Goal: Complete application form: Complete application form

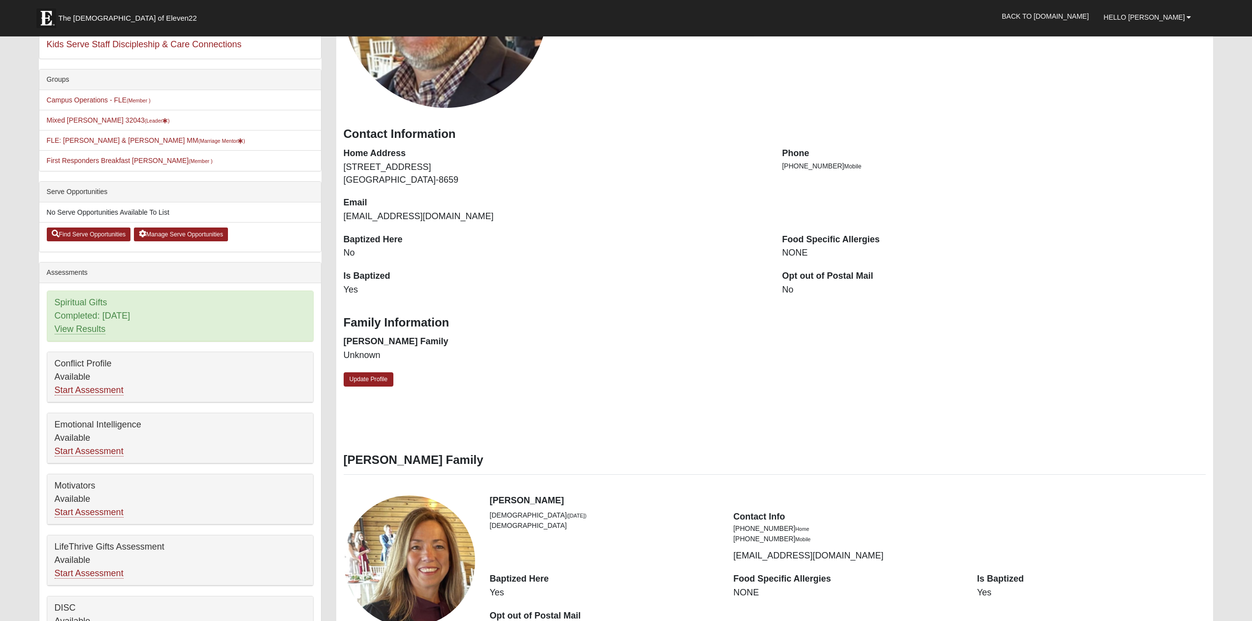
scroll to position [151, 0]
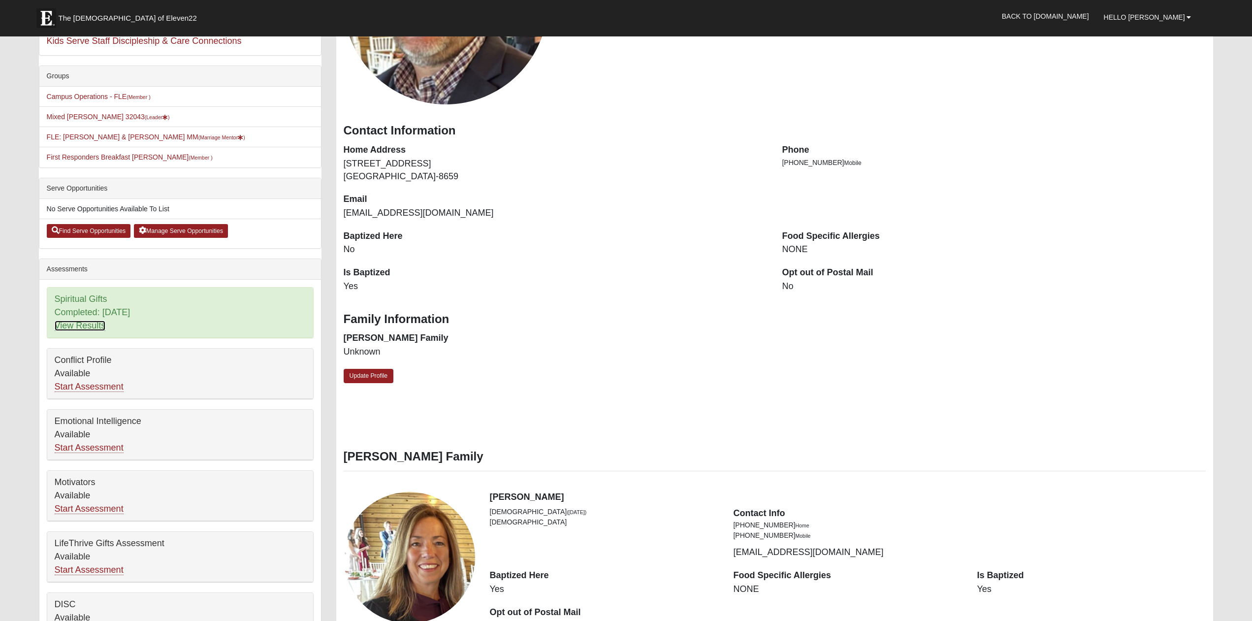
click at [68, 328] on link "View Results" at bounding box center [80, 325] width 51 height 10
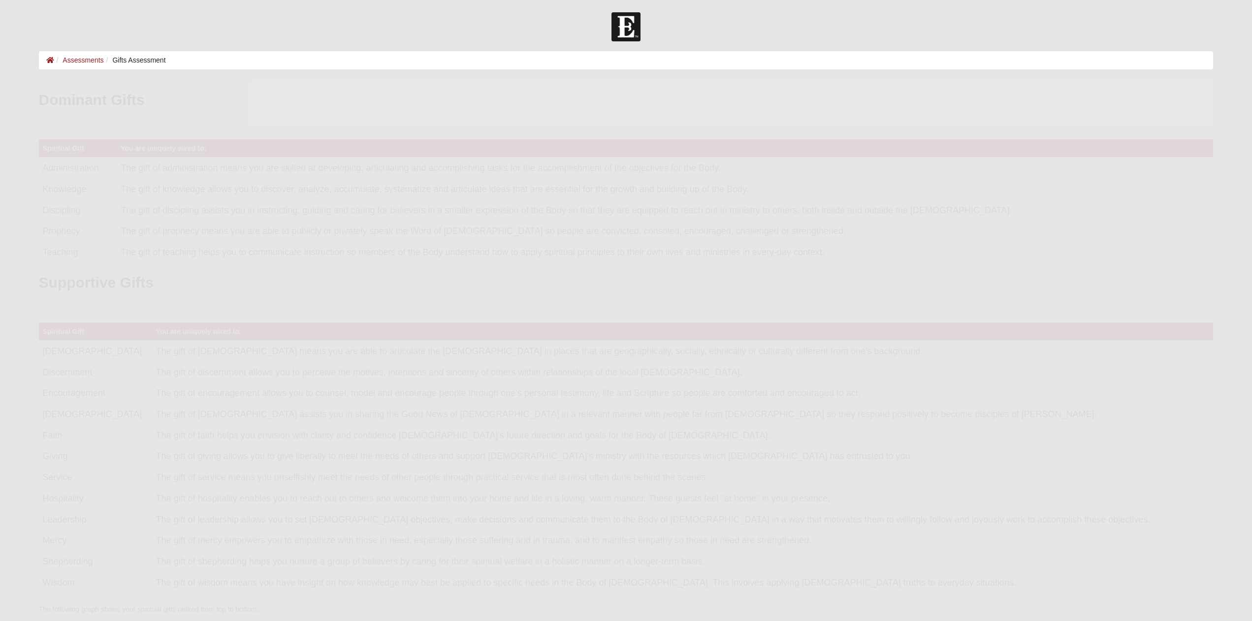
scroll to position [197, 1159]
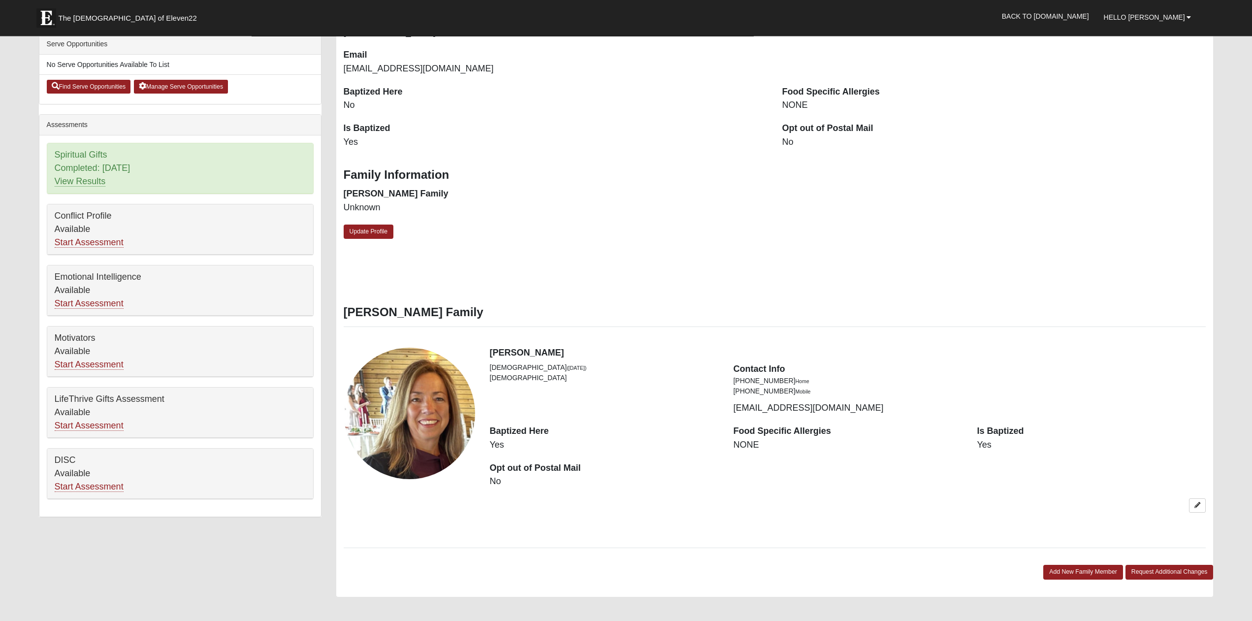
scroll to position [301, 0]
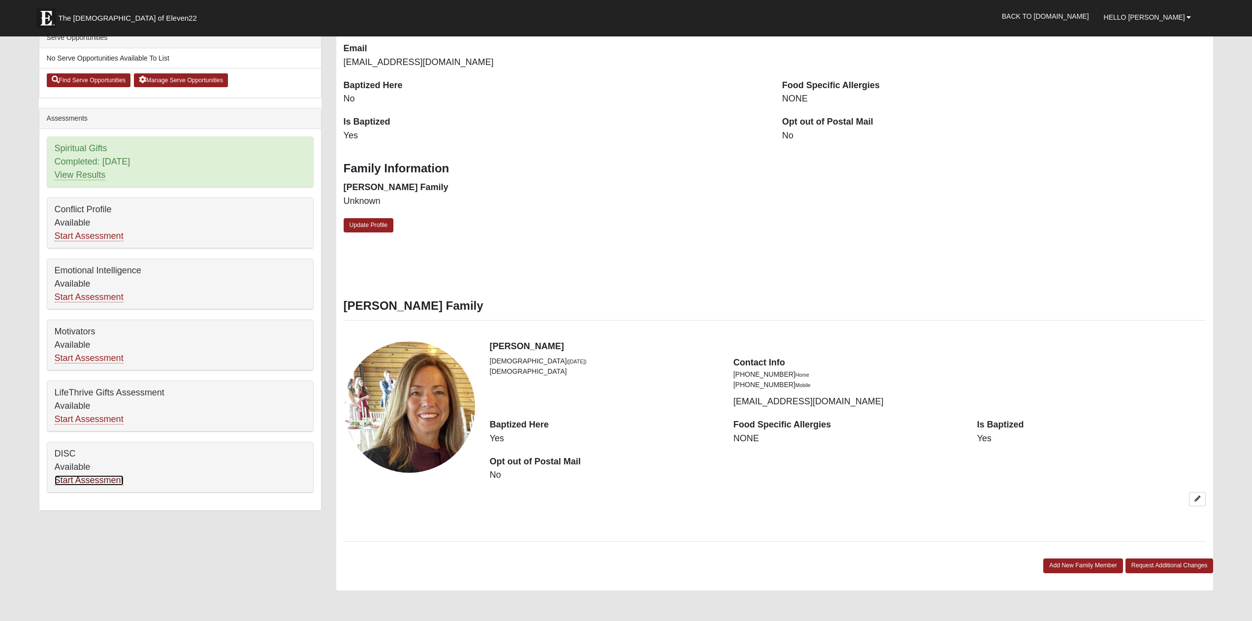
click at [74, 479] on link "Start Assessment" at bounding box center [89, 480] width 69 height 10
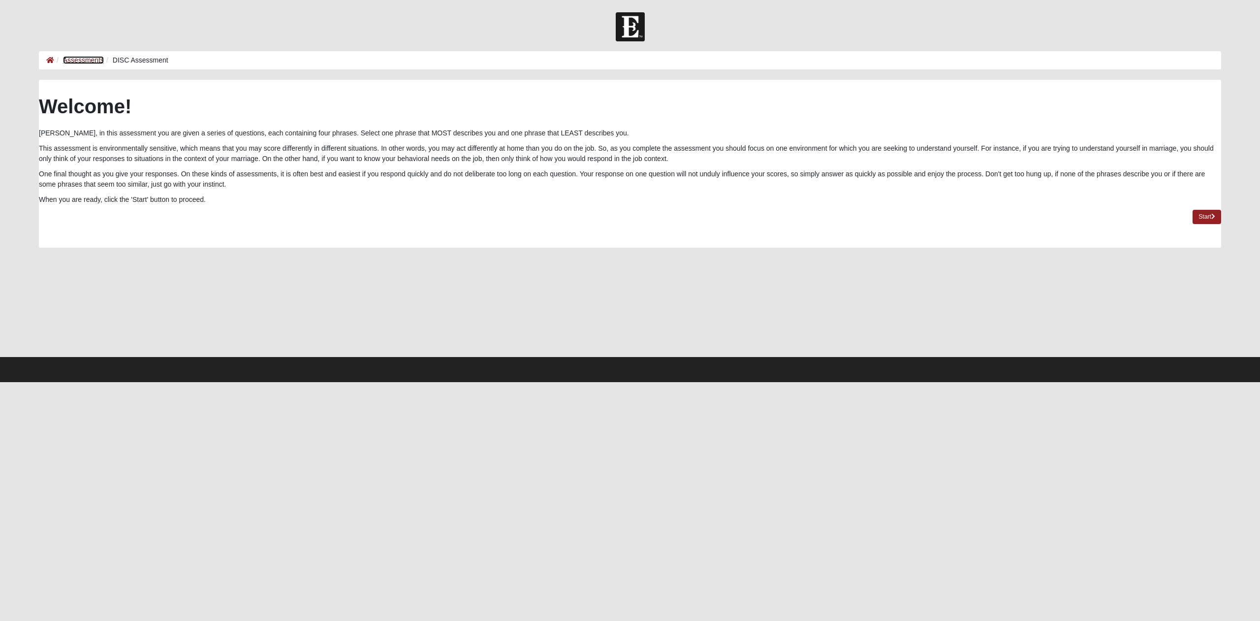
click at [90, 58] on link "Assessments" at bounding box center [83, 60] width 41 height 8
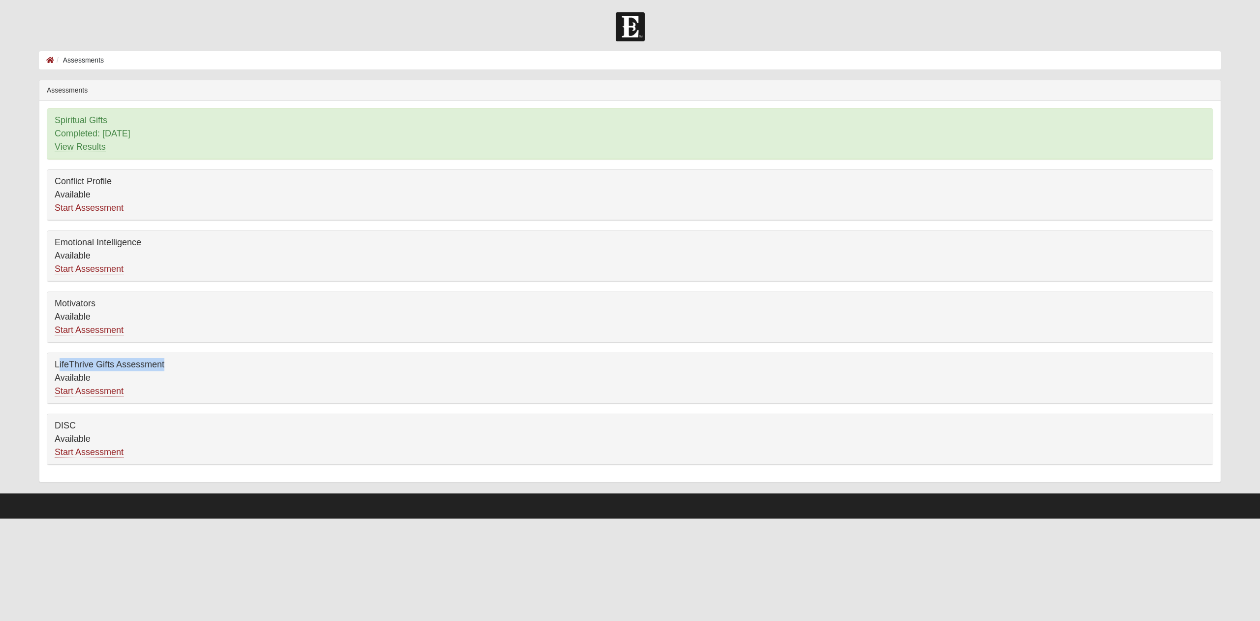
drag, startPoint x: 55, startPoint y: 366, endPoint x: 163, endPoint y: 368, distance: 108.3
click at [163, 368] on div "LifeThrive Gifts Assessment Available Start Assessment" at bounding box center [630, 378] width 1166 height 50
drag, startPoint x: 164, startPoint y: 367, endPoint x: 56, endPoint y: 367, distance: 108.8
click at [56, 367] on div "LifeThrive Gifts Assessment Available Start Assessment" at bounding box center [630, 378] width 1166 height 50
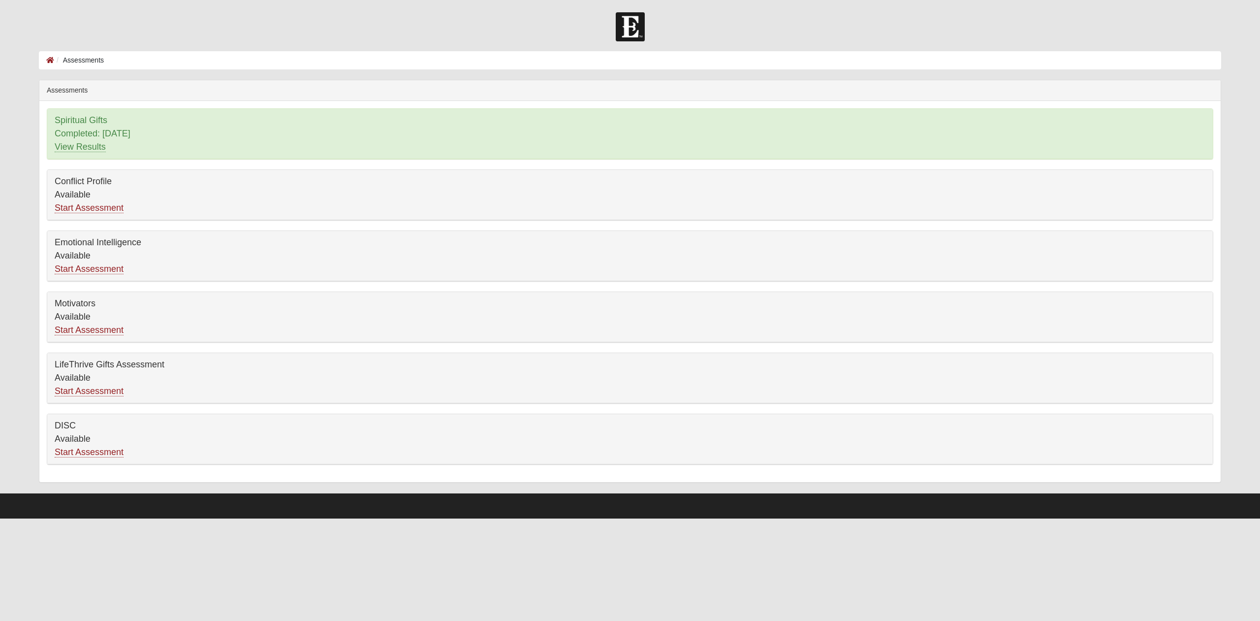
copy div "LifeThrive Gifts Assessment"
click at [248, 369] on div "LifeThrive Gifts Assessment Available Start Assessment" at bounding box center [630, 378] width 1166 height 50
click at [109, 388] on link "Start Assessment" at bounding box center [89, 391] width 69 height 10
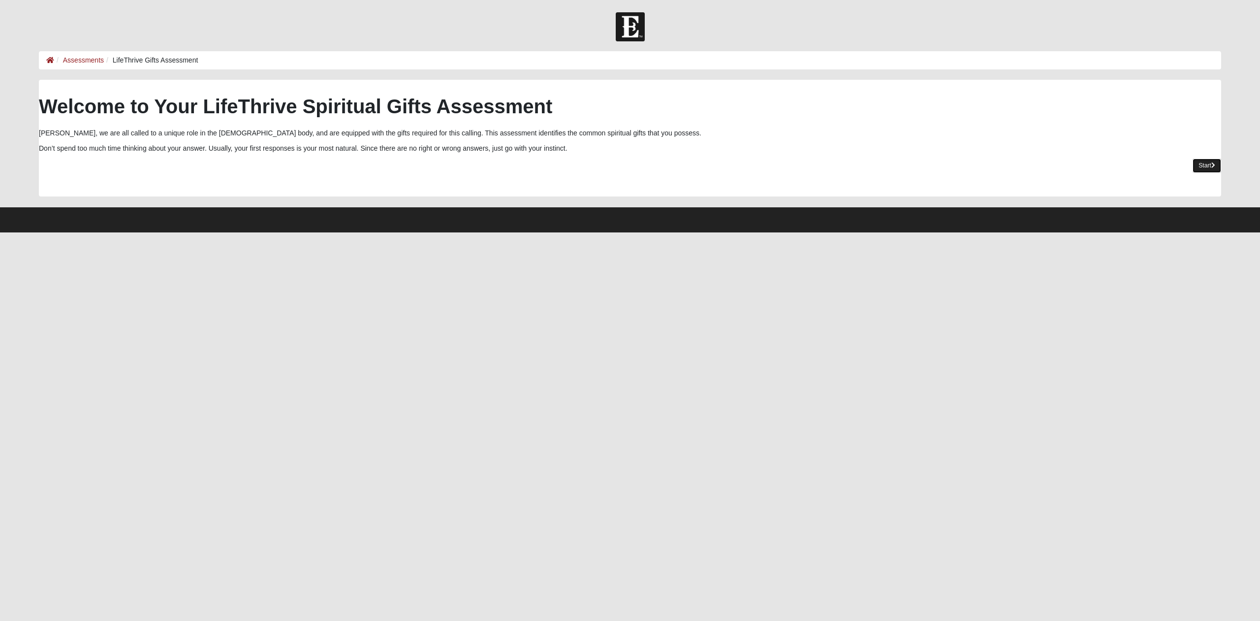
click at [1209, 164] on link "Start" at bounding box center [1207, 166] width 29 height 14
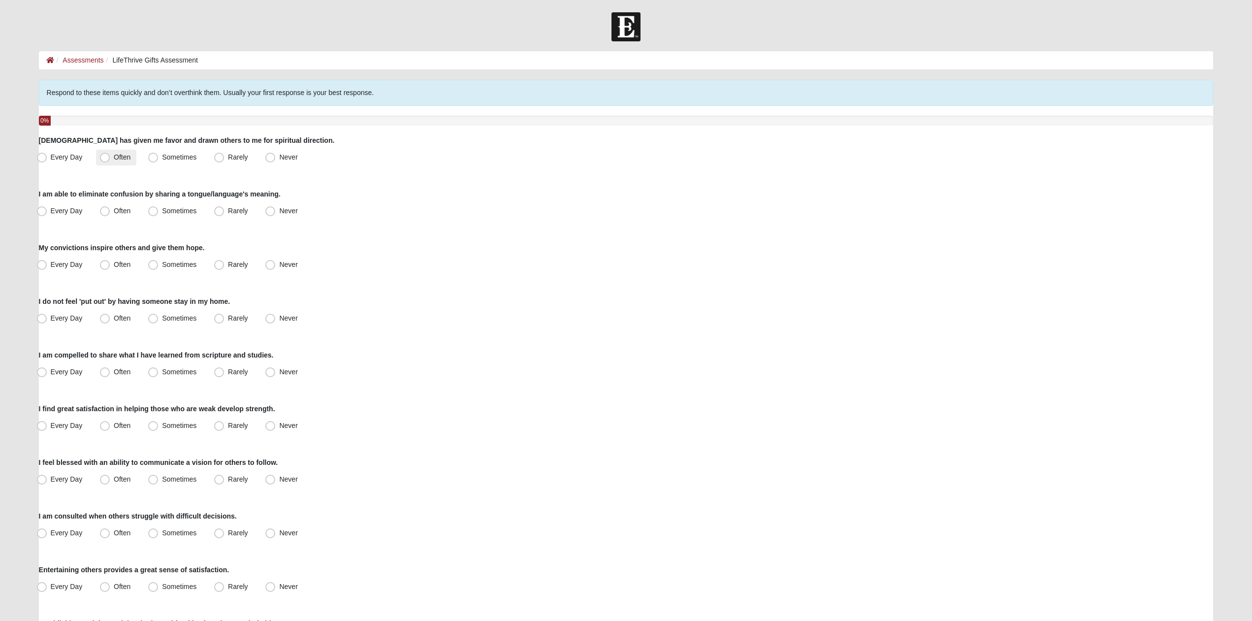
click at [120, 159] on span "Often" at bounding box center [122, 157] width 17 height 8
click at [110, 159] on input "Often" at bounding box center [107, 157] width 6 height 6
radio input "true"
click at [279, 212] on span "Never" at bounding box center [288, 211] width 18 height 8
click at [269, 212] on input "Never" at bounding box center [272, 211] width 6 height 6
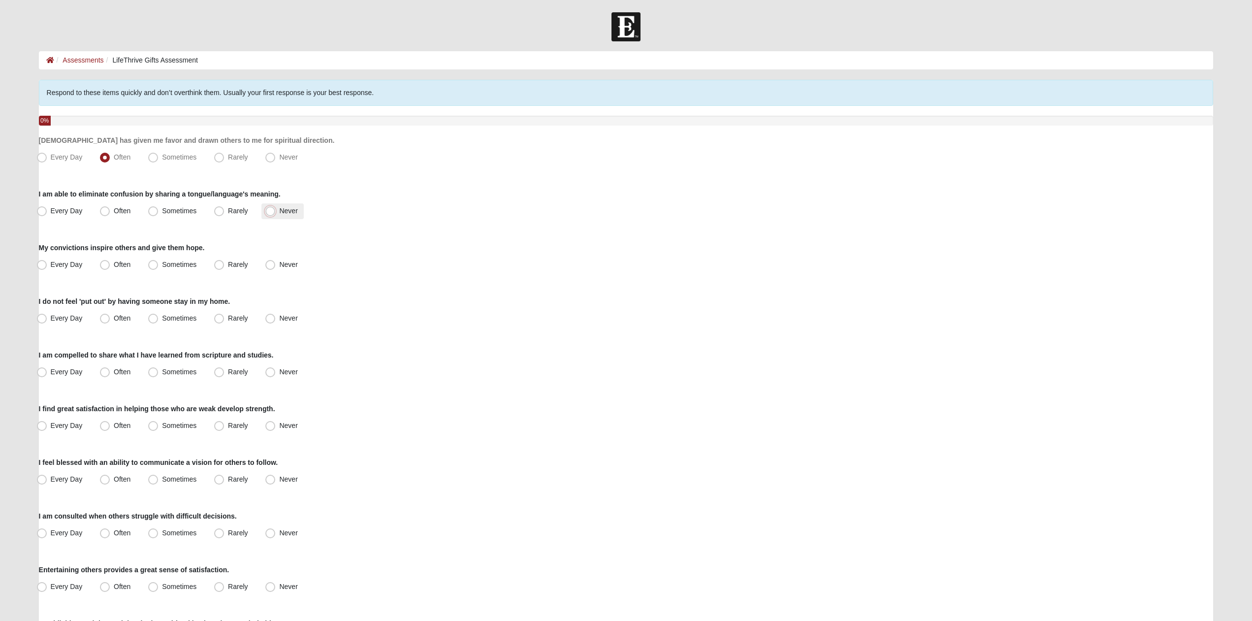
radio input "true"
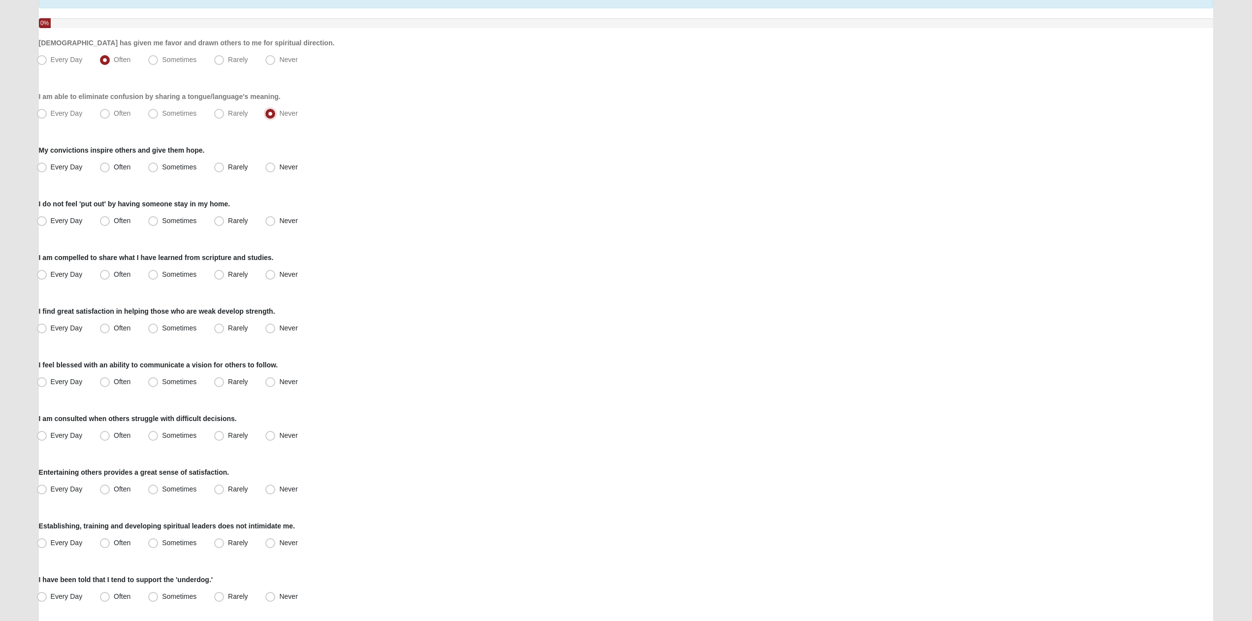
scroll to position [100, 0]
click at [119, 162] on span "Often" at bounding box center [122, 164] width 17 height 8
click at [110, 162] on input "Often" at bounding box center [107, 164] width 6 height 6
radio input "true"
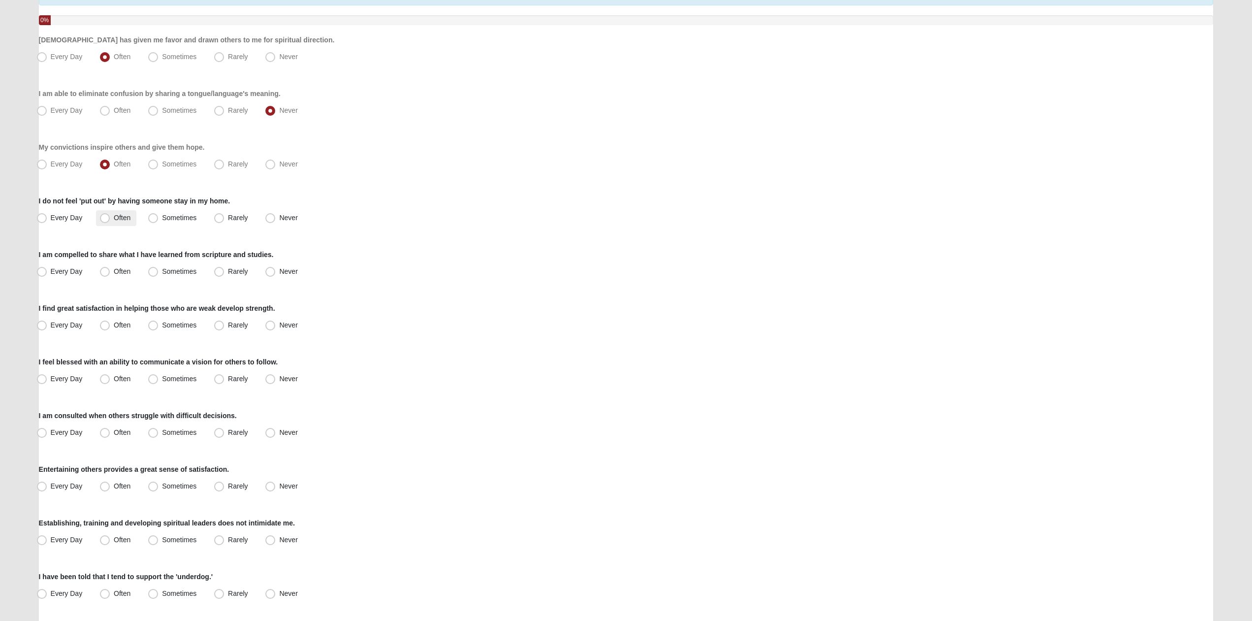
click at [114, 216] on span "Often" at bounding box center [122, 218] width 17 height 8
click at [108, 216] on input "Often" at bounding box center [107, 218] width 6 height 6
radio input "true"
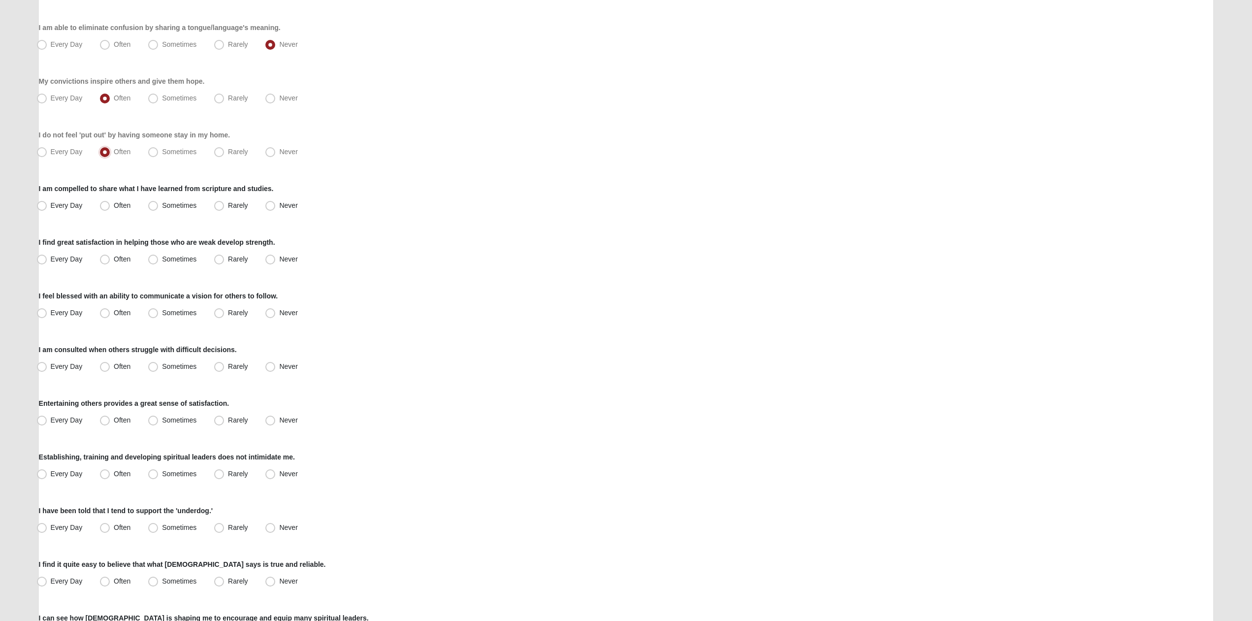
scroll to position [201, 0]
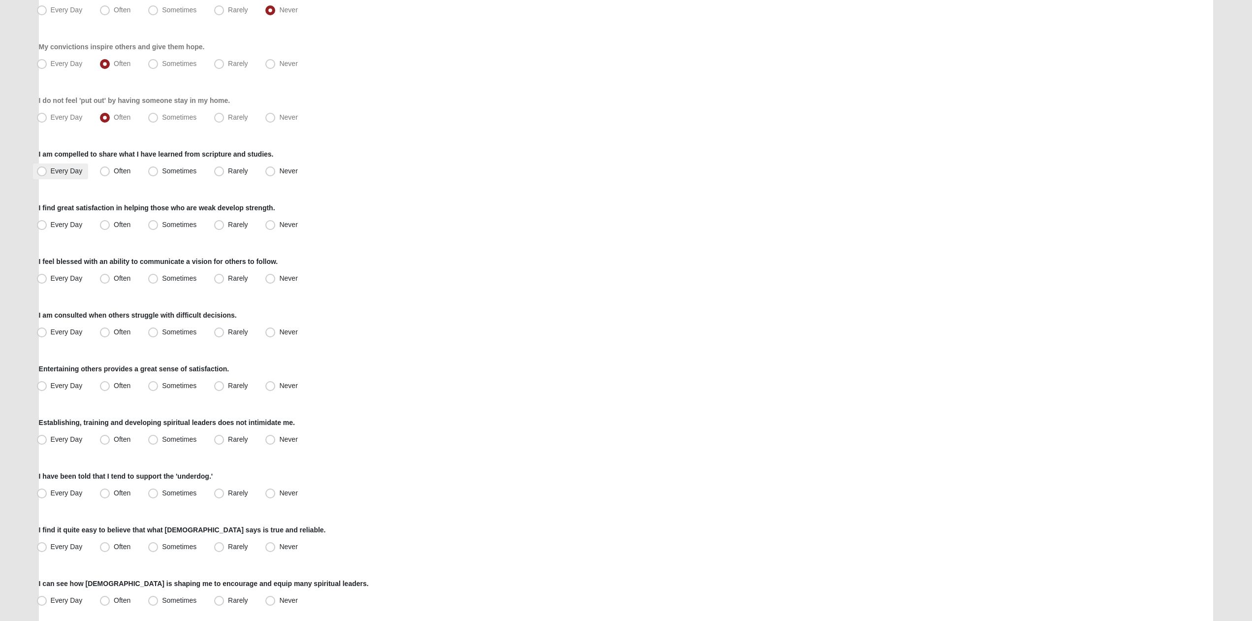
click at [71, 176] on label "Every Day" at bounding box center [61, 171] width 56 height 16
click at [47, 174] on input "Every Day" at bounding box center [44, 171] width 6 height 6
radio input "true"
click at [74, 227] on span "Every Day" at bounding box center [67, 225] width 32 height 8
click at [47, 227] on input "Every Day" at bounding box center [44, 225] width 6 height 6
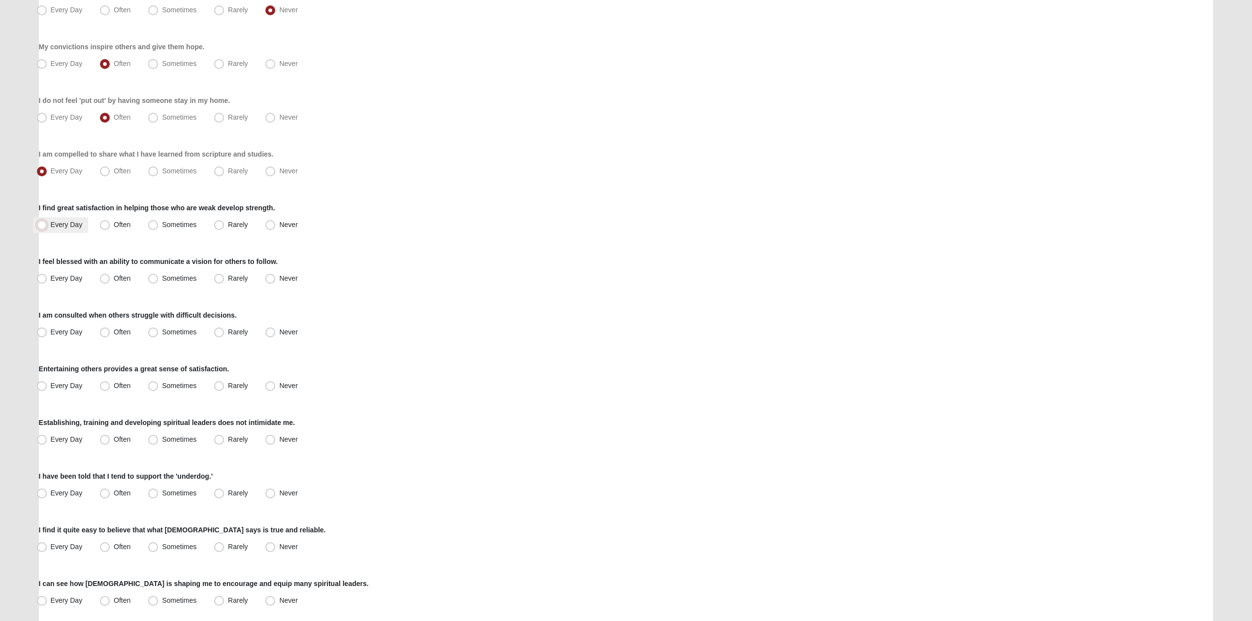
radio input "true"
click at [114, 276] on span "Often" at bounding box center [122, 278] width 17 height 8
click at [104, 276] on input "Often" at bounding box center [107, 278] width 6 height 6
radio input "true"
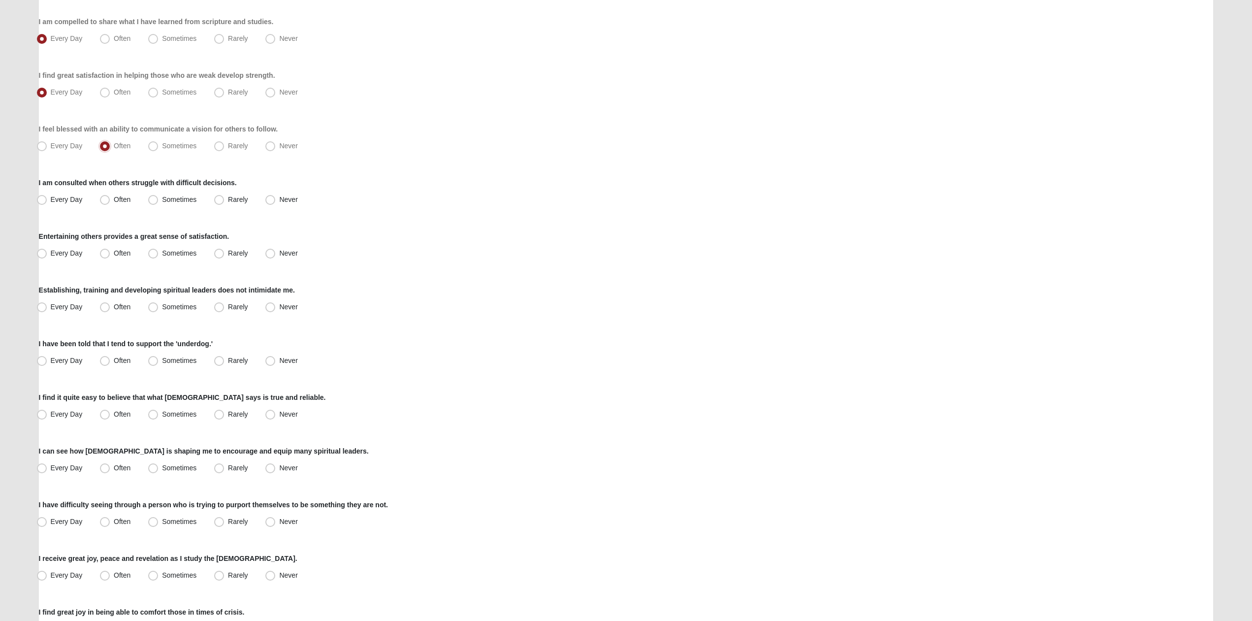
scroll to position [351, 0]
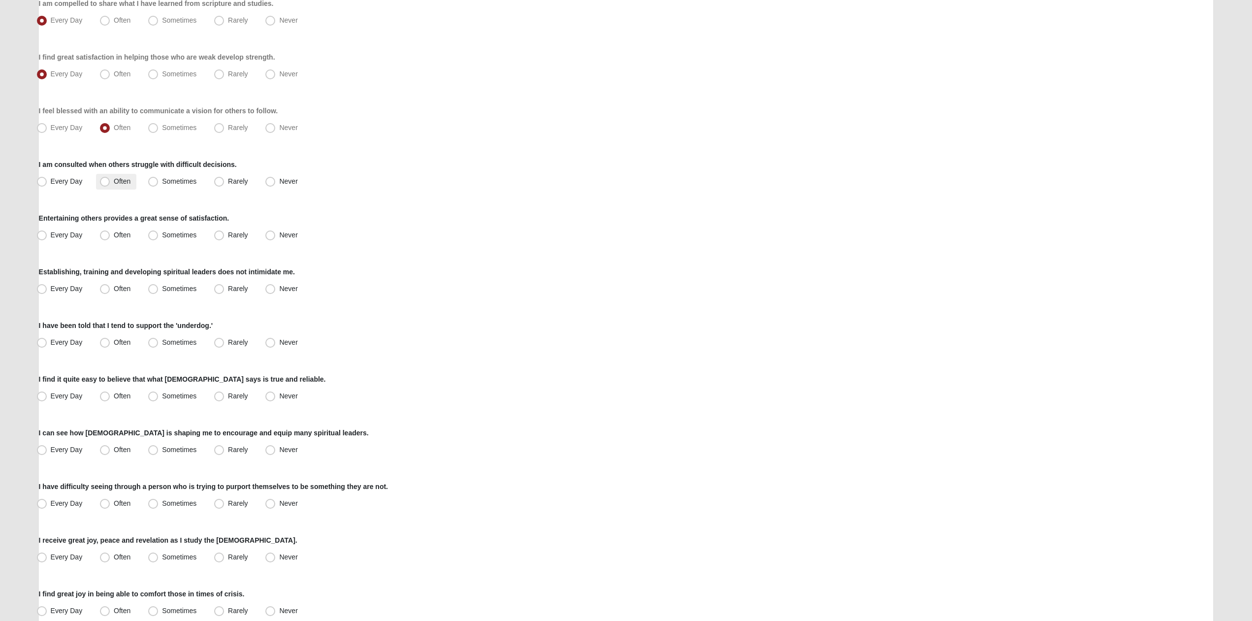
click at [123, 182] on span "Often" at bounding box center [122, 181] width 17 height 8
click at [110, 182] on input "Often" at bounding box center [107, 181] width 6 height 6
radio input "true"
click at [126, 236] on span "Often" at bounding box center [122, 235] width 17 height 8
click at [110, 236] on input "Often" at bounding box center [107, 235] width 6 height 6
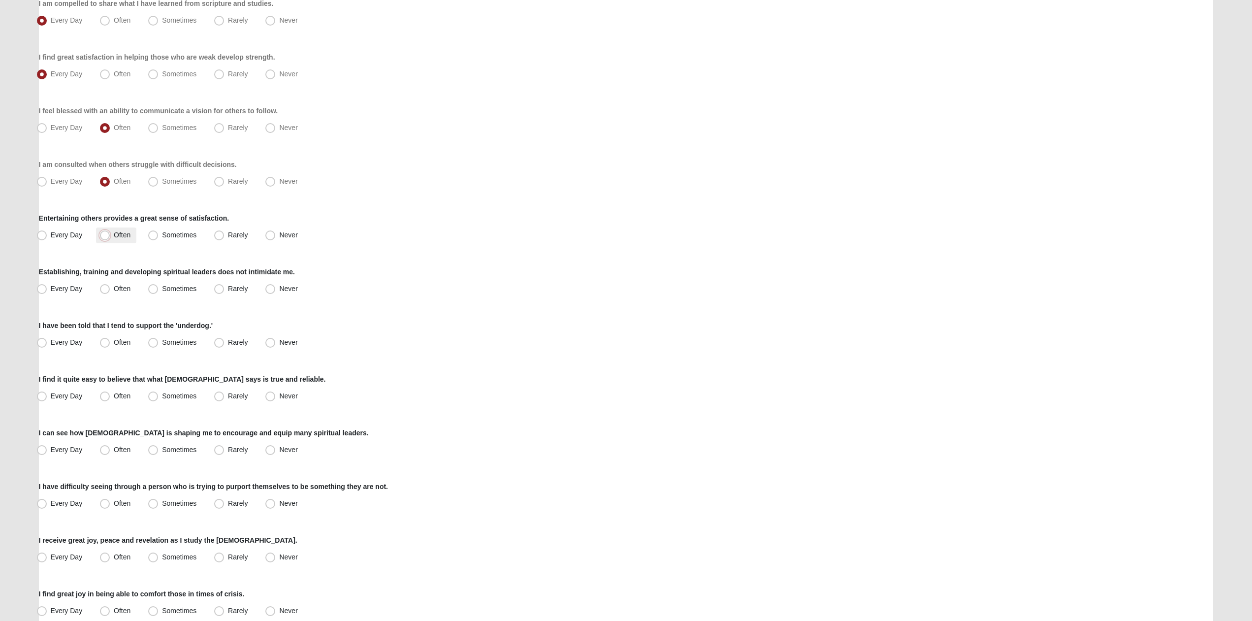
radio input "true"
click at [118, 287] on span "Often" at bounding box center [122, 289] width 17 height 8
click at [110, 287] on input "Often" at bounding box center [107, 289] width 6 height 6
radio input "true"
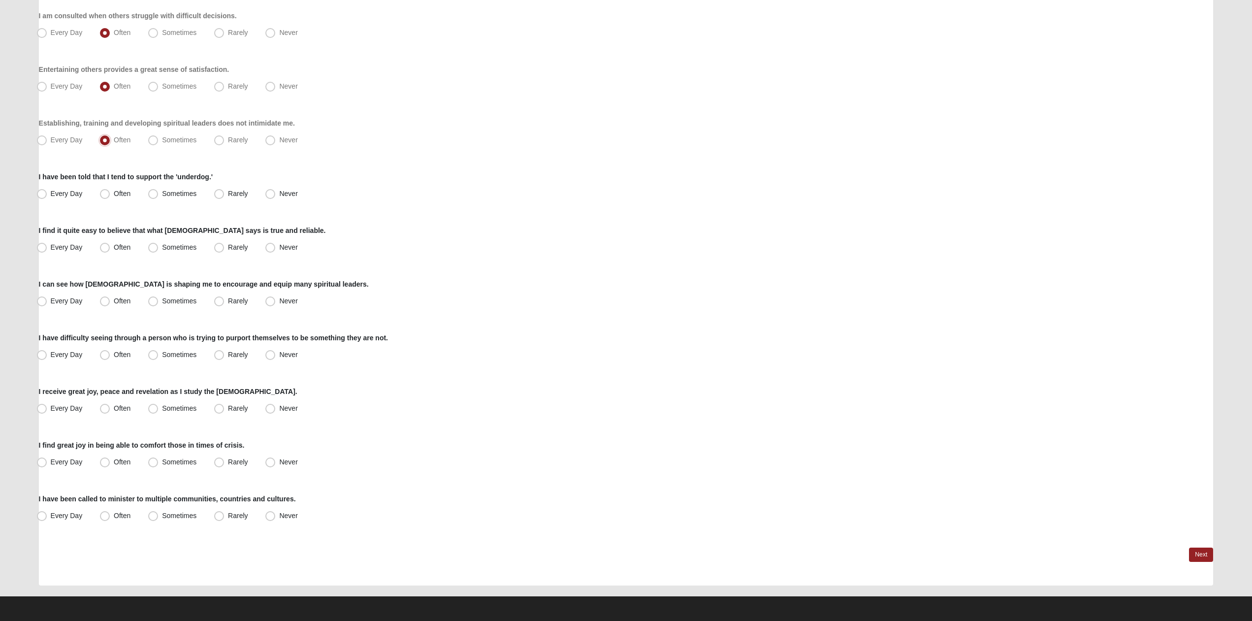
scroll to position [501, 0]
click at [168, 194] on span "Sometimes" at bounding box center [179, 193] width 34 height 8
click at [159, 194] on input "Sometimes" at bounding box center [155, 193] width 6 height 6
radio input "true"
click at [78, 249] on span "Every Day" at bounding box center [67, 247] width 32 height 8
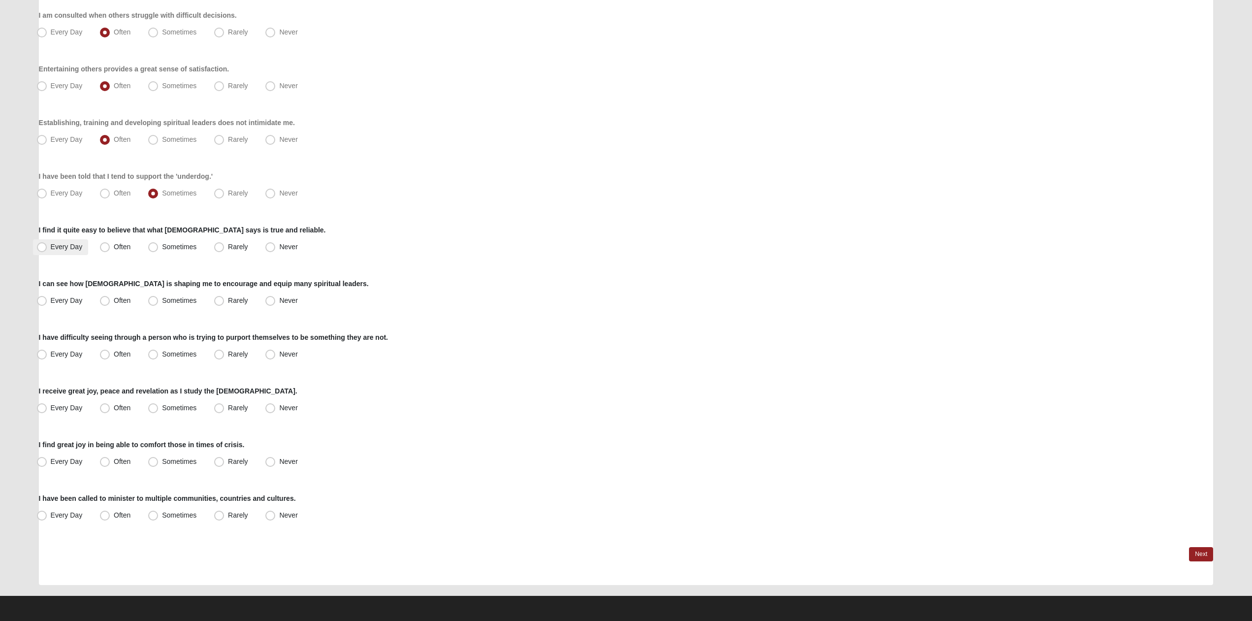
click at [47, 249] on input "Every Day" at bounding box center [44, 247] width 6 height 6
radio input "true"
click at [162, 302] on span "Sometimes" at bounding box center [179, 300] width 34 height 8
click at [153, 302] on input "Sometimes" at bounding box center [155, 300] width 6 height 6
radio input "true"
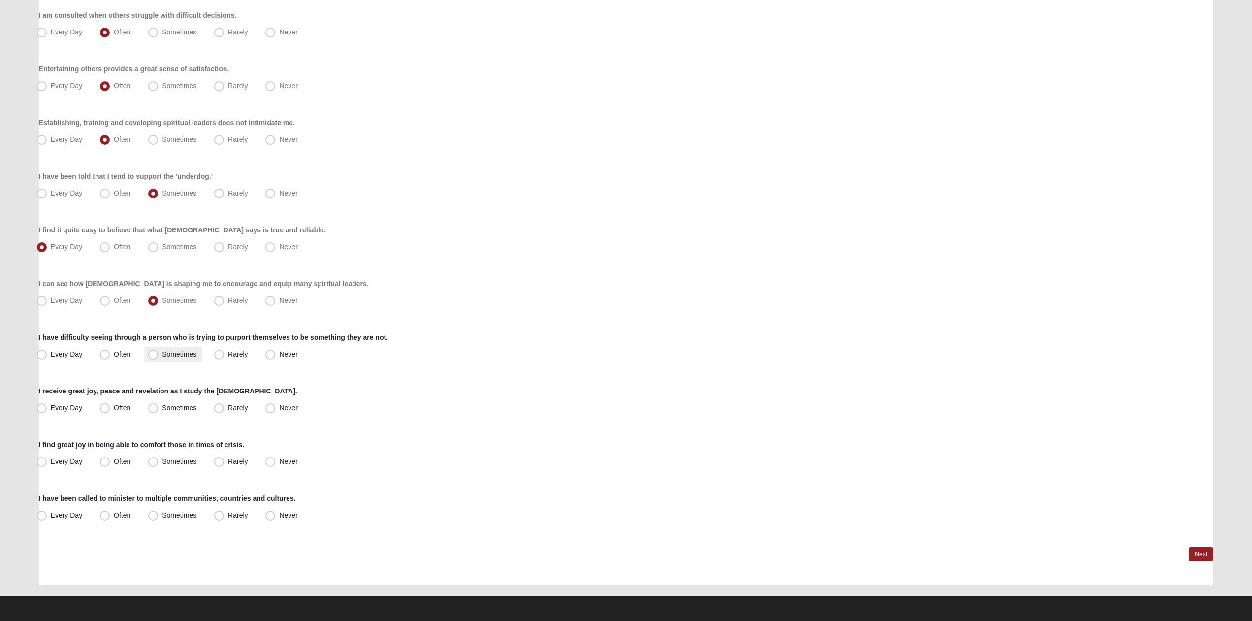
click at [159, 357] on label "Sometimes" at bounding box center [173, 355] width 58 height 16
click at [159, 357] on input "Sometimes" at bounding box center [155, 354] width 6 height 6
radio input "true"
click at [114, 408] on label "Often" at bounding box center [116, 408] width 40 height 16
click at [110, 408] on input "Often" at bounding box center [107, 408] width 6 height 6
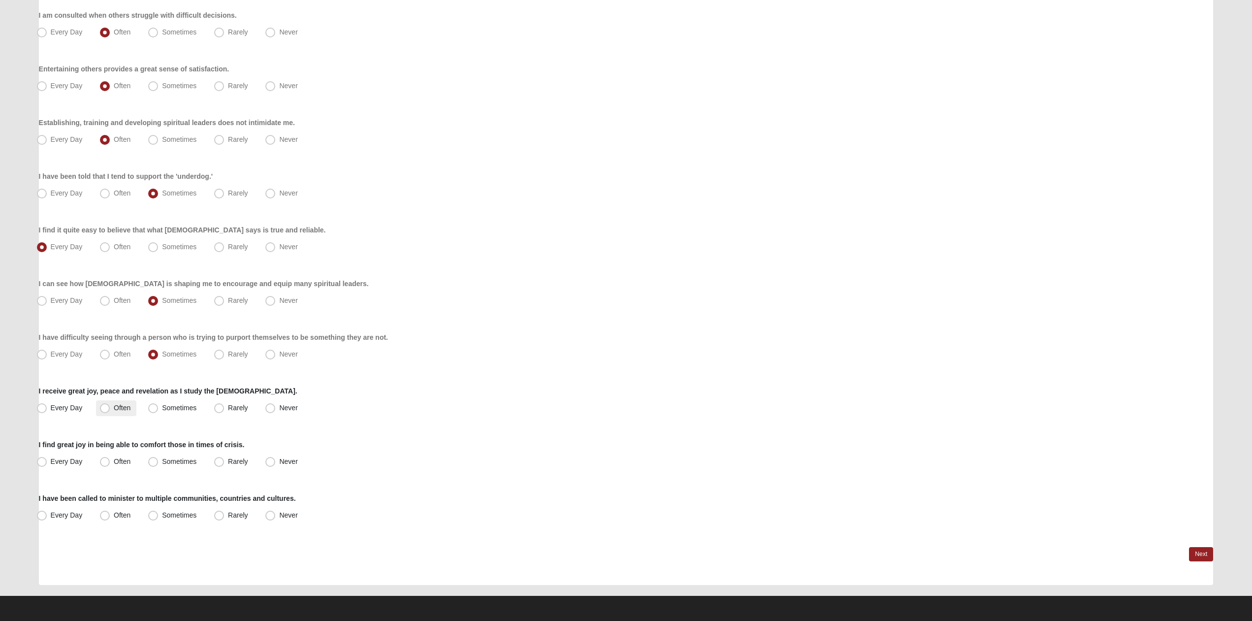
radio input "true"
click at [122, 460] on span "Often" at bounding box center [122, 461] width 17 height 8
click at [110, 460] on input "Often" at bounding box center [107, 461] width 6 height 6
radio input "true"
click at [228, 513] on span "Rarely" at bounding box center [238, 515] width 20 height 8
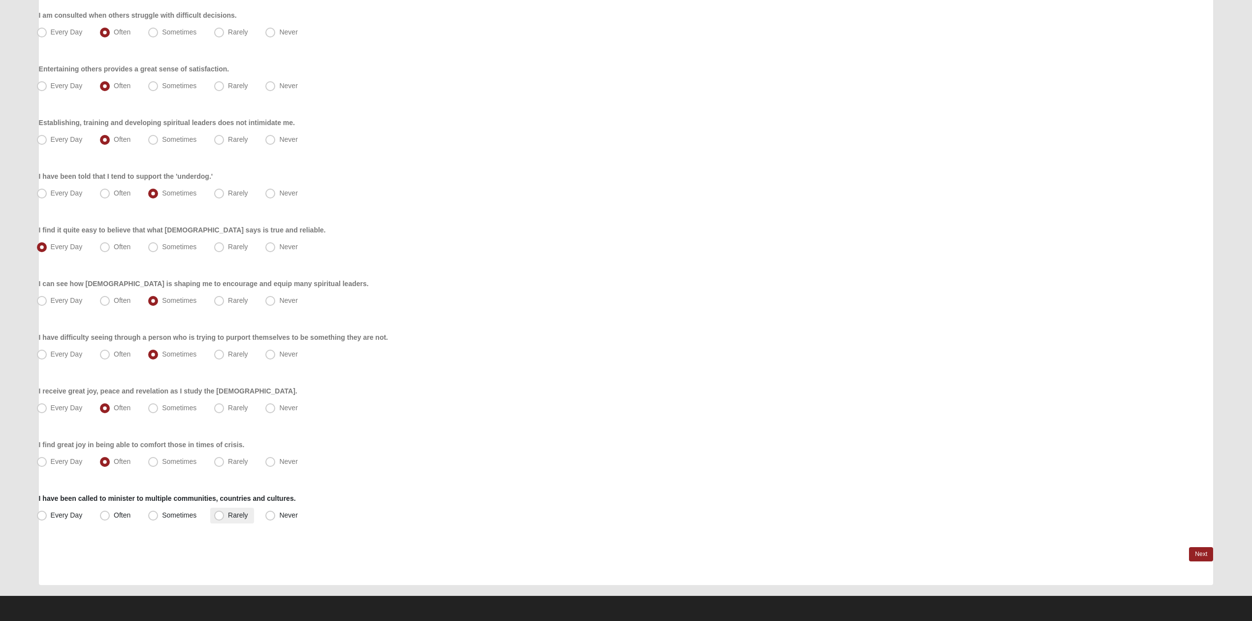
click at [221, 513] on input "Rarely" at bounding box center [221, 515] width 6 height 6
radio input "true"
click at [1200, 553] on link "Next" at bounding box center [1201, 554] width 24 height 14
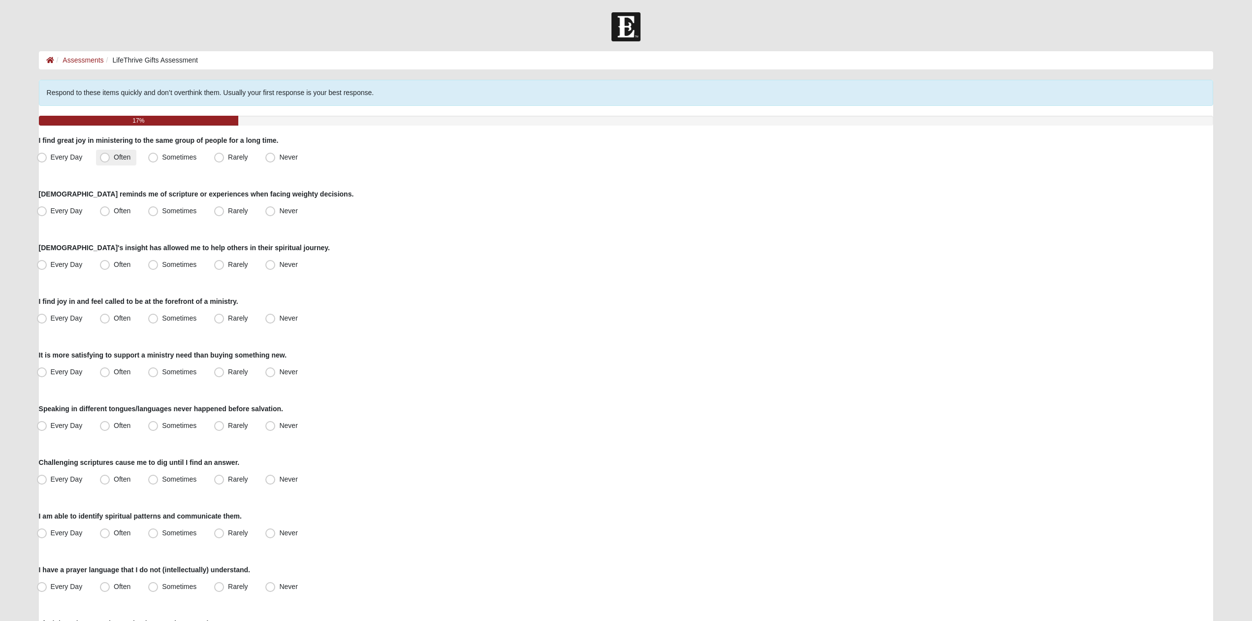
click at [127, 159] on span "Often" at bounding box center [122, 157] width 17 height 8
click at [110, 159] on input "Often" at bounding box center [107, 157] width 6 height 6
radio input "true"
click at [166, 208] on span "Sometimes" at bounding box center [179, 211] width 34 height 8
click at [159, 208] on input "Sometimes" at bounding box center [155, 211] width 6 height 6
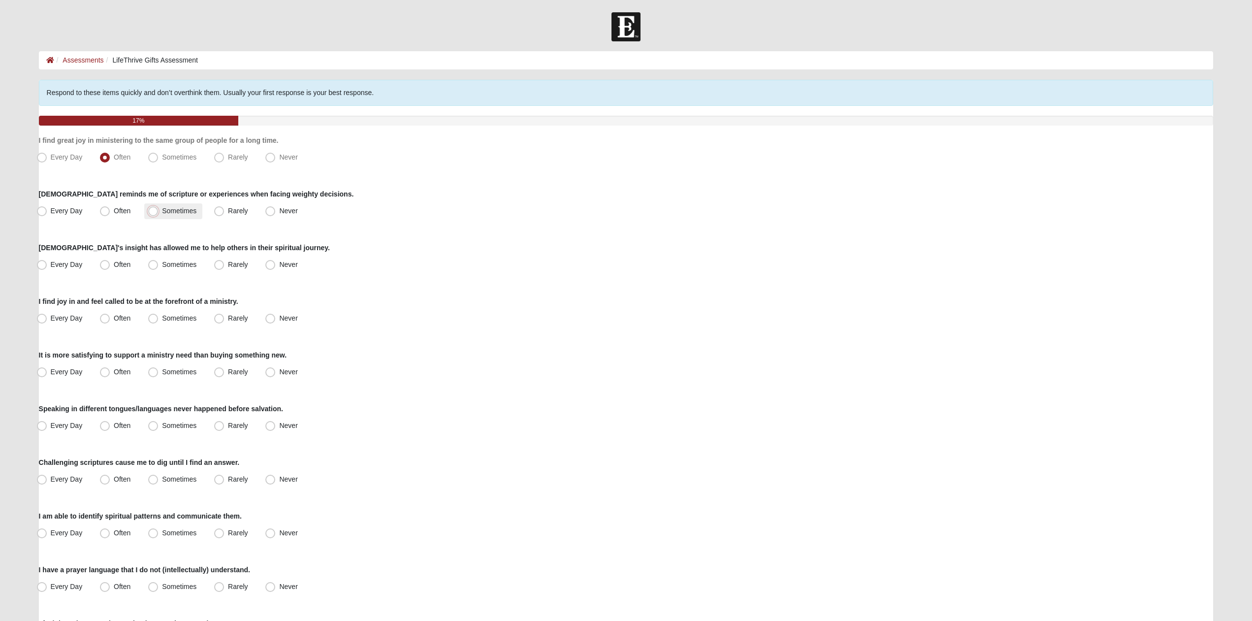
radio input "true"
click at [122, 266] on span "Often" at bounding box center [122, 264] width 17 height 8
click at [110, 266] on input "Often" at bounding box center [107, 264] width 6 height 6
radio input "true"
click at [162, 321] on span "Sometimes" at bounding box center [179, 318] width 34 height 8
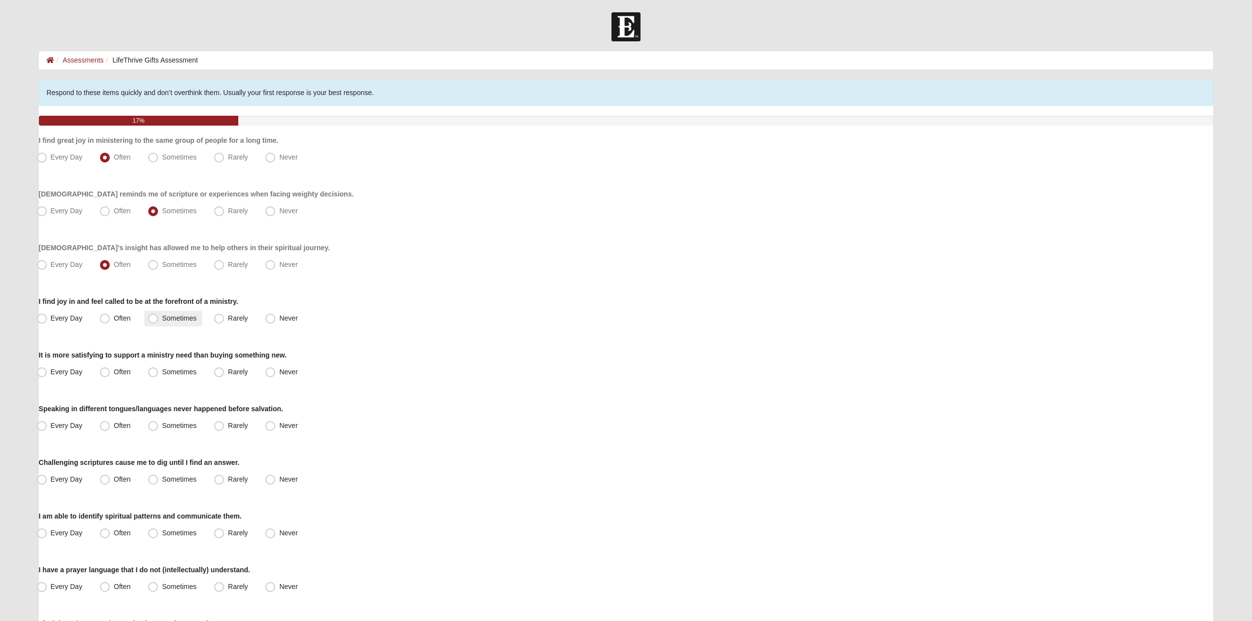
click at [157, 321] on input "Sometimes" at bounding box center [155, 318] width 6 height 6
radio input "true"
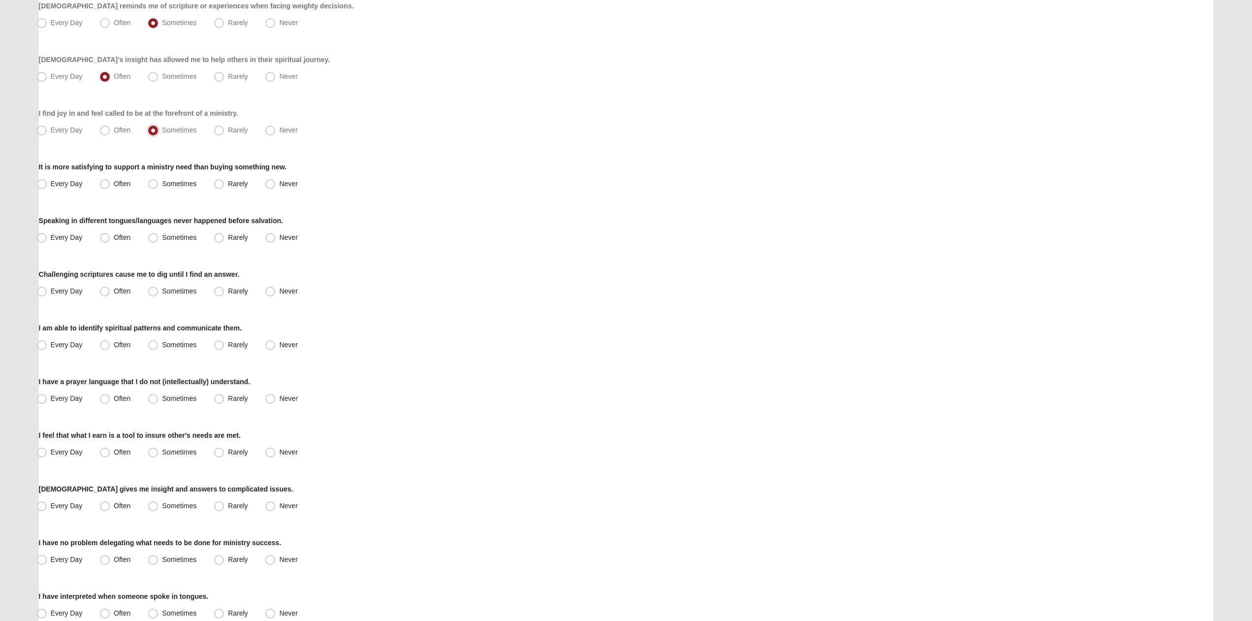
scroll to position [201, 0]
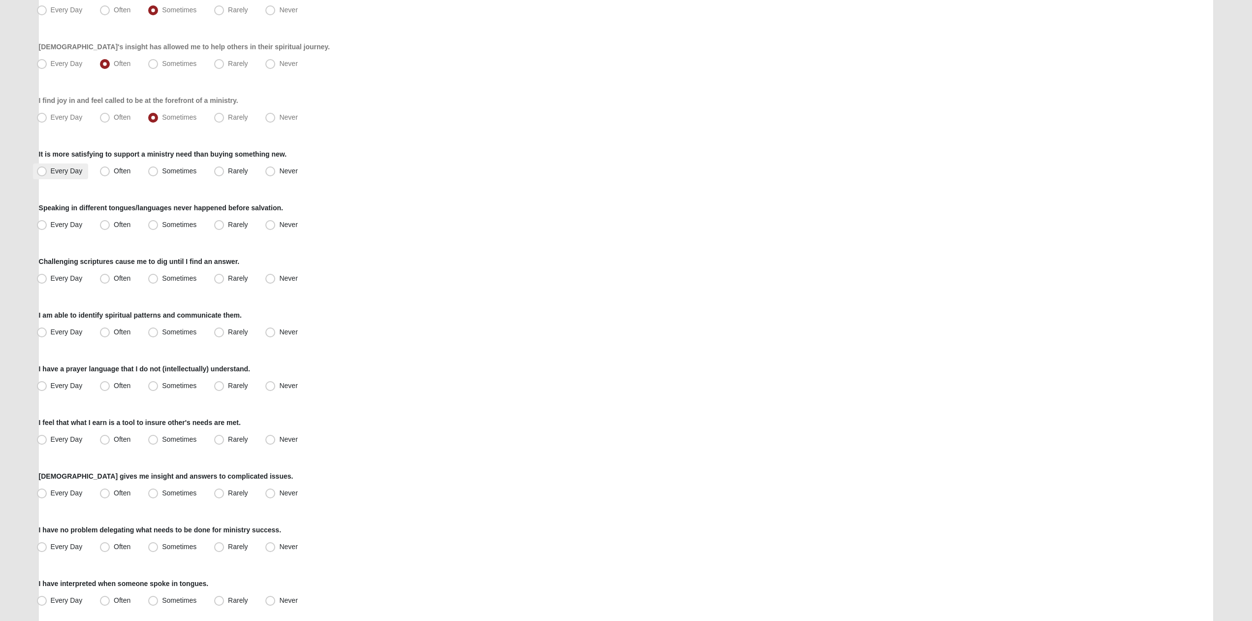
click at [72, 171] on span "Every Day" at bounding box center [67, 171] width 32 height 8
click at [47, 171] on input "Every Day" at bounding box center [44, 171] width 6 height 6
radio input "true"
click at [279, 223] on span "Never" at bounding box center [288, 225] width 18 height 8
click at [271, 223] on input "Never" at bounding box center [272, 225] width 6 height 6
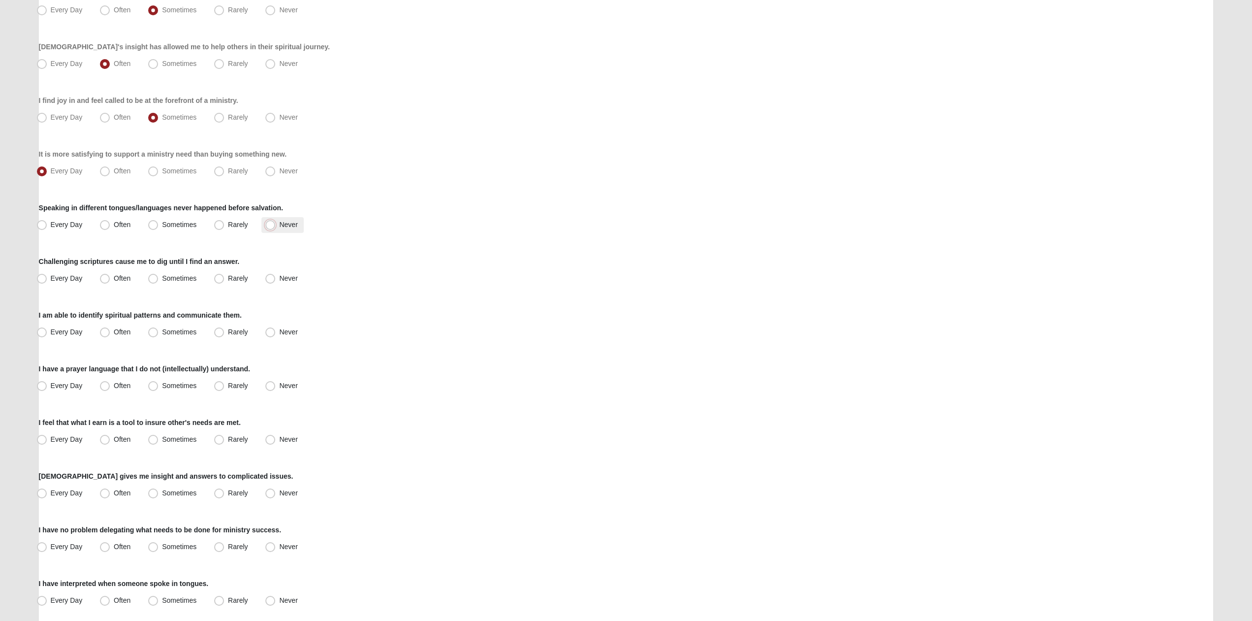
radio input "true"
click at [124, 279] on span "Often" at bounding box center [122, 278] width 17 height 8
click at [110, 279] on input "Often" at bounding box center [107, 278] width 6 height 6
radio input "true"
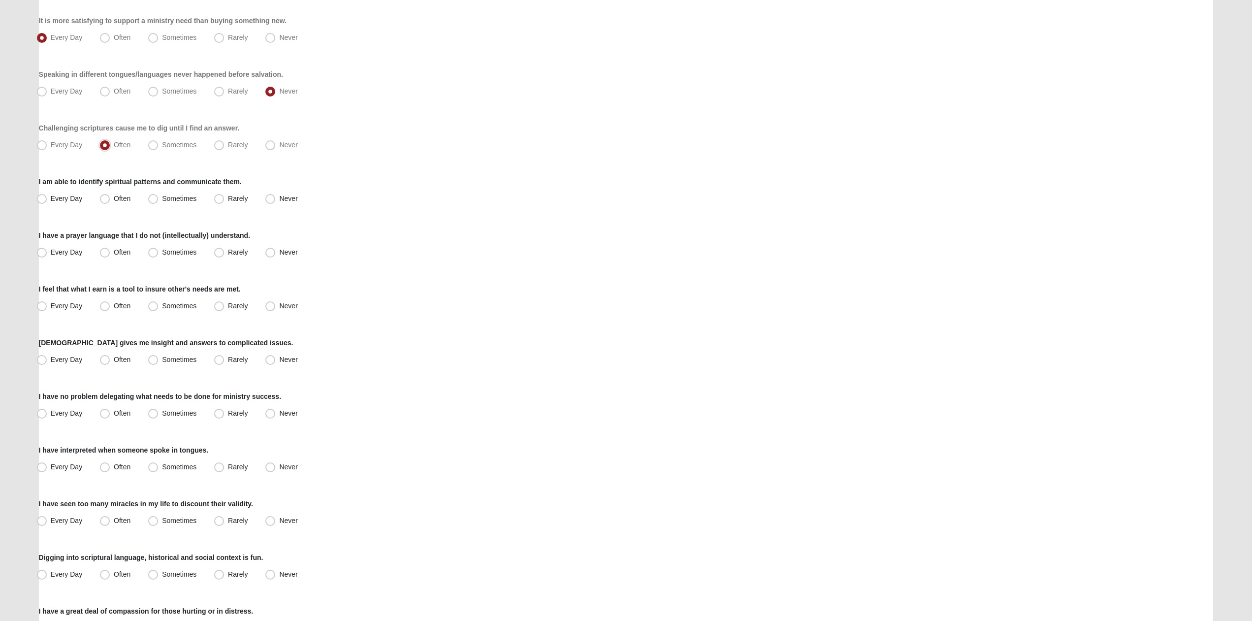
scroll to position [351, 0]
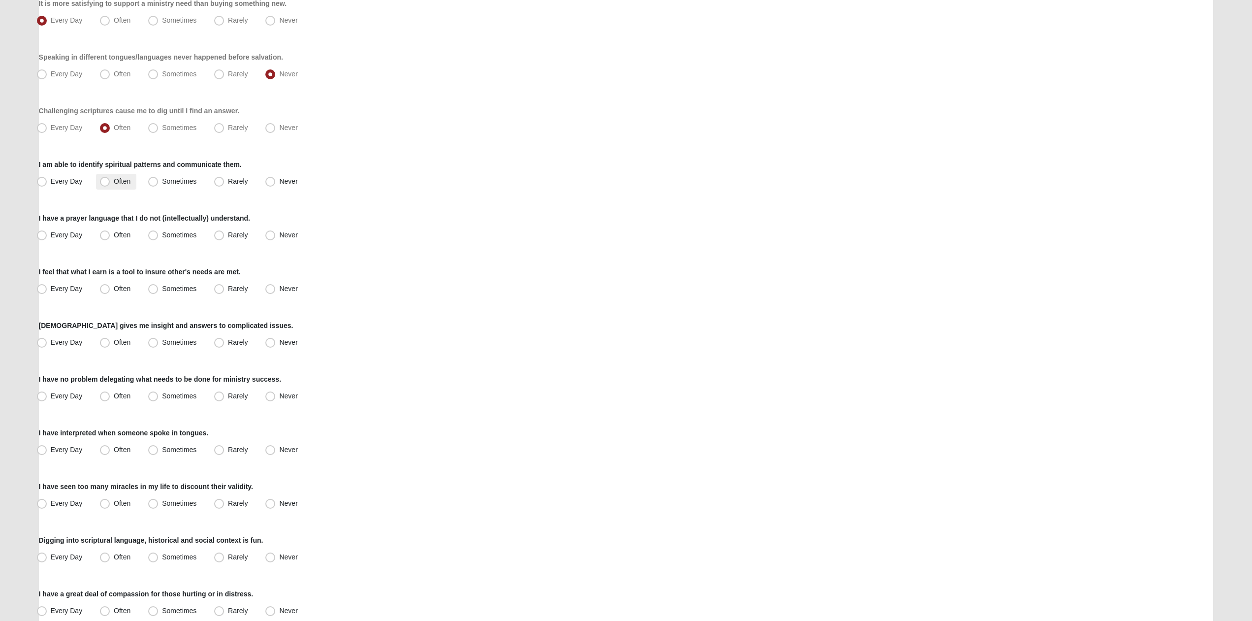
click at [114, 185] on span "Often" at bounding box center [122, 181] width 17 height 8
click at [104, 185] on input "Often" at bounding box center [107, 181] width 6 height 6
radio input "true"
click at [278, 233] on label "Never" at bounding box center [282, 235] width 42 height 16
click at [276, 233] on input "Never" at bounding box center [272, 235] width 6 height 6
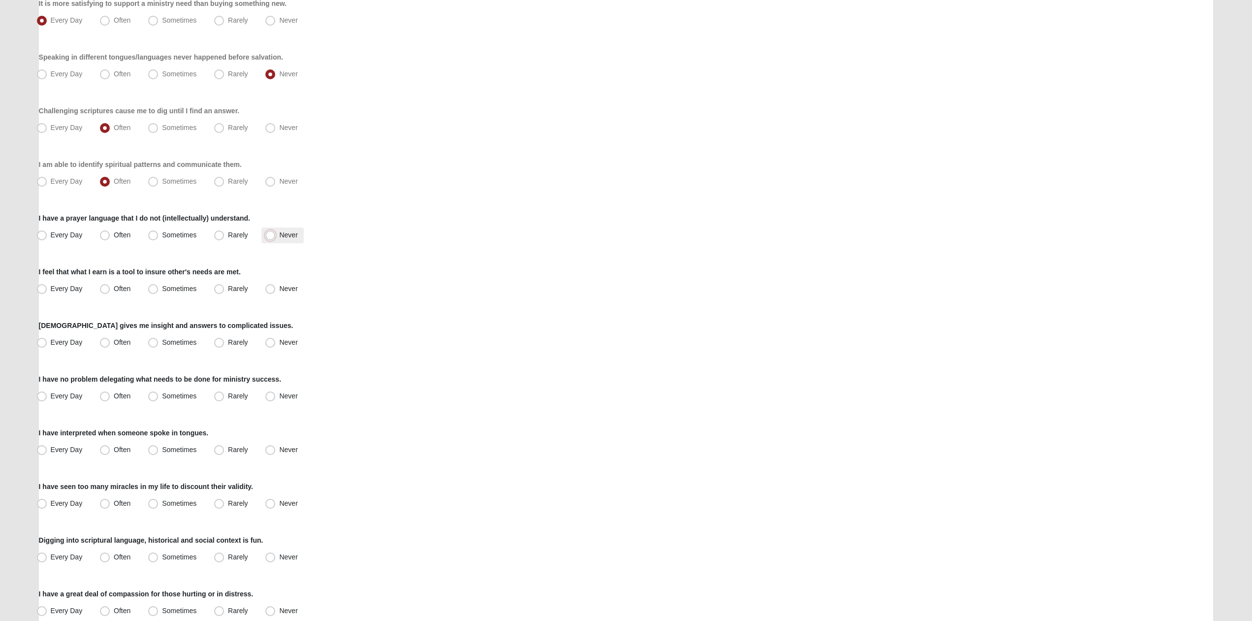
radio input "true"
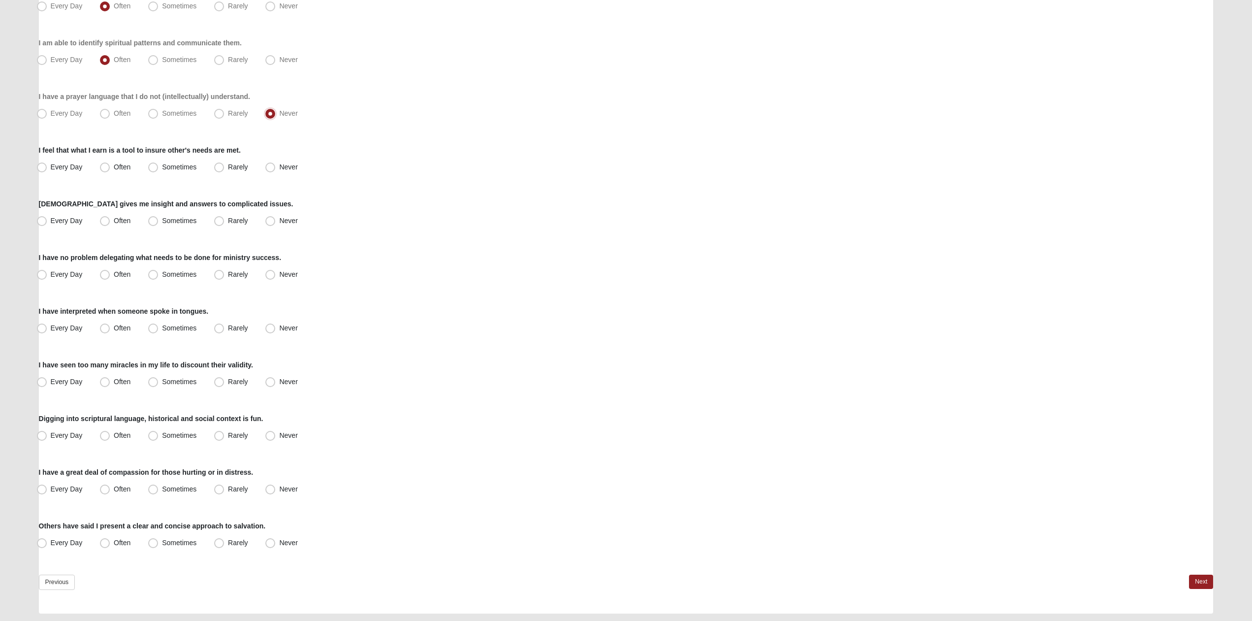
scroll to position [502, 0]
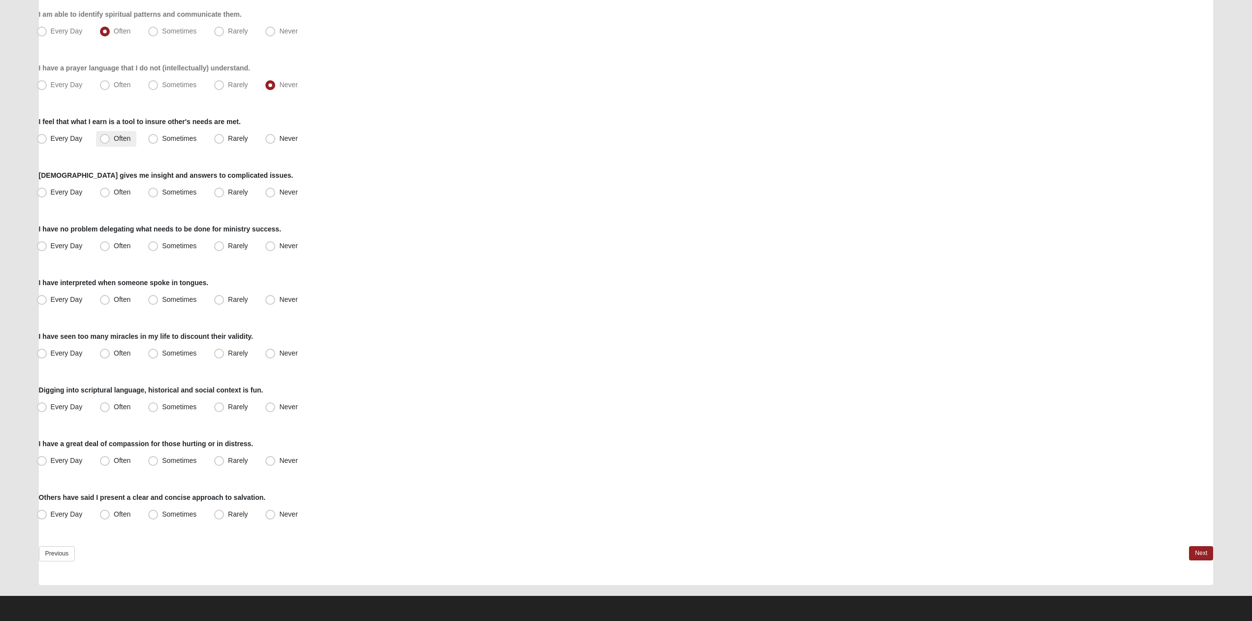
click at [130, 138] on span "Often" at bounding box center [122, 138] width 17 height 8
click at [110, 138] on input "Often" at bounding box center [107, 138] width 6 height 6
radio input "true"
click at [159, 191] on label "Sometimes" at bounding box center [173, 193] width 58 height 16
click at [159, 191] on input "Sometimes" at bounding box center [155, 192] width 6 height 6
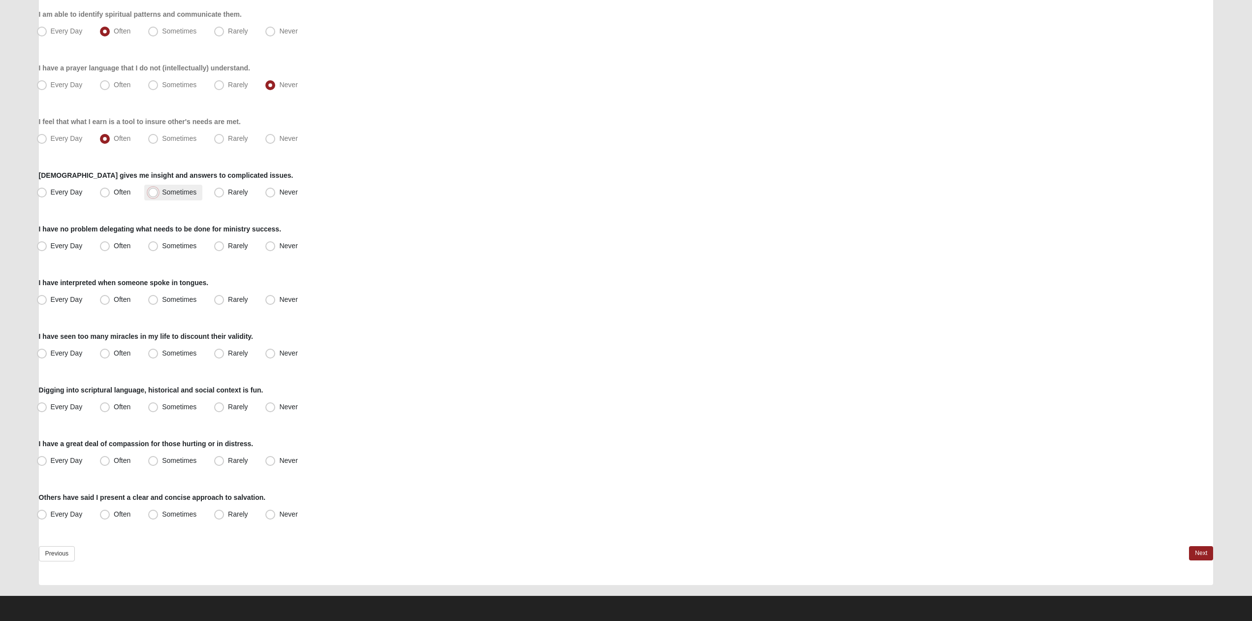
radio input "true"
click at [174, 252] on label "Sometimes" at bounding box center [173, 246] width 58 height 16
click at [159, 249] on input "Sometimes" at bounding box center [155, 246] width 6 height 6
radio input "true"
click at [279, 299] on span "Never" at bounding box center [288, 299] width 18 height 8
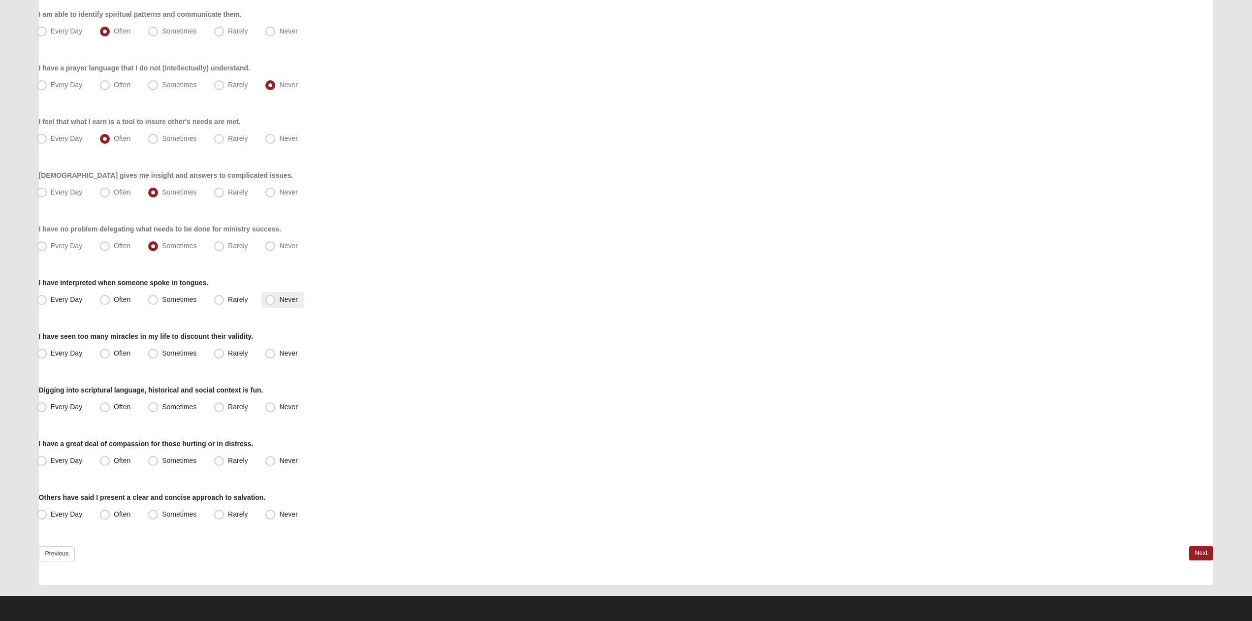
click at [269, 299] on input "Never" at bounding box center [272, 299] width 6 height 6
radio input "true"
click at [162, 357] on span "Sometimes" at bounding box center [179, 353] width 34 height 8
click at [153, 356] on input "Sometimes" at bounding box center [155, 353] width 6 height 6
radio input "true"
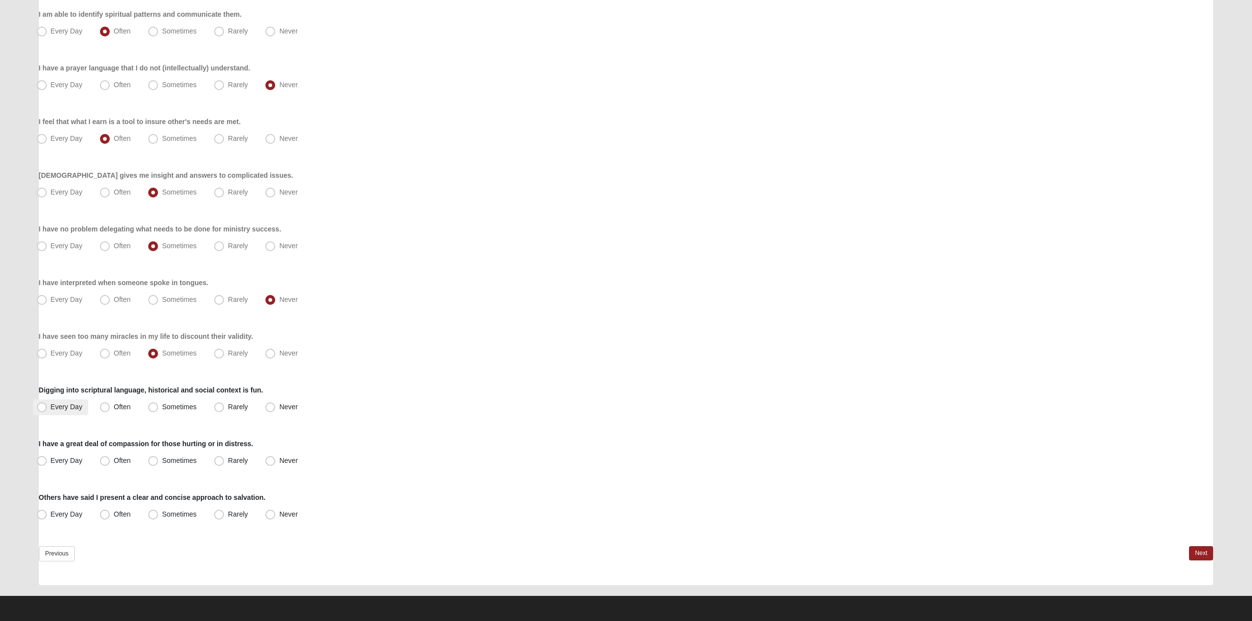
click at [77, 405] on span "Every Day" at bounding box center [67, 407] width 32 height 8
click at [47, 405] on input "Every Day" at bounding box center [44, 407] width 6 height 6
radio input "true"
click at [117, 460] on span "Often" at bounding box center [122, 460] width 17 height 8
click at [110, 460] on input "Often" at bounding box center [107, 460] width 6 height 6
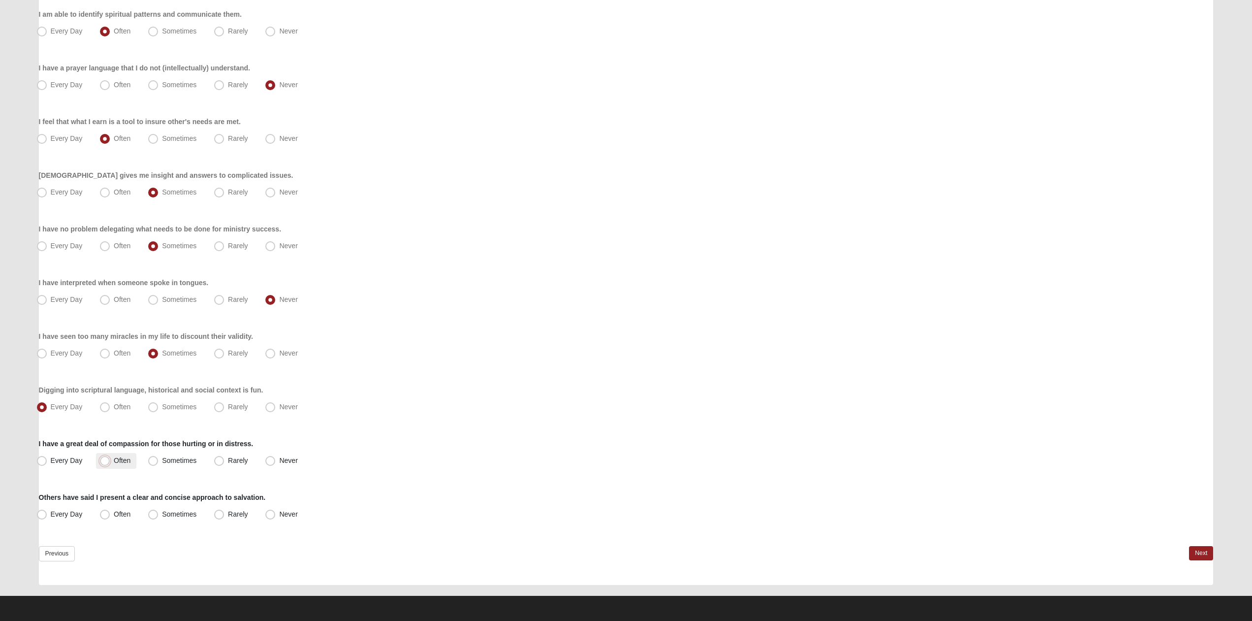
radio input "true"
click at [162, 512] on span "Sometimes" at bounding box center [179, 514] width 34 height 8
click at [152, 512] on input "Sometimes" at bounding box center [155, 514] width 6 height 6
radio input "true"
click at [112, 516] on label "Often" at bounding box center [116, 515] width 40 height 16
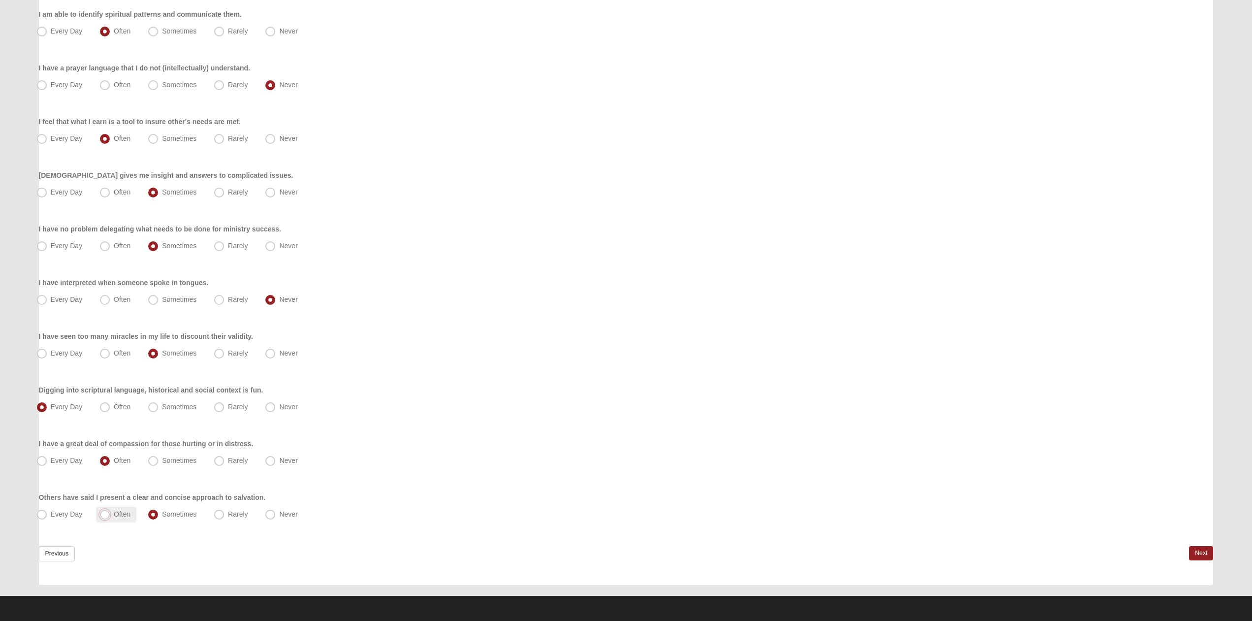
click at [110, 516] on input "Often" at bounding box center [107, 514] width 6 height 6
radio input "true"
click at [1197, 551] on link "Next" at bounding box center [1201, 553] width 24 height 14
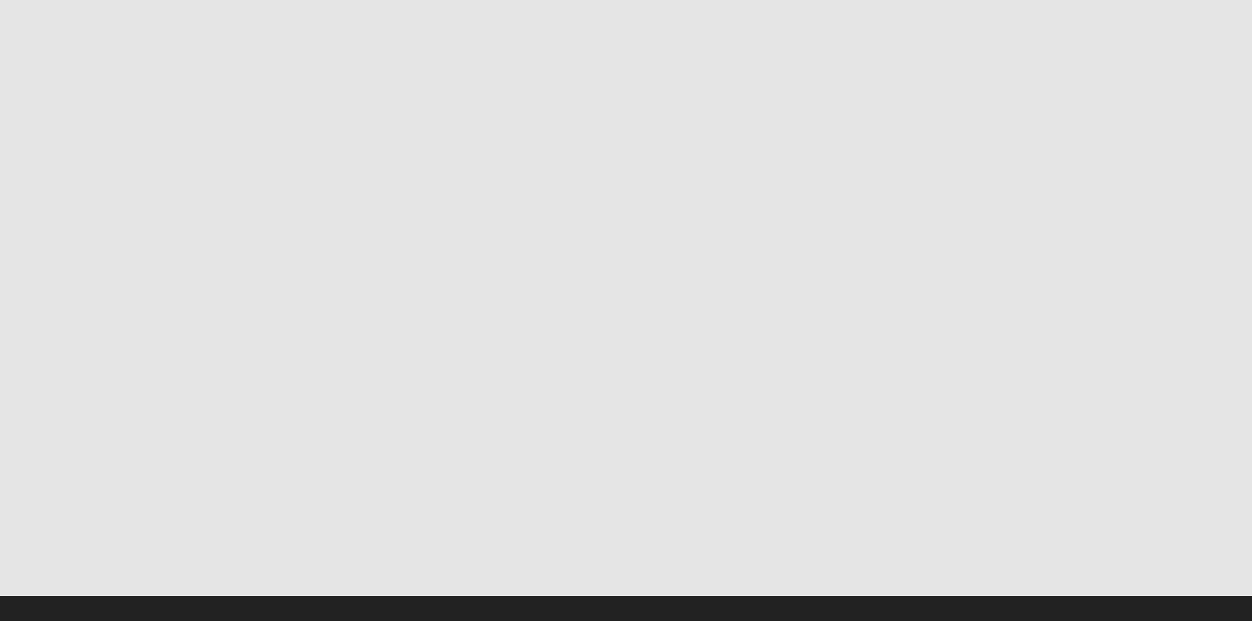
scroll to position [0, 0]
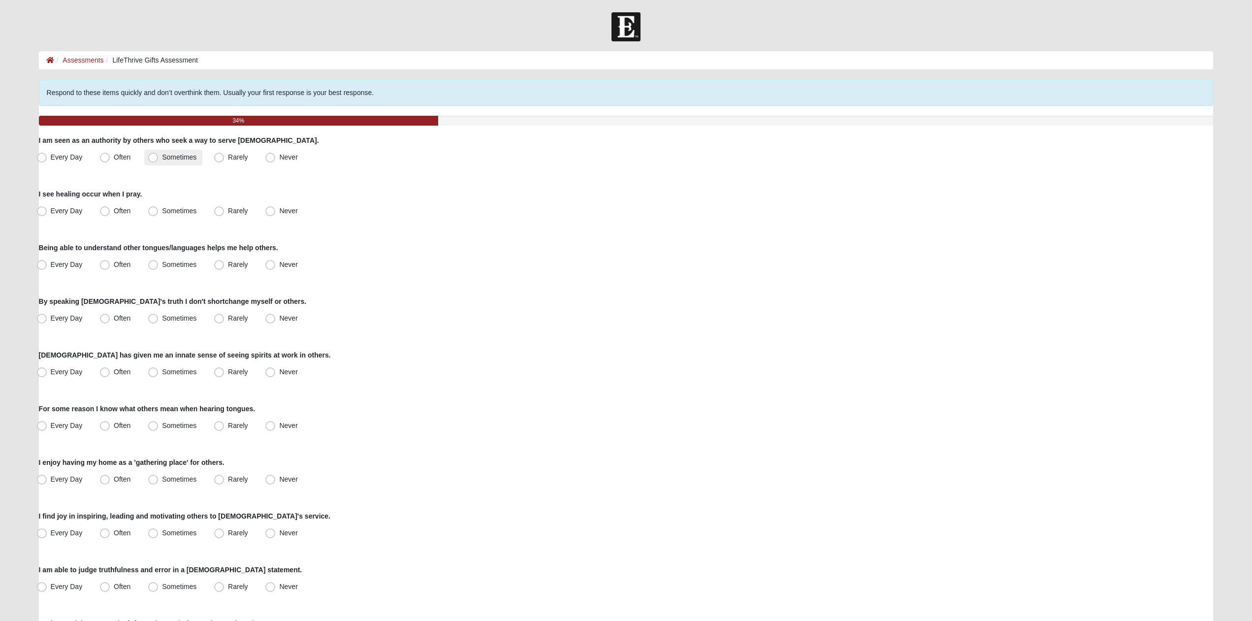
click at [166, 159] on span "Sometimes" at bounding box center [179, 157] width 34 height 8
click at [159, 159] on input "Sometimes" at bounding box center [155, 157] width 6 height 6
radio input "true"
click at [162, 215] on span "Sometimes" at bounding box center [179, 211] width 34 height 8
click at [153, 214] on input "Sometimes" at bounding box center [155, 211] width 6 height 6
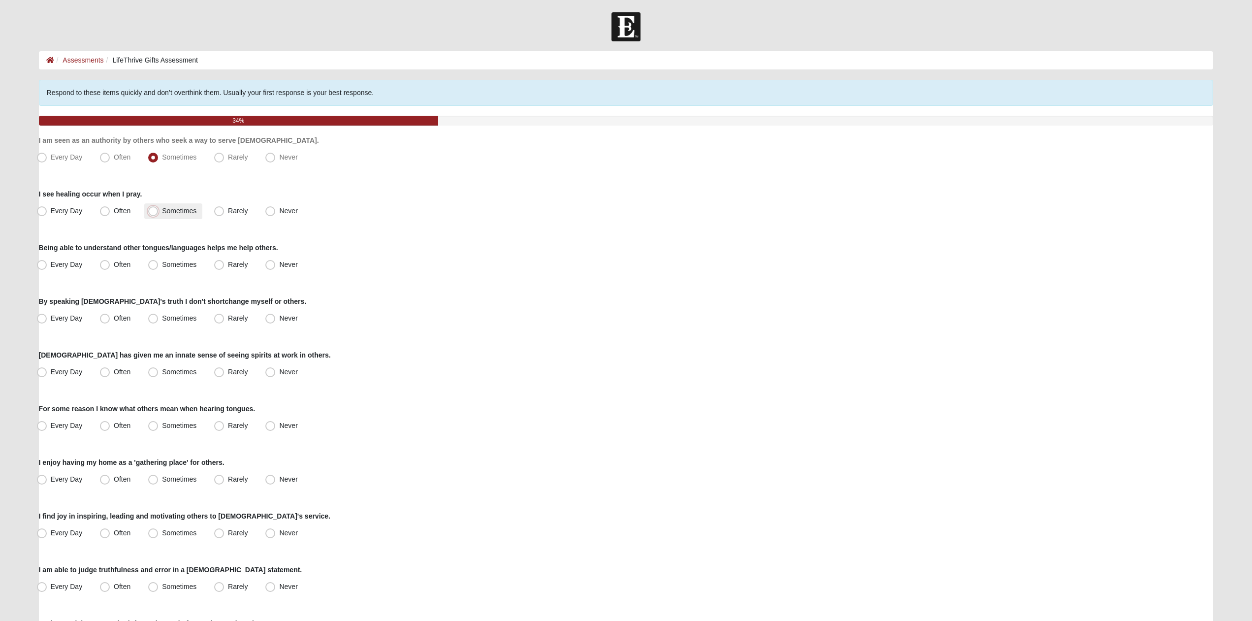
radio input "true"
click at [279, 265] on span "Never" at bounding box center [288, 264] width 18 height 8
click at [273, 265] on input "Never" at bounding box center [272, 264] width 6 height 6
radio input "true"
click at [119, 316] on span "Often" at bounding box center [122, 318] width 17 height 8
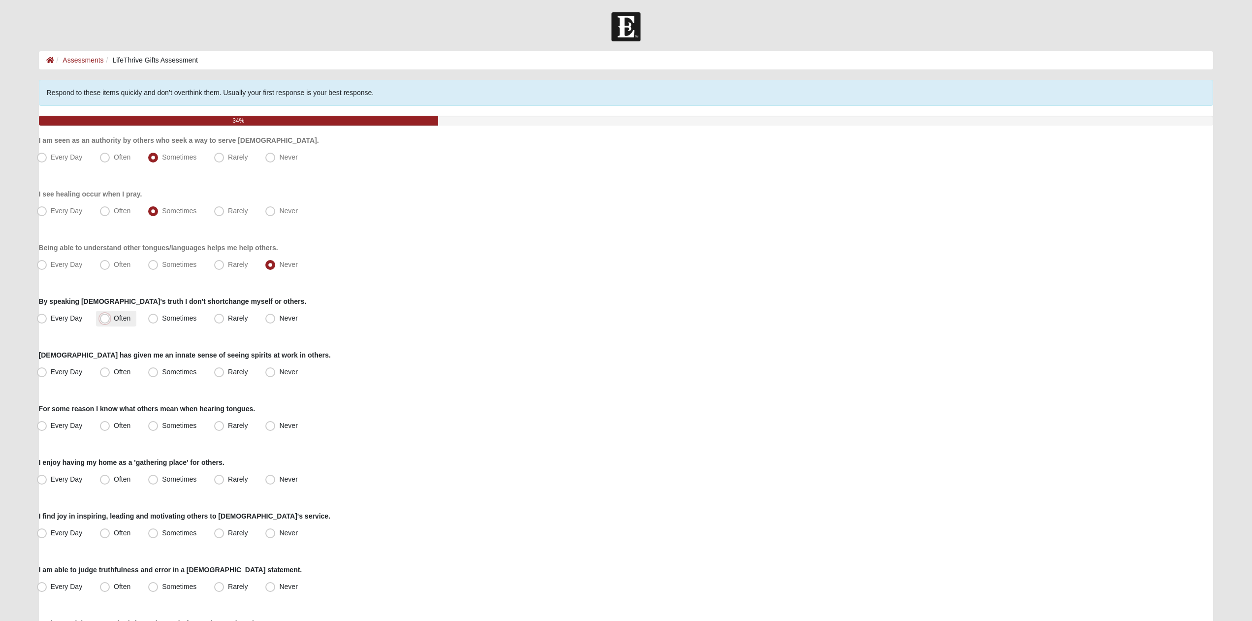
click at [110, 316] on input "Often" at bounding box center [107, 318] width 6 height 6
radio input "true"
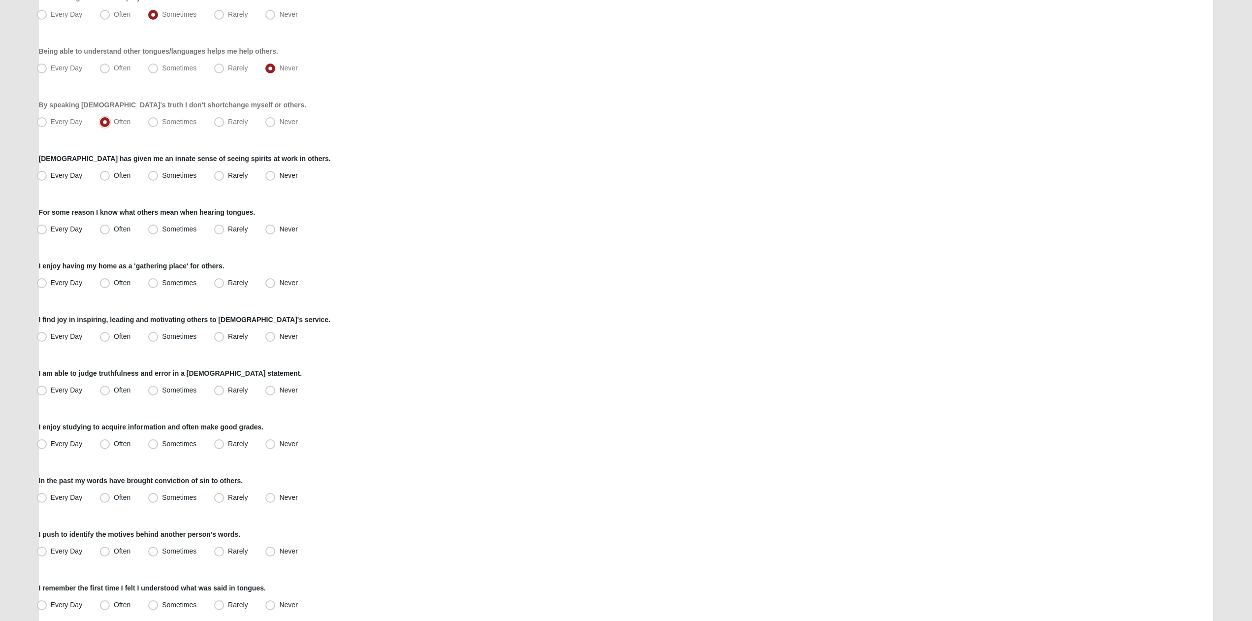
scroll to position [201, 0]
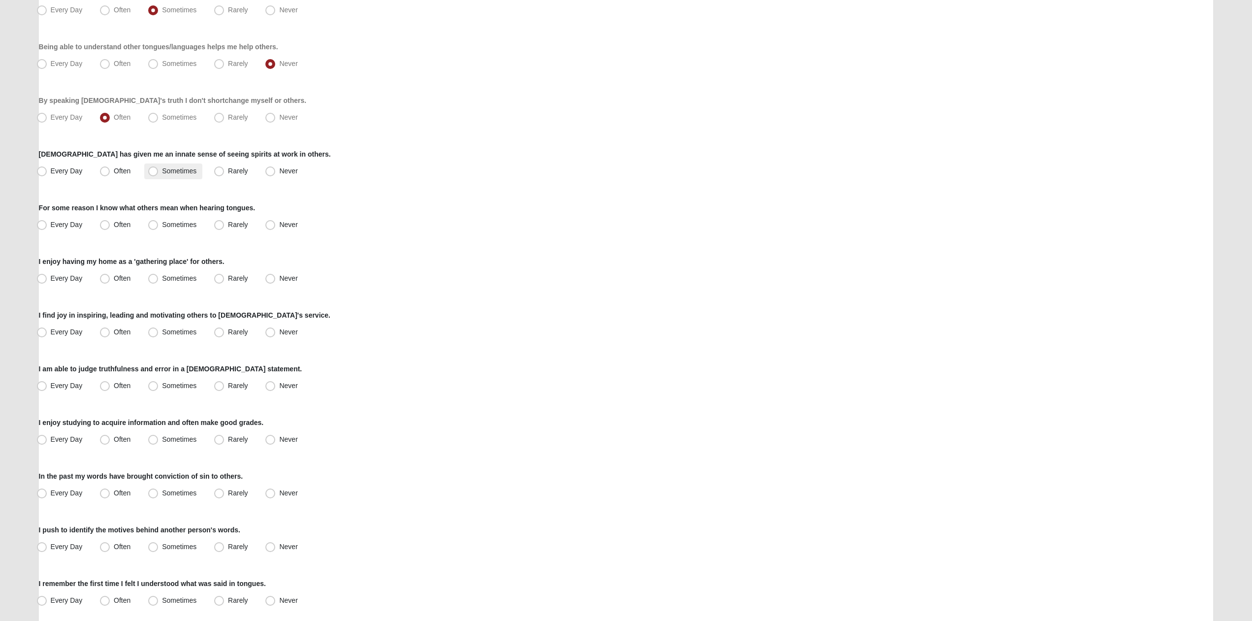
click at [162, 170] on span "Sometimes" at bounding box center [179, 171] width 34 height 8
click at [152, 170] on input "Sometimes" at bounding box center [155, 171] width 6 height 6
radio input "true"
click at [279, 224] on span "Never" at bounding box center [288, 225] width 18 height 8
click at [270, 224] on input "Never" at bounding box center [272, 225] width 6 height 6
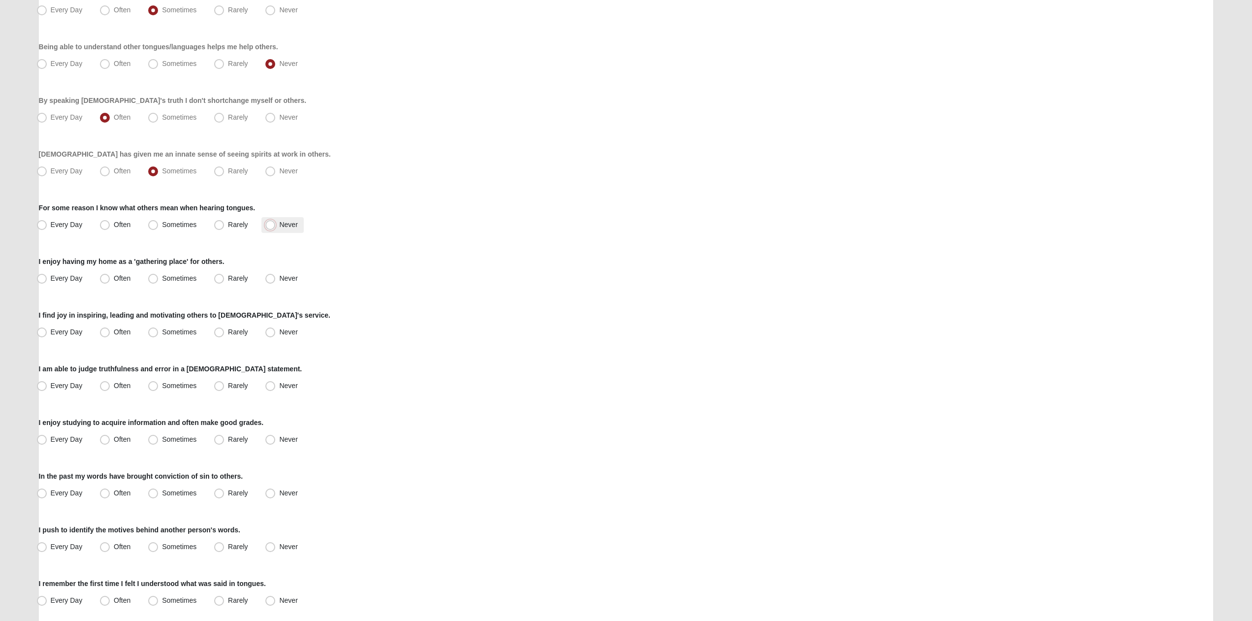
radio input "true"
click at [110, 279] on label "Often" at bounding box center [116, 279] width 40 height 16
click at [110, 279] on input "Often" at bounding box center [107, 278] width 6 height 6
radio input "true"
click at [114, 334] on span "Often" at bounding box center [122, 332] width 17 height 8
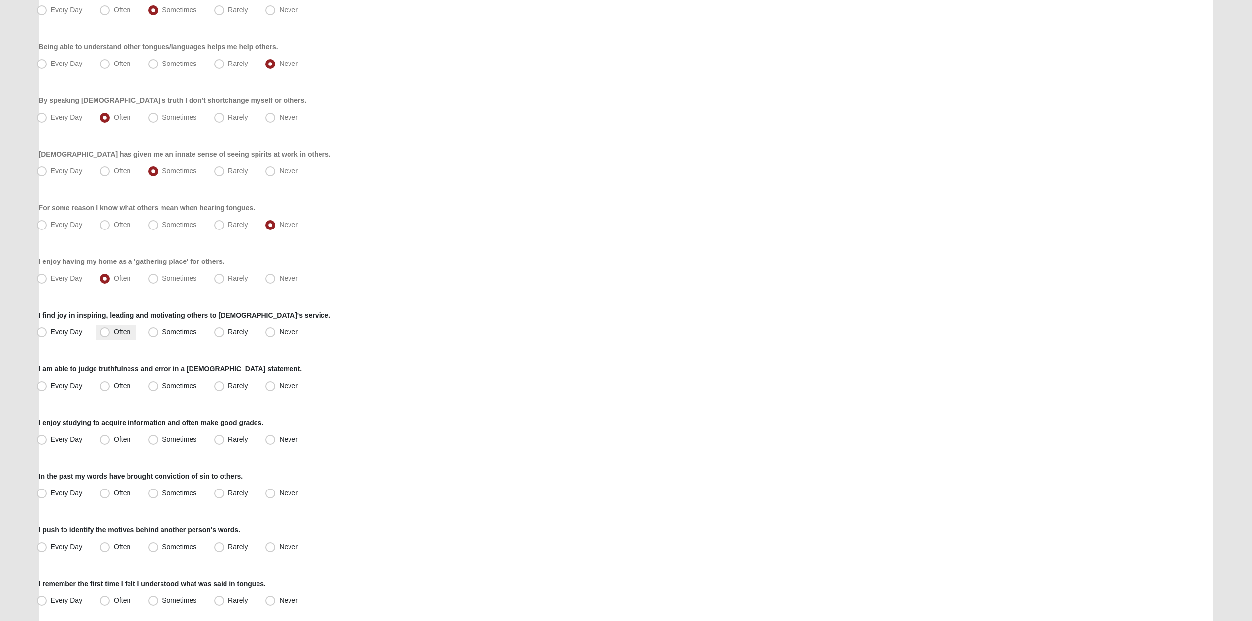
click at [109, 334] on input "Often" at bounding box center [107, 332] width 6 height 6
radio input "true"
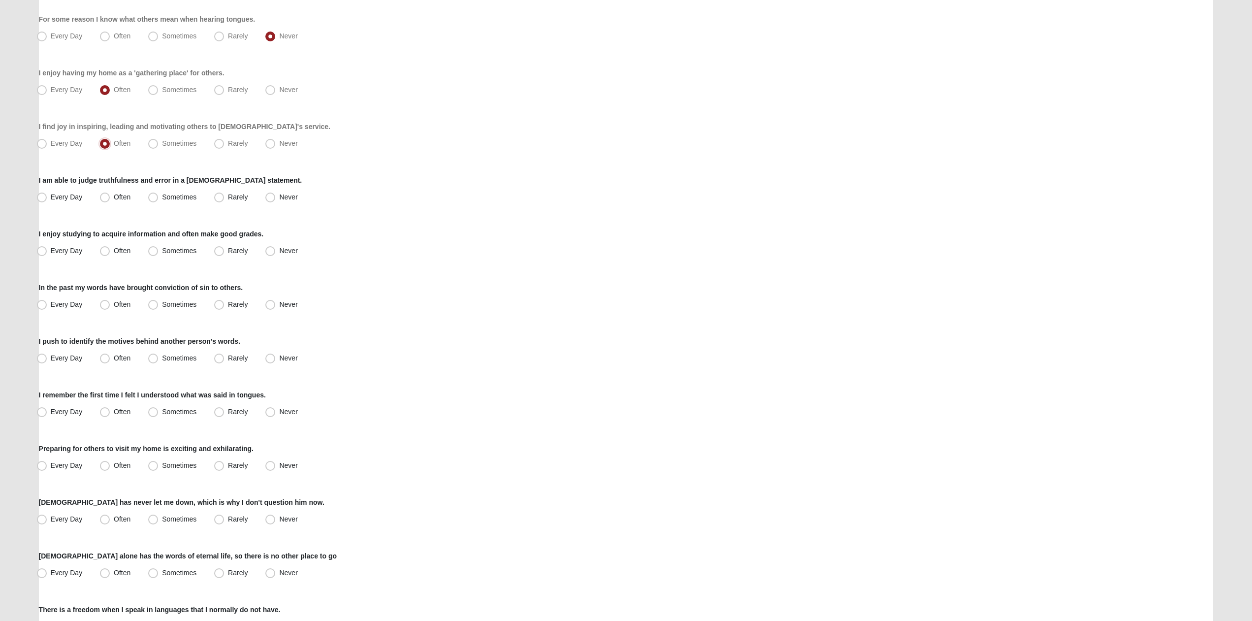
scroll to position [402, 0]
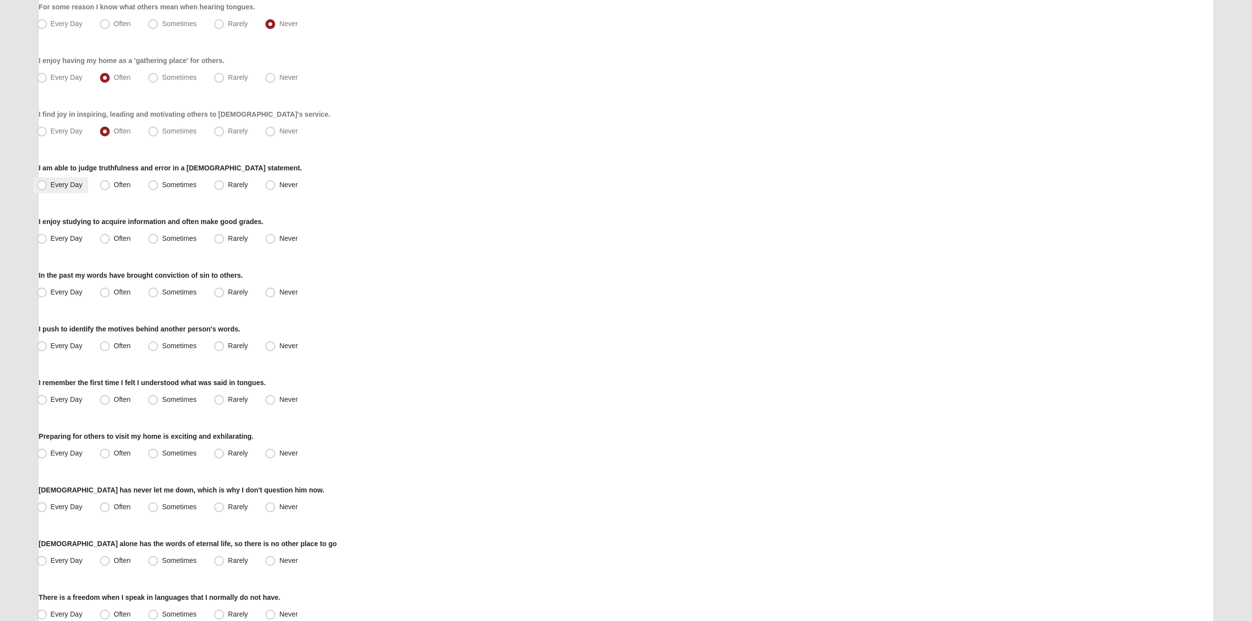
click at [69, 183] on span "Every Day" at bounding box center [67, 185] width 32 height 8
click at [47, 183] on input "Every Day" at bounding box center [44, 185] width 6 height 6
radio input "true"
click at [73, 238] on span "Every Day" at bounding box center [67, 238] width 32 height 8
click at [47, 238] on input "Every Day" at bounding box center [44, 238] width 6 height 6
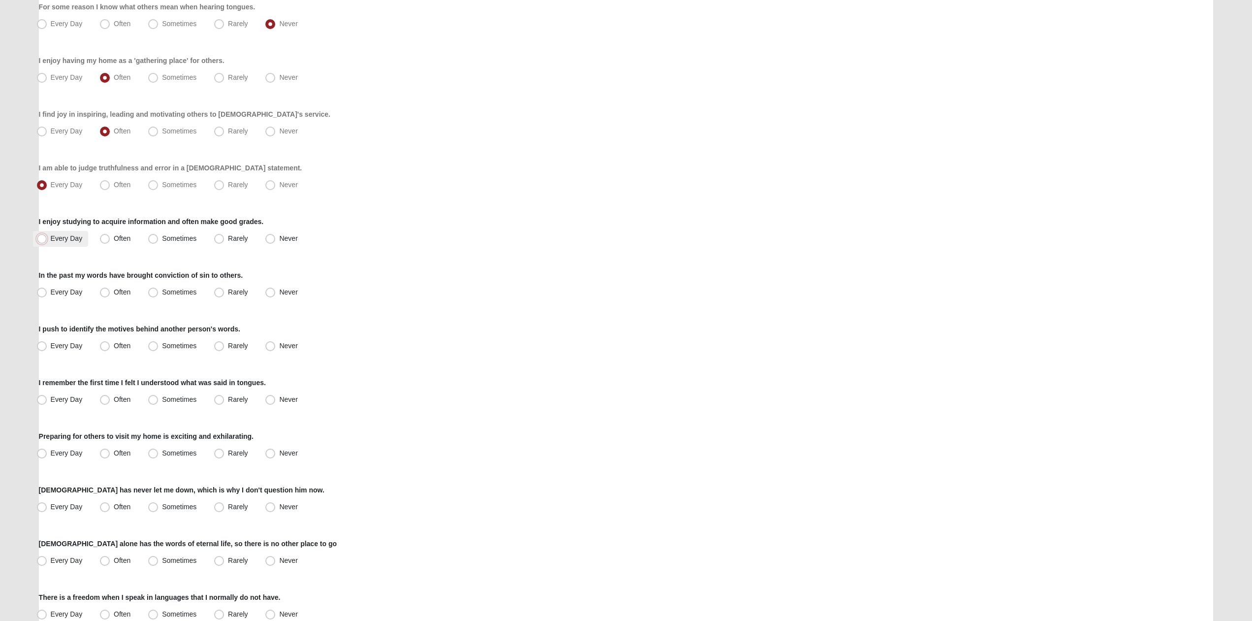
radio input "true"
click at [162, 289] on span "Sometimes" at bounding box center [179, 292] width 34 height 8
click at [152, 289] on input "Sometimes" at bounding box center [155, 292] width 6 height 6
radio input "true"
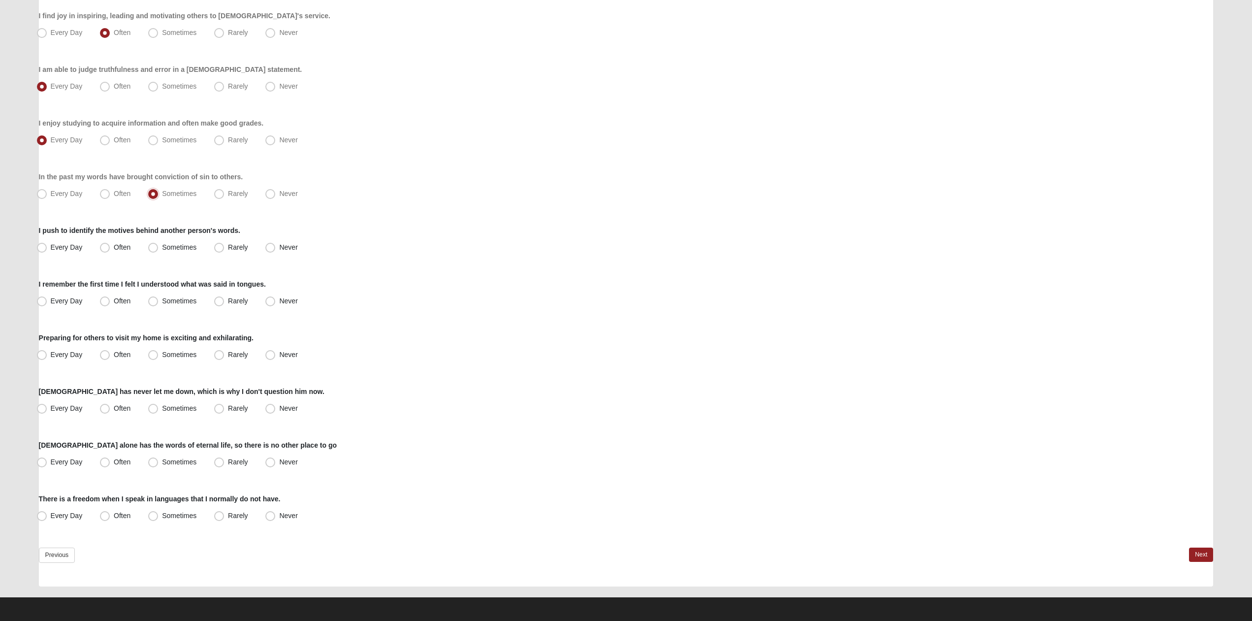
scroll to position [502, 0]
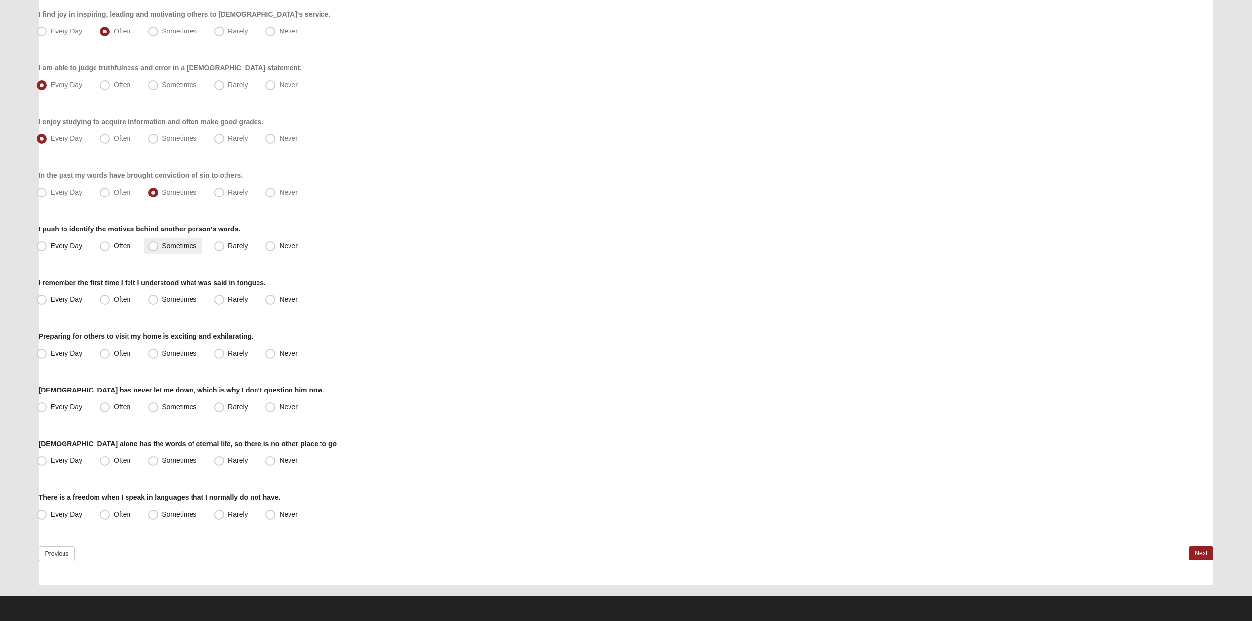
click at [170, 245] on span "Sometimes" at bounding box center [179, 246] width 34 height 8
click at [159, 245] on input "Sometimes" at bounding box center [155, 246] width 6 height 6
radio input "true"
click at [279, 300] on span "Never" at bounding box center [288, 299] width 18 height 8
click at [269, 300] on input "Never" at bounding box center [272, 299] width 6 height 6
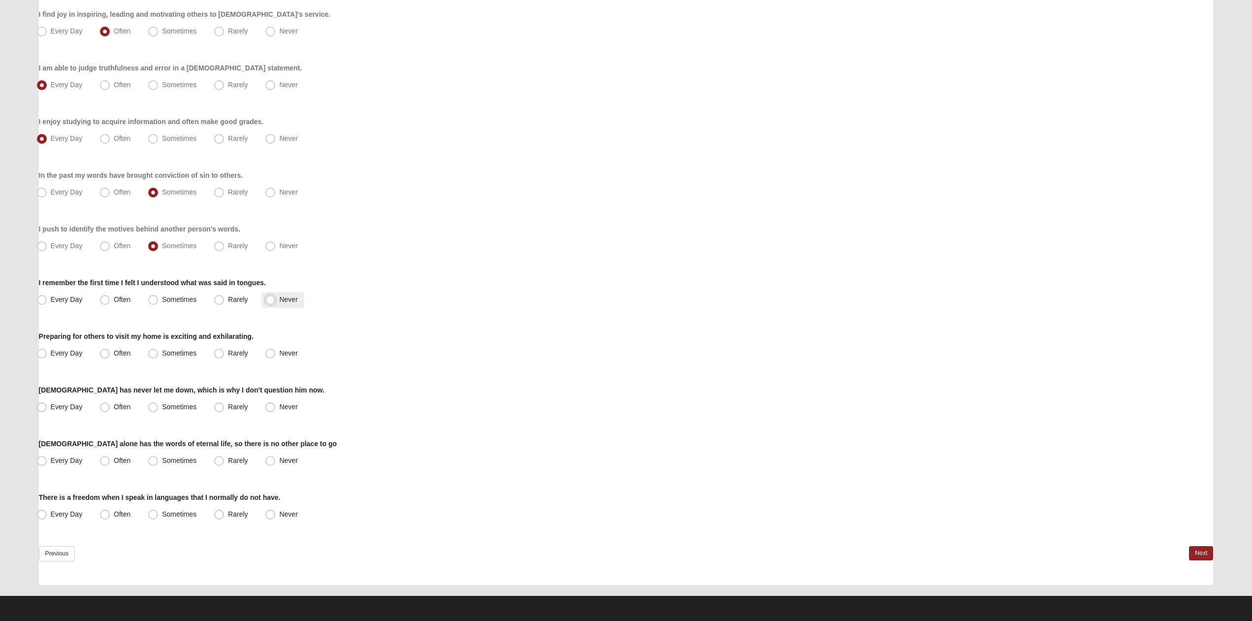
radio input "true"
click at [116, 352] on span "Often" at bounding box center [122, 353] width 17 height 8
click at [110, 352] on input "Often" at bounding box center [107, 353] width 6 height 6
radio input "true"
click at [114, 408] on span "Often" at bounding box center [122, 407] width 17 height 8
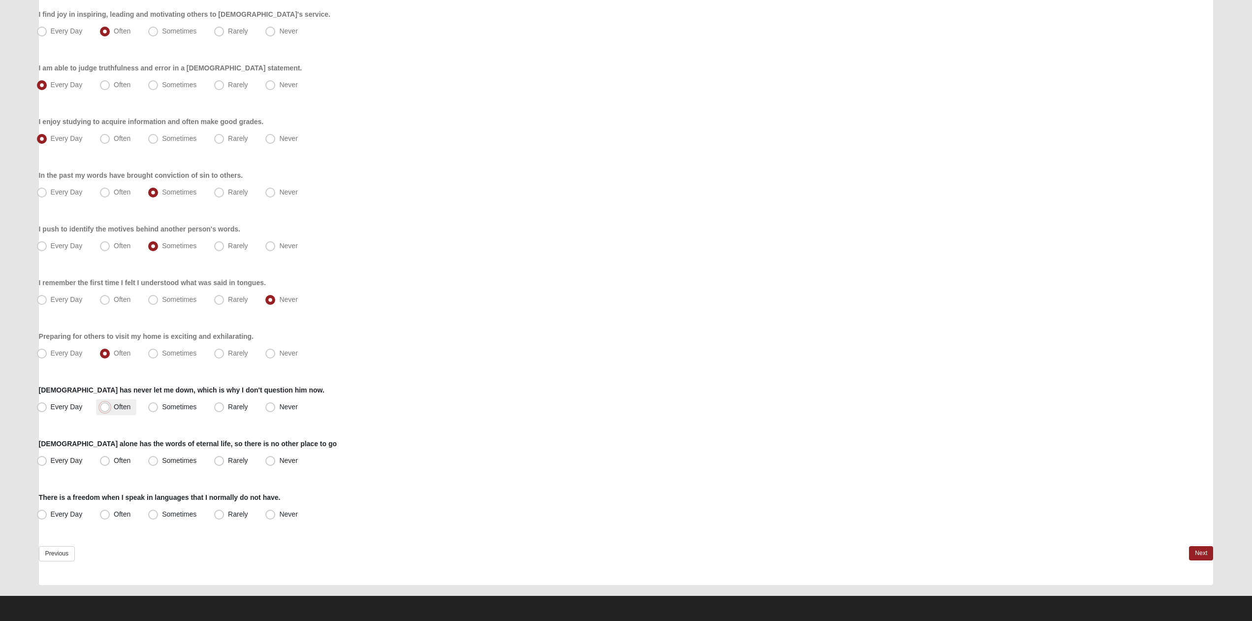
click at [110, 408] on input "Often" at bounding box center [107, 407] width 6 height 6
radio input "true"
click at [74, 457] on span "Every Day" at bounding box center [67, 460] width 32 height 8
click at [47, 457] on input "Every Day" at bounding box center [44, 460] width 6 height 6
radio input "true"
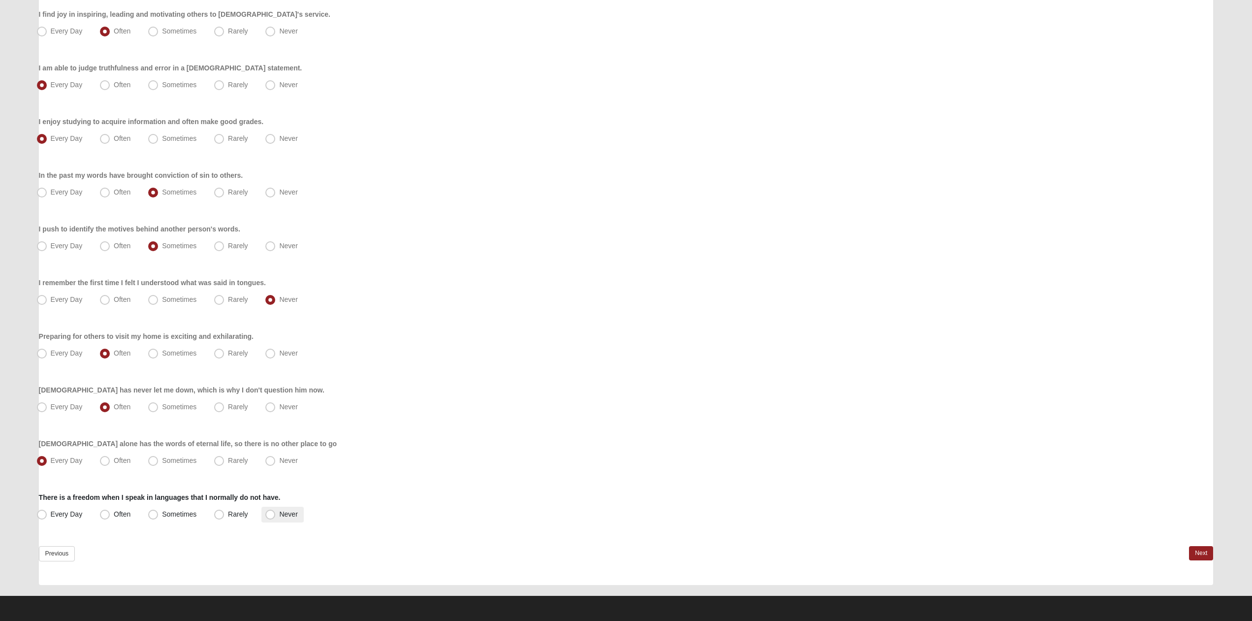
click at [279, 511] on span "Never" at bounding box center [288, 514] width 18 height 8
click at [269, 511] on input "Never" at bounding box center [272, 514] width 6 height 6
radio input "true"
click at [1202, 551] on link "Next" at bounding box center [1201, 553] width 24 height 14
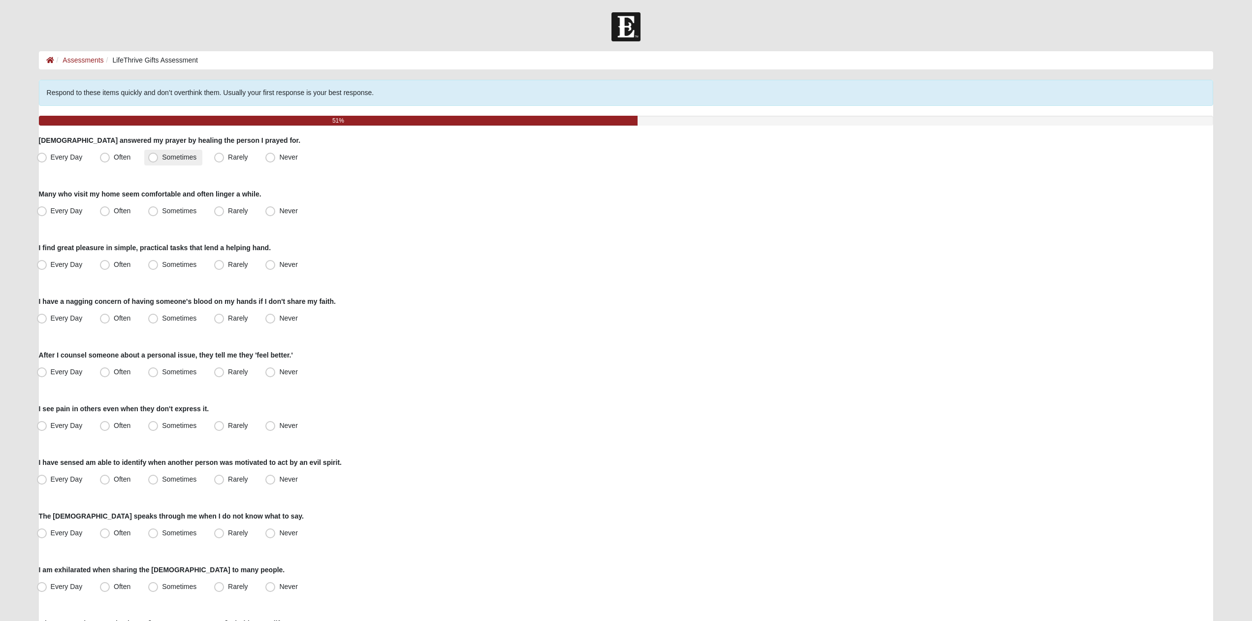
click at [159, 155] on label "Sometimes" at bounding box center [173, 158] width 58 height 16
click at [159, 155] on input "Sometimes" at bounding box center [155, 157] width 6 height 6
radio input "true"
click at [55, 211] on span "Every Day" at bounding box center [67, 211] width 32 height 8
click at [47, 211] on input "Every Day" at bounding box center [44, 211] width 6 height 6
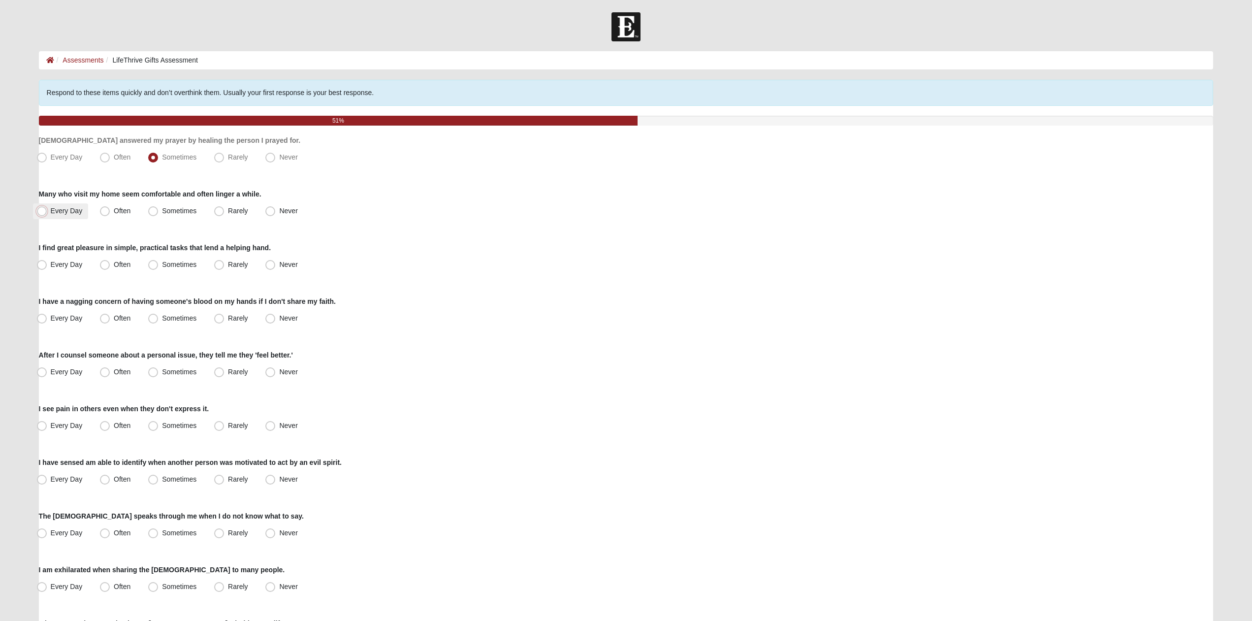
radio input "true"
click at [114, 265] on span "Often" at bounding box center [122, 264] width 17 height 8
click at [108, 265] on input "Often" at bounding box center [107, 264] width 6 height 6
radio input "true"
click at [110, 320] on label "Often" at bounding box center [116, 319] width 40 height 16
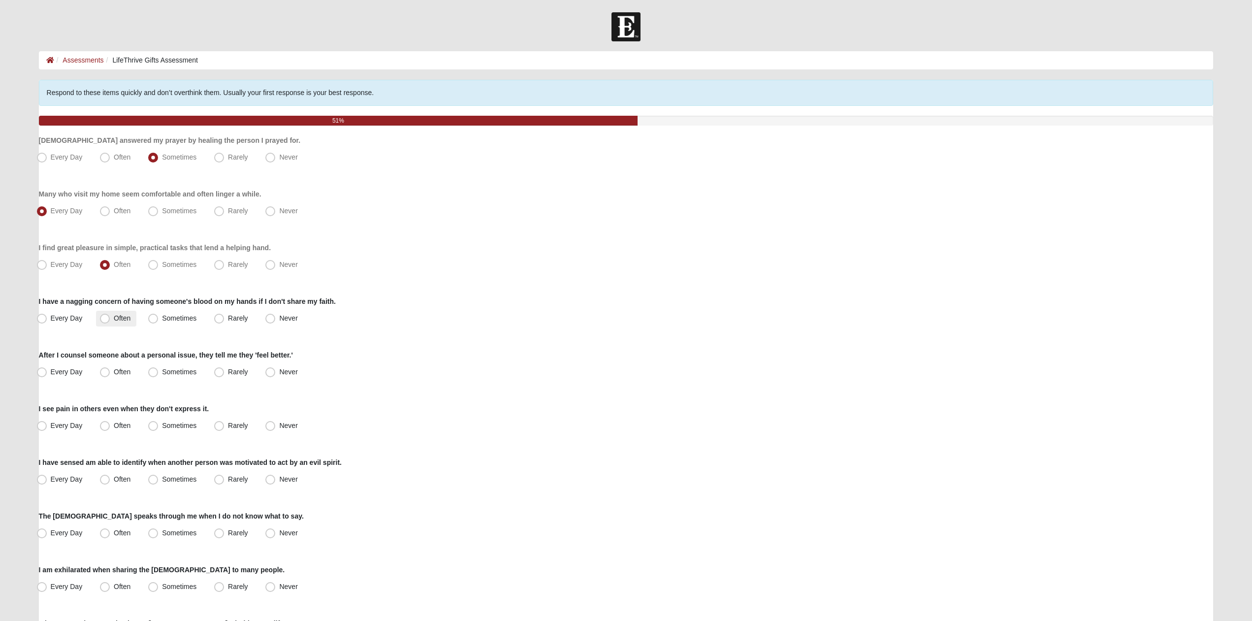
click at [110, 320] on input "Often" at bounding box center [107, 318] width 6 height 6
radio input "true"
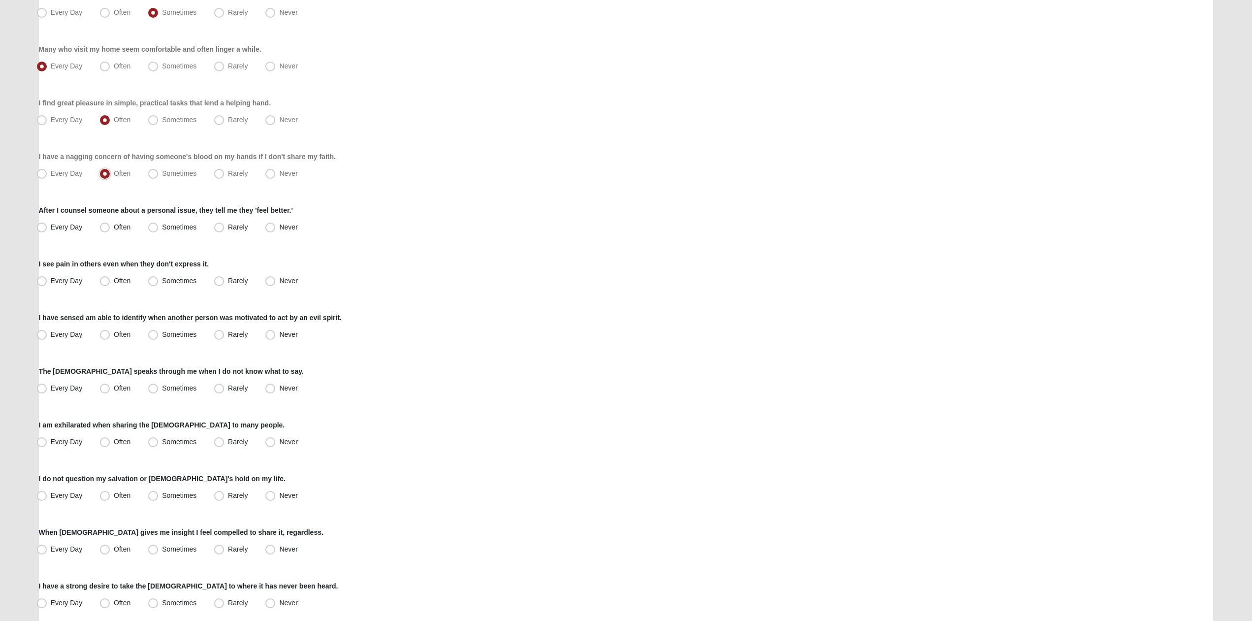
scroll to position [151, 0]
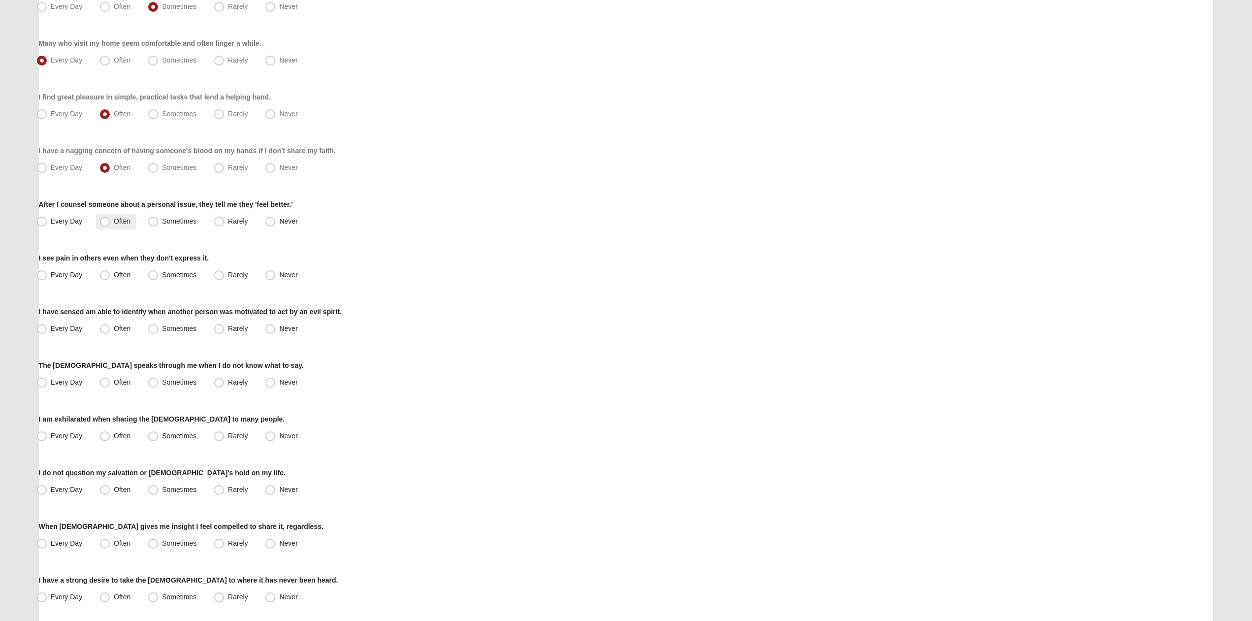
click at [130, 224] on span "Often" at bounding box center [122, 221] width 17 height 8
click at [110, 224] on input "Often" at bounding box center [107, 221] width 6 height 6
radio input "true"
click at [166, 274] on span "Sometimes" at bounding box center [179, 275] width 34 height 8
click at [159, 274] on input "Sometimes" at bounding box center [155, 275] width 6 height 6
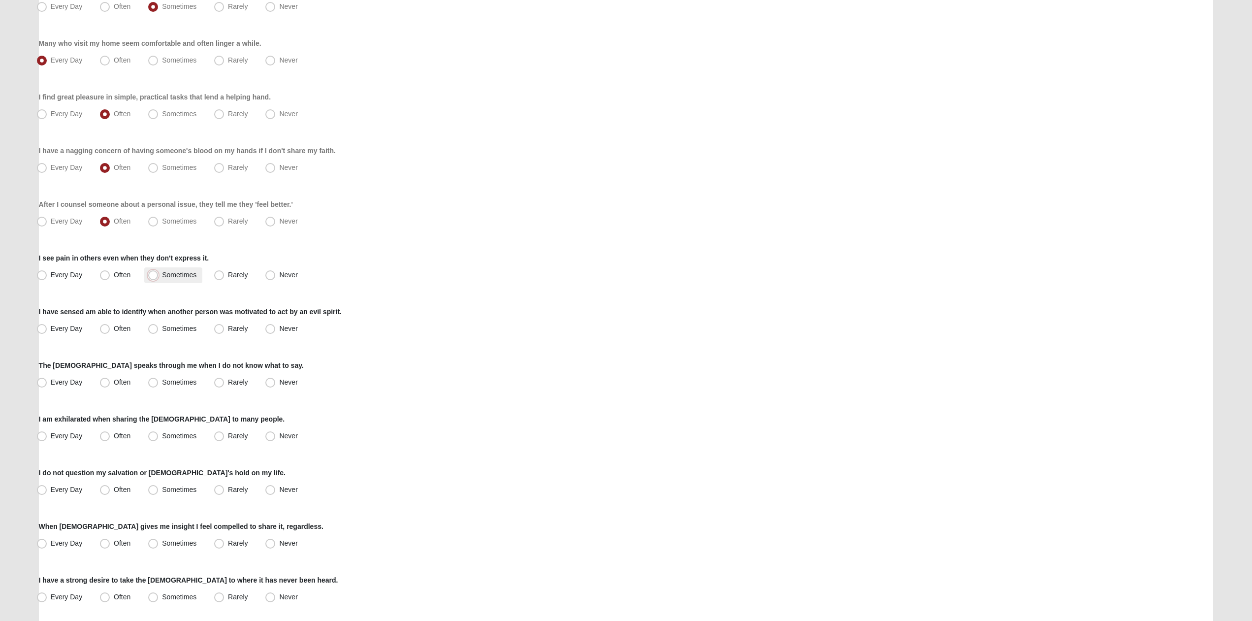
radio input "true"
click at [171, 327] on span "Sometimes" at bounding box center [179, 328] width 34 height 8
click at [159, 327] on input "Sometimes" at bounding box center [155, 328] width 6 height 6
radio input "true"
click at [126, 381] on span "Often" at bounding box center [122, 382] width 17 height 8
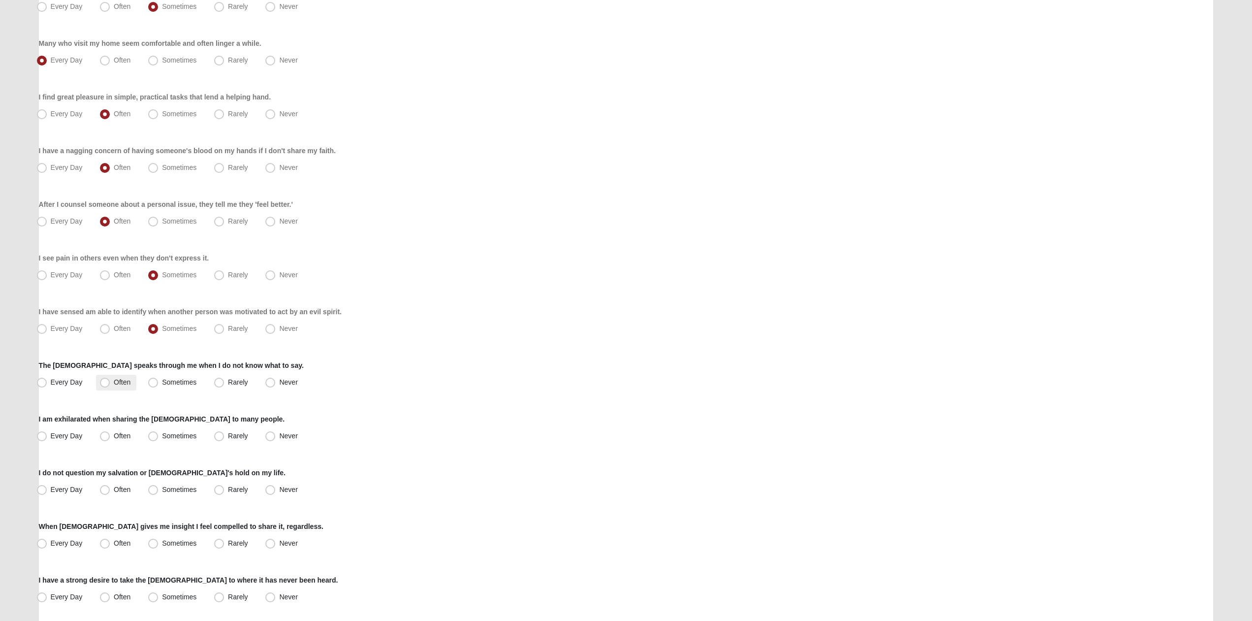
click at [110, 381] on input "Often" at bounding box center [107, 382] width 6 height 6
radio input "true"
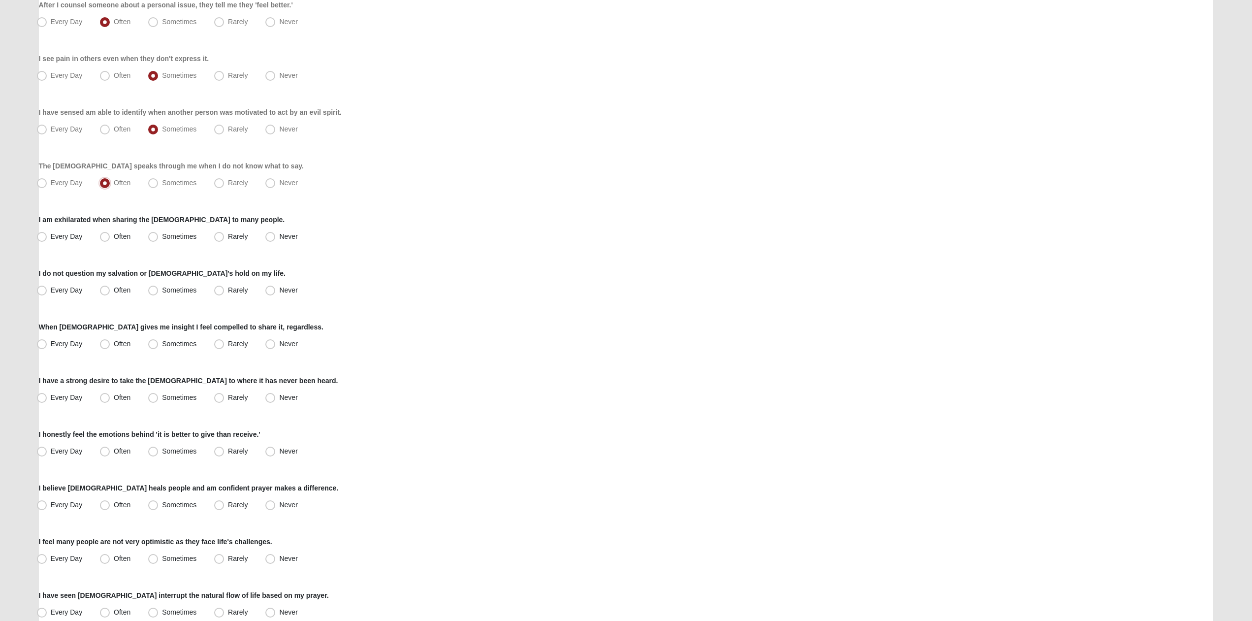
scroll to position [351, 0]
click at [125, 235] on span "Often" at bounding box center [122, 235] width 17 height 8
click at [110, 235] on input "Often" at bounding box center [107, 235] width 6 height 6
radio input "true"
click at [70, 291] on span "Every Day" at bounding box center [67, 289] width 32 height 8
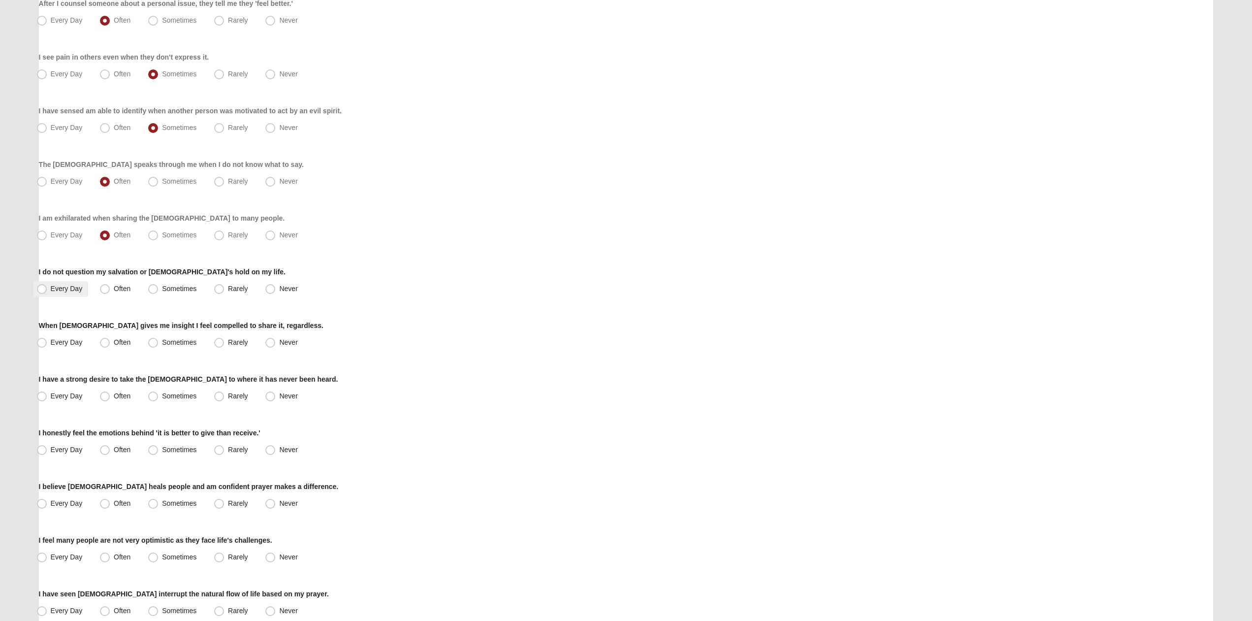
click at [47, 291] on input "Every Day" at bounding box center [44, 289] width 6 height 6
radio input "true"
click at [112, 340] on label "Often" at bounding box center [116, 343] width 40 height 16
click at [110, 340] on input "Often" at bounding box center [107, 342] width 6 height 6
radio input "true"
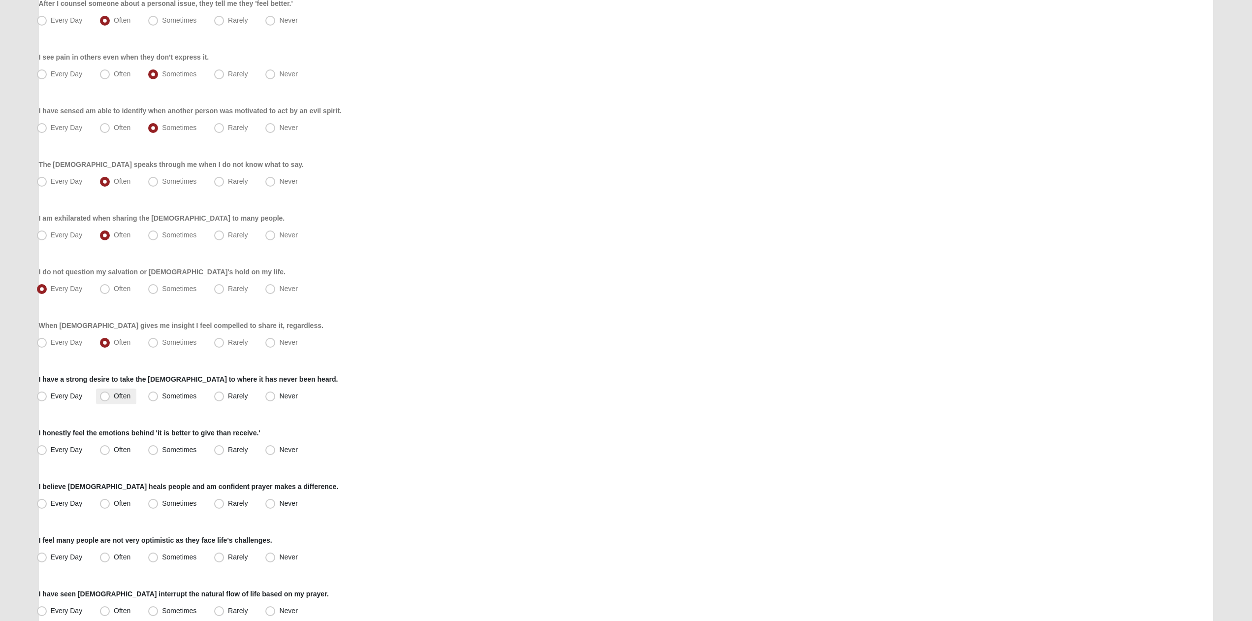
click at [117, 395] on span "Often" at bounding box center [122, 396] width 17 height 8
click at [110, 395] on input "Often" at bounding box center [107, 396] width 6 height 6
radio input "true"
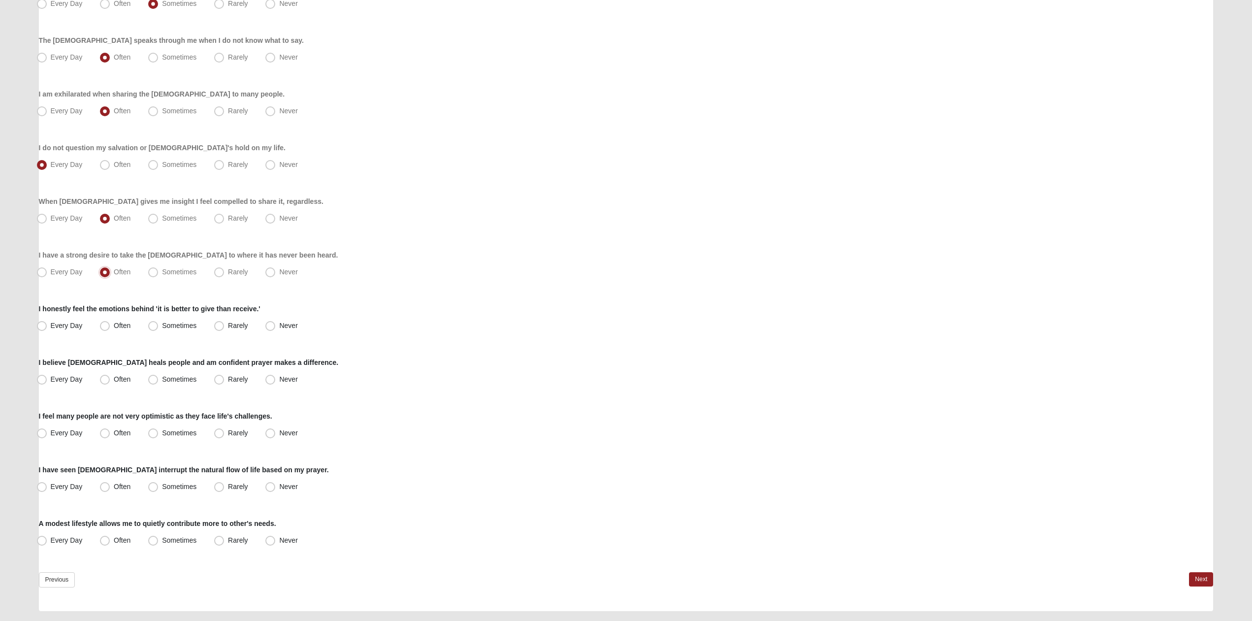
scroll to position [502, 0]
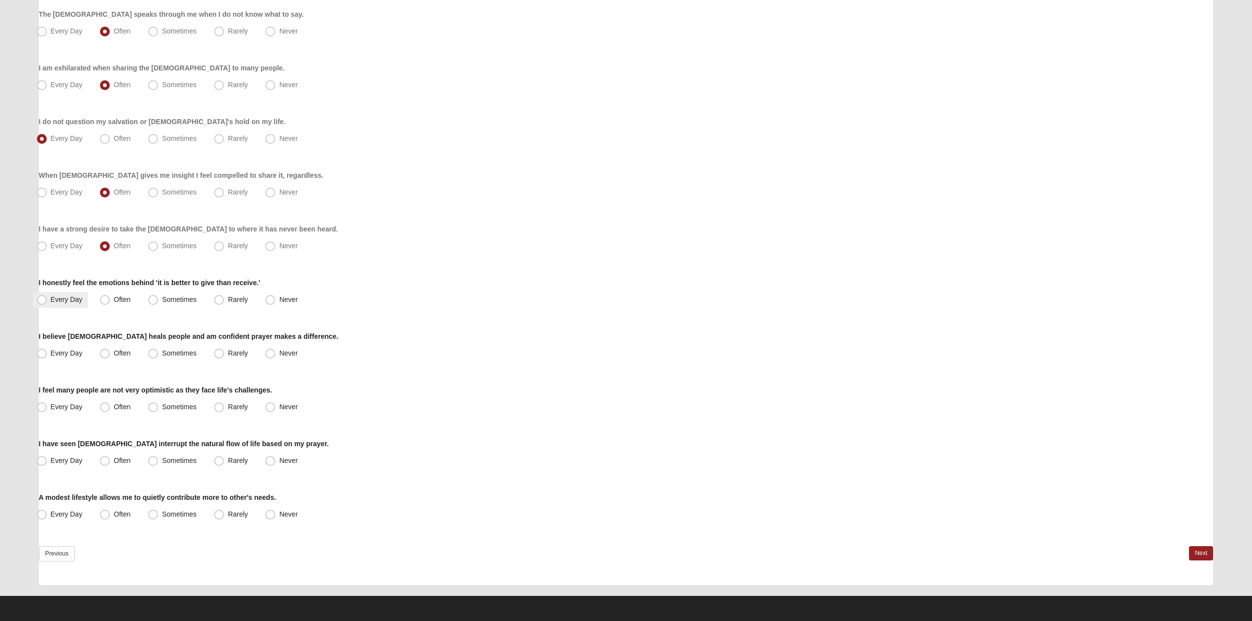
click at [78, 299] on span "Every Day" at bounding box center [67, 299] width 32 height 8
click at [47, 299] on input "Every Day" at bounding box center [44, 299] width 6 height 6
radio input "true"
click at [69, 357] on label "Every Day" at bounding box center [61, 354] width 56 height 16
click at [47, 356] on input "Every Day" at bounding box center [44, 353] width 6 height 6
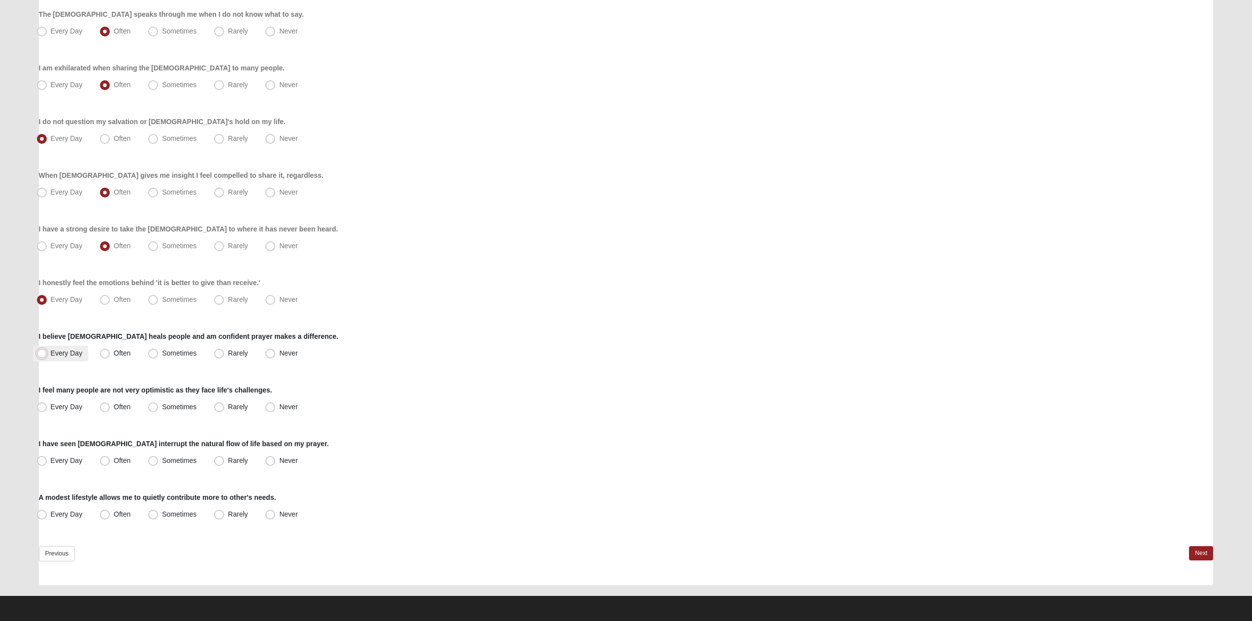
radio input "true"
click at [114, 403] on span "Often" at bounding box center [122, 407] width 17 height 8
click at [110, 404] on input "Often" at bounding box center [107, 407] width 6 height 6
radio input "true"
click at [116, 462] on span "Often" at bounding box center [122, 460] width 17 height 8
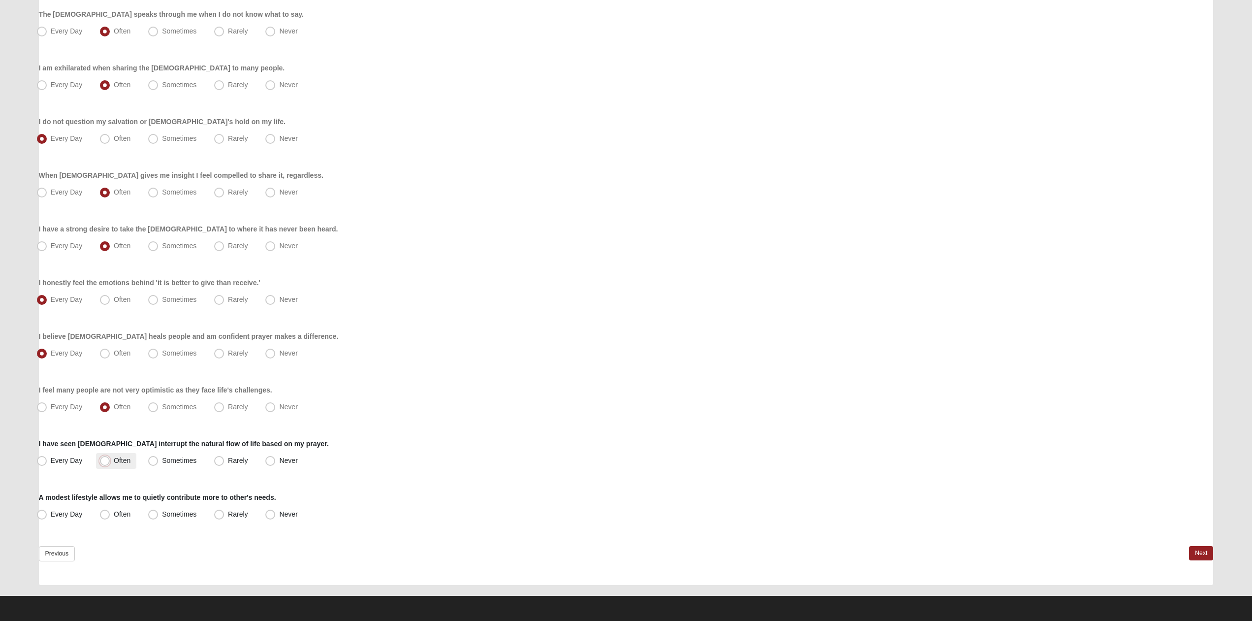
click at [110, 462] on input "Often" at bounding box center [107, 460] width 6 height 6
radio input "true"
click at [114, 510] on span "Often" at bounding box center [122, 514] width 17 height 8
click at [110, 511] on input "Often" at bounding box center [107, 514] width 6 height 6
radio input "true"
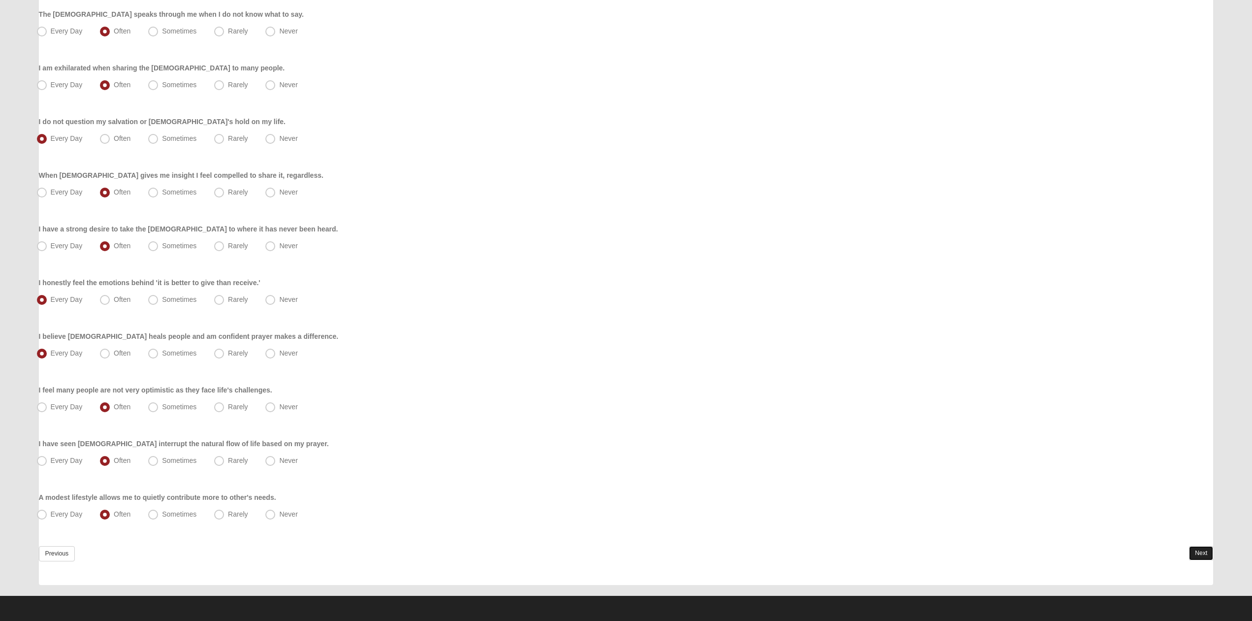
click at [1205, 554] on link "Next" at bounding box center [1201, 553] width 24 height 14
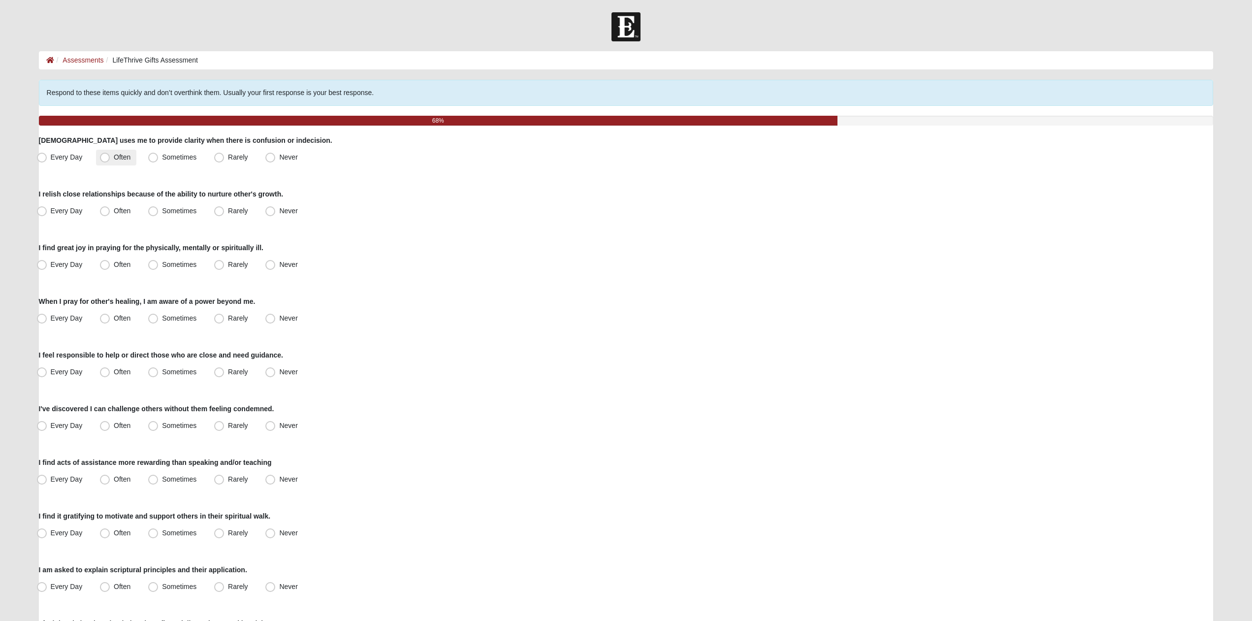
click at [123, 160] on span "Often" at bounding box center [122, 157] width 17 height 8
click at [110, 160] on input "Often" at bounding box center [107, 157] width 6 height 6
radio input "true"
click at [122, 212] on span "Often" at bounding box center [122, 211] width 17 height 8
click at [110, 212] on input "Often" at bounding box center [107, 211] width 6 height 6
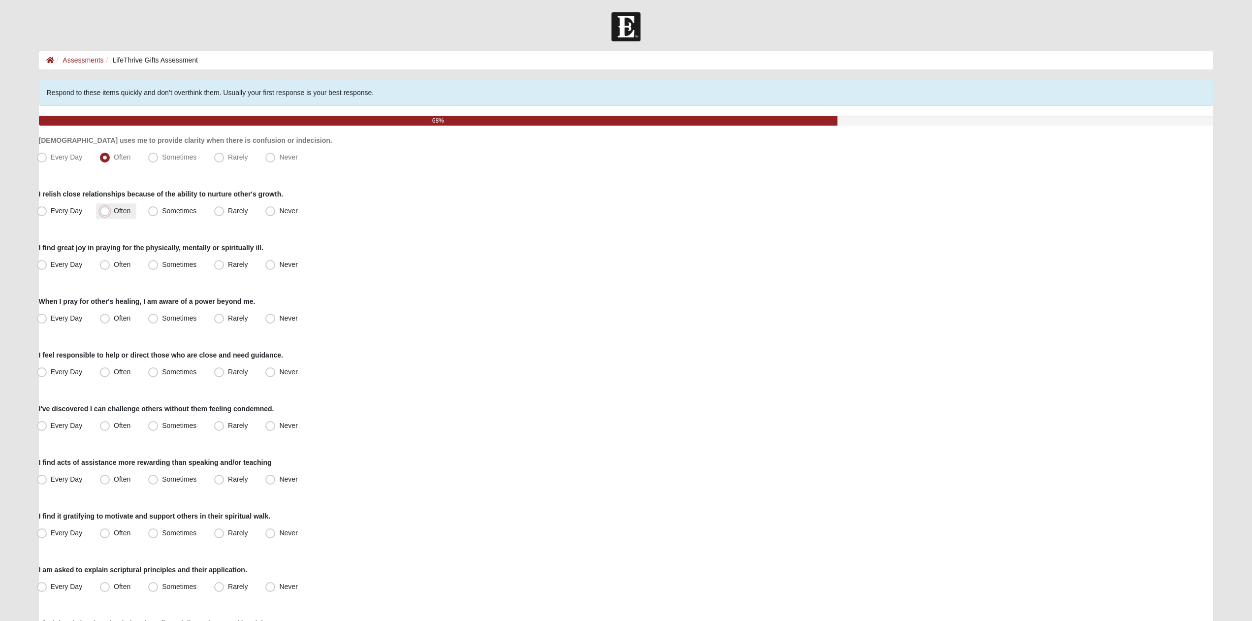
radio input "true"
click at [114, 264] on span "Often" at bounding box center [122, 264] width 17 height 8
click at [104, 264] on input "Often" at bounding box center [107, 264] width 6 height 6
radio input "true"
click at [52, 265] on span "Every Day" at bounding box center [67, 264] width 32 height 8
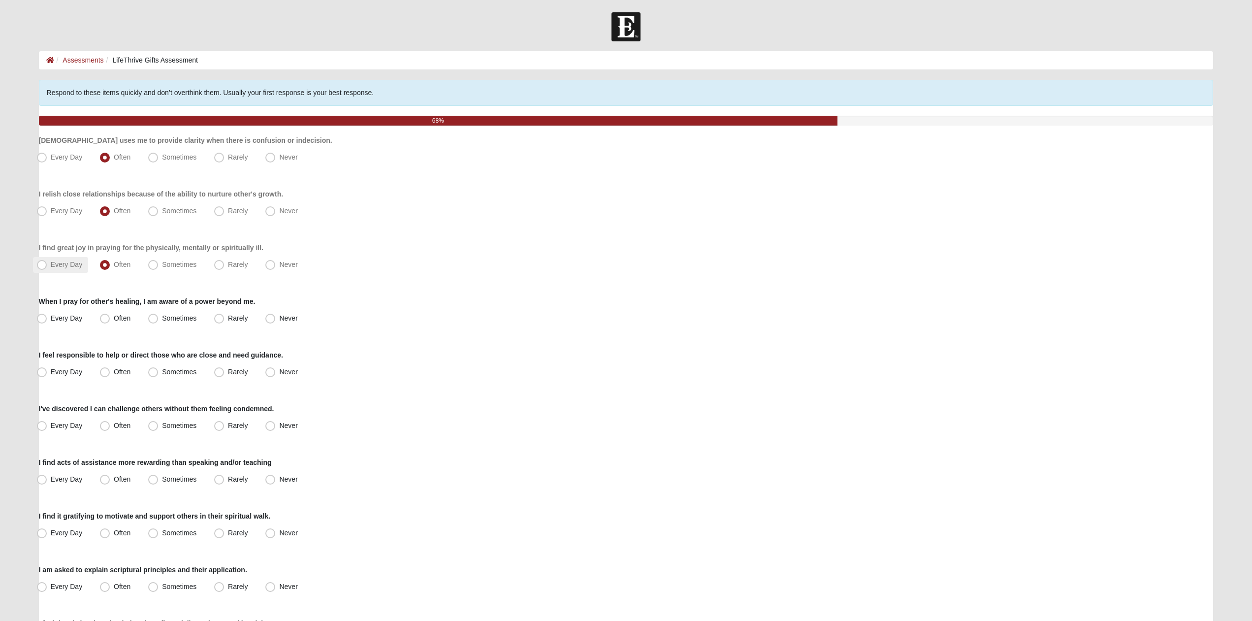
click at [47, 265] on input "Every Day" at bounding box center [44, 264] width 6 height 6
radio input "true"
click at [78, 319] on span "Every Day" at bounding box center [67, 318] width 32 height 8
click at [47, 319] on input "Every Day" at bounding box center [44, 318] width 6 height 6
radio input "true"
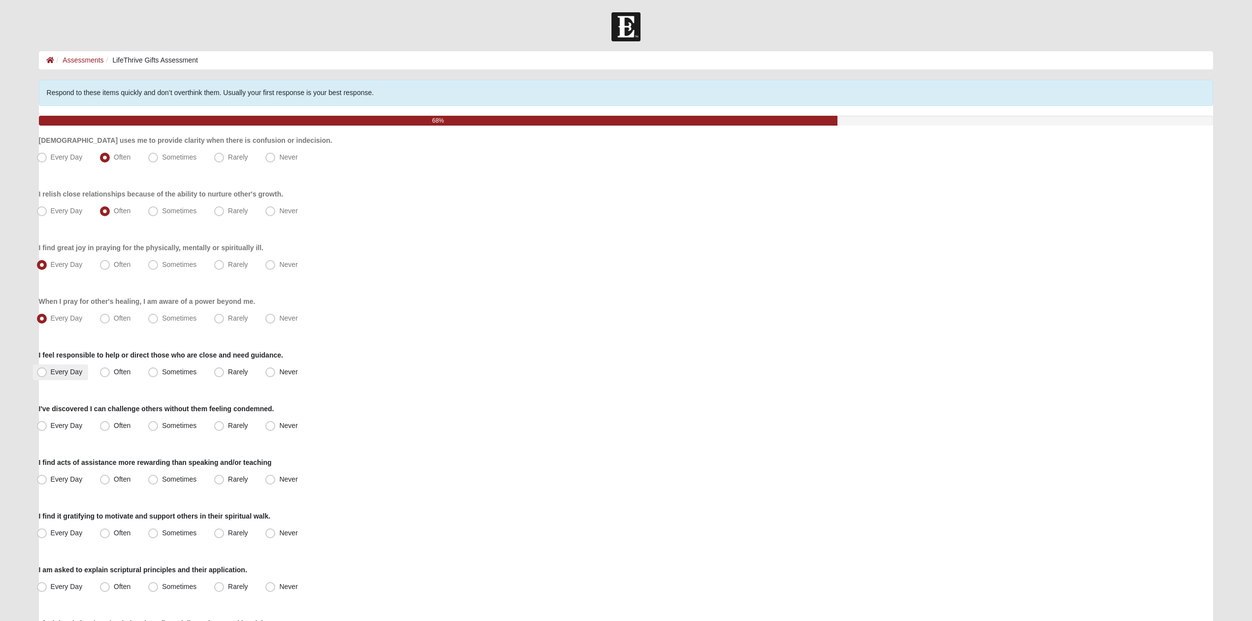
click at [77, 370] on span "Every Day" at bounding box center [67, 372] width 32 height 8
click at [47, 370] on input "Every Day" at bounding box center [44, 372] width 6 height 6
radio input "true"
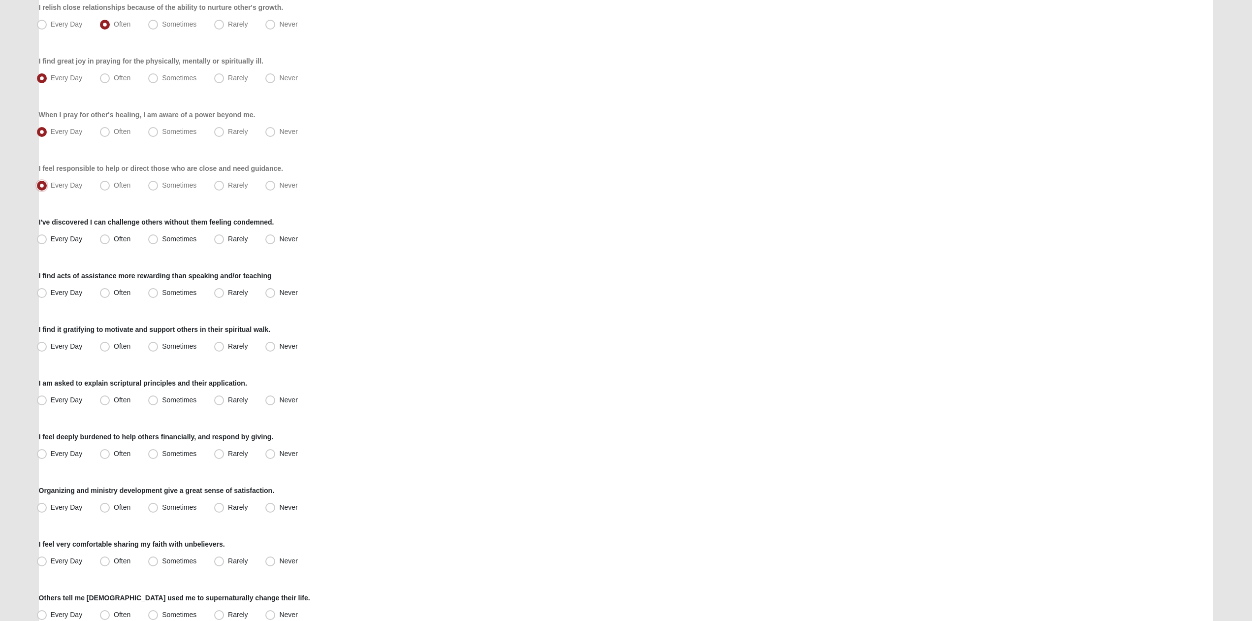
scroll to position [201, 0]
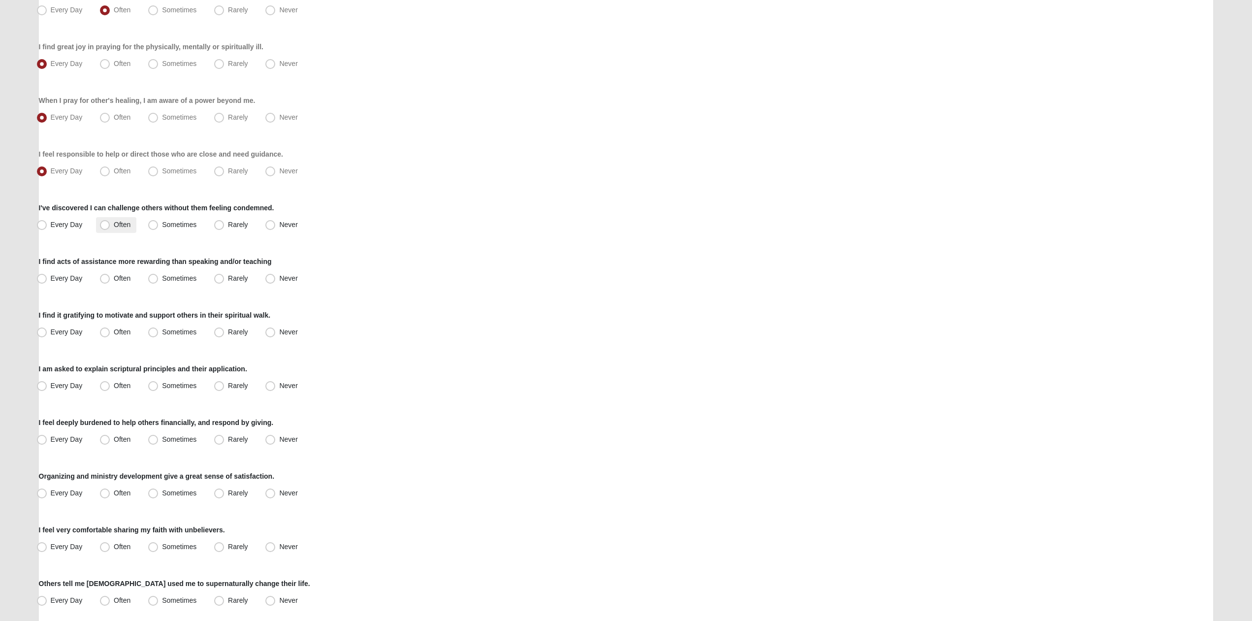
click at [122, 227] on span "Often" at bounding box center [122, 225] width 17 height 8
click at [110, 227] on input "Often" at bounding box center [107, 225] width 6 height 6
radio input "true"
click at [161, 274] on label "Sometimes" at bounding box center [173, 279] width 58 height 16
click at [159, 275] on input "Sometimes" at bounding box center [155, 278] width 6 height 6
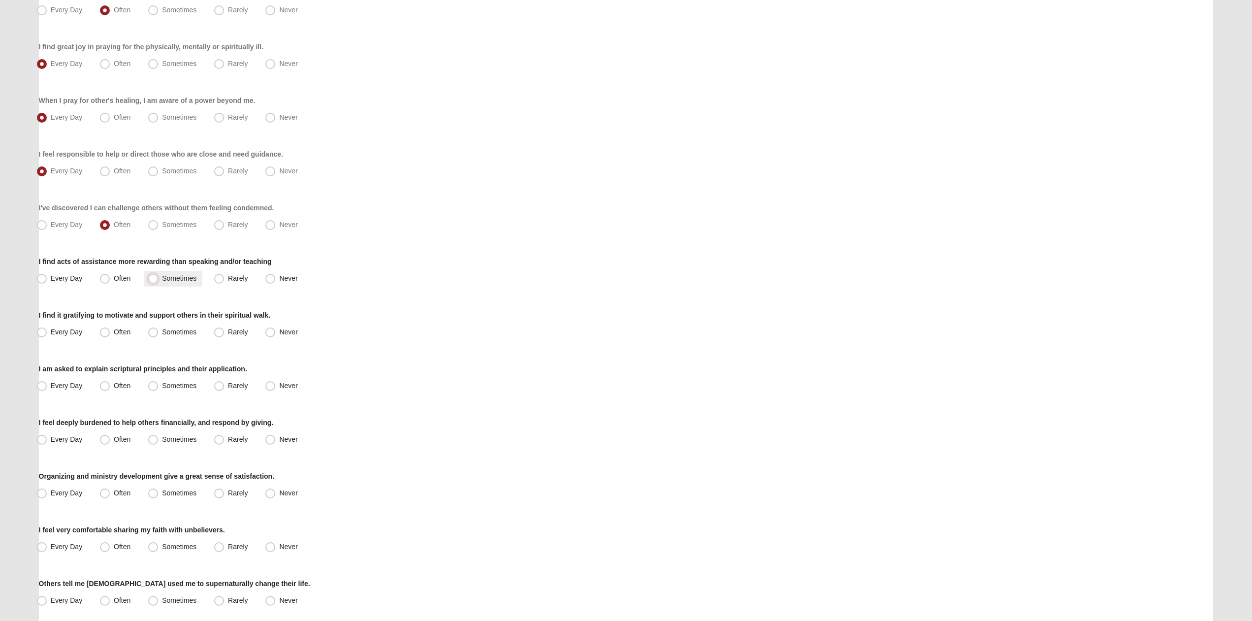
radio input "true"
click at [123, 333] on span "Often" at bounding box center [122, 332] width 17 height 8
click at [110, 333] on input "Often" at bounding box center [107, 332] width 6 height 6
radio input "true"
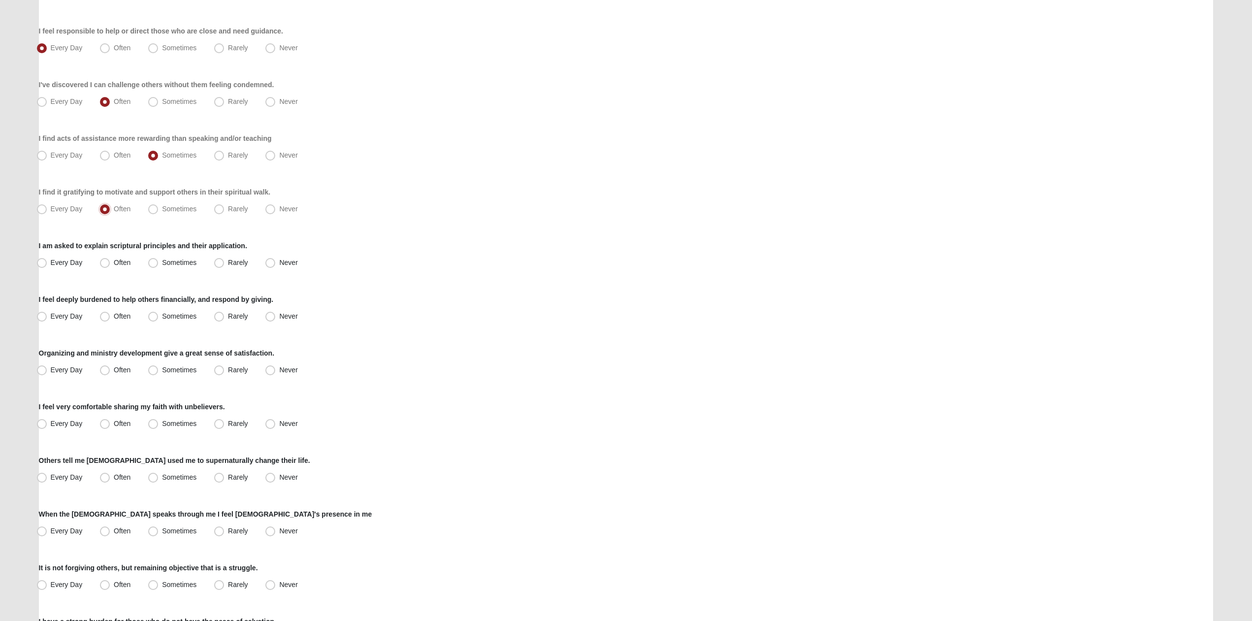
scroll to position [351, 0]
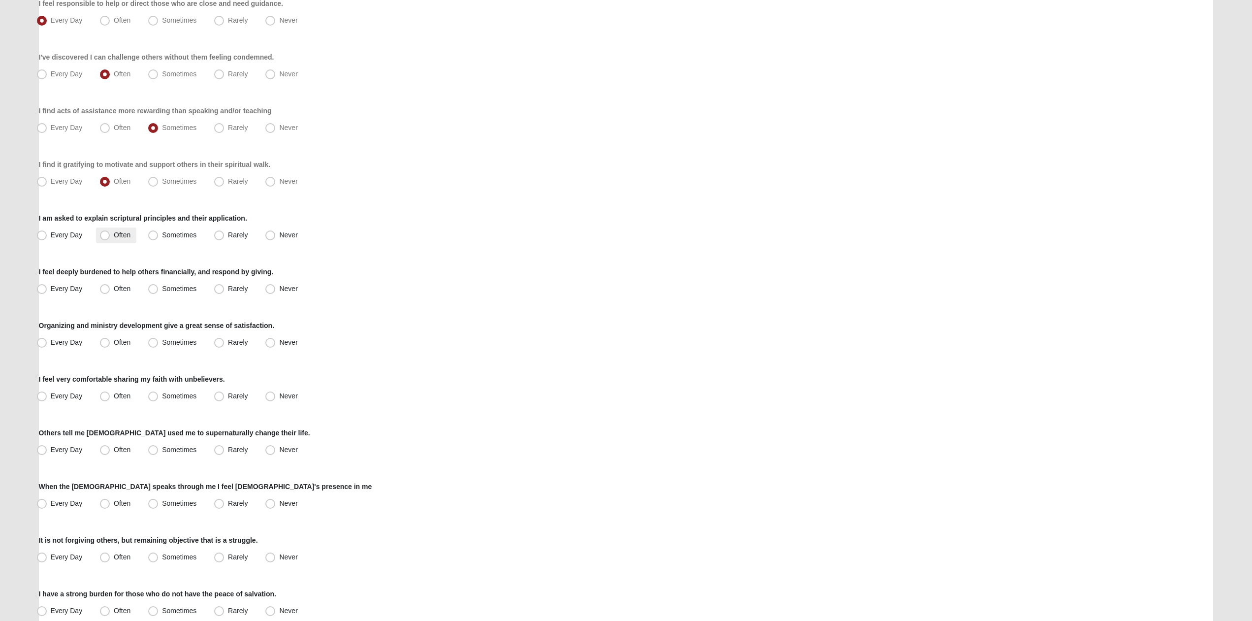
click at [123, 236] on span "Often" at bounding box center [122, 235] width 17 height 8
click at [110, 236] on input "Often" at bounding box center [107, 235] width 6 height 6
radio input "true"
click at [121, 288] on span "Often" at bounding box center [122, 289] width 17 height 8
click at [110, 288] on input "Often" at bounding box center [107, 289] width 6 height 6
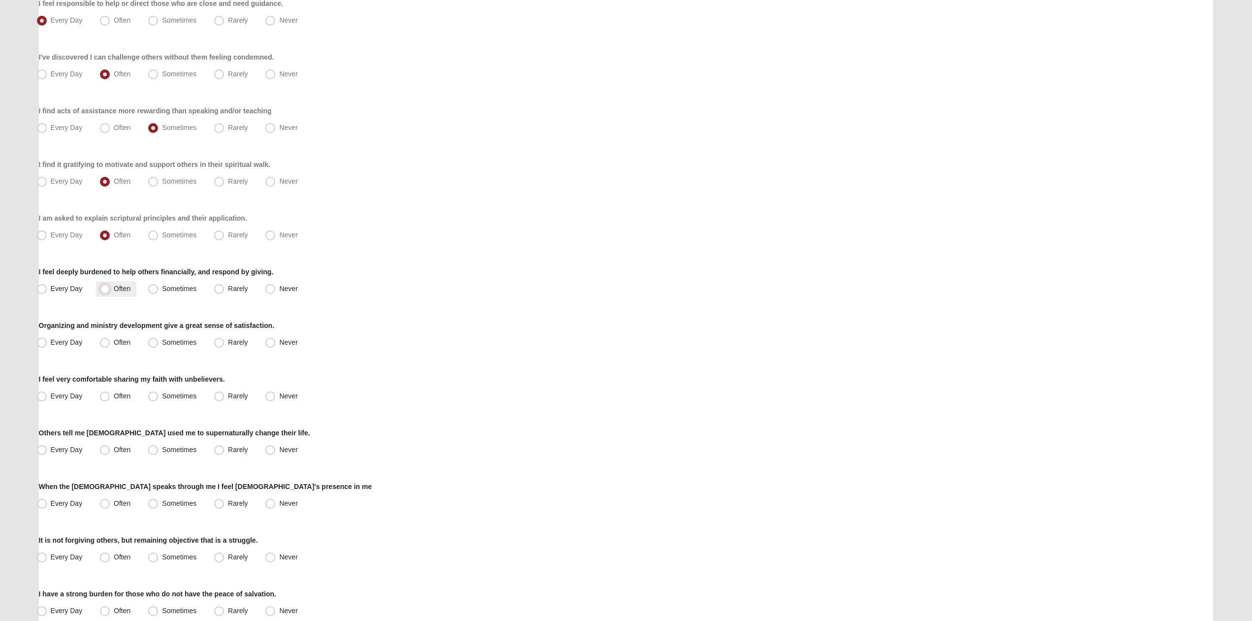
radio input "true"
click at [115, 340] on span "Often" at bounding box center [122, 342] width 17 height 8
click at [110, 340] on input "Often" at bounding box center [107, 342] width 6 height 6
radio input "true"
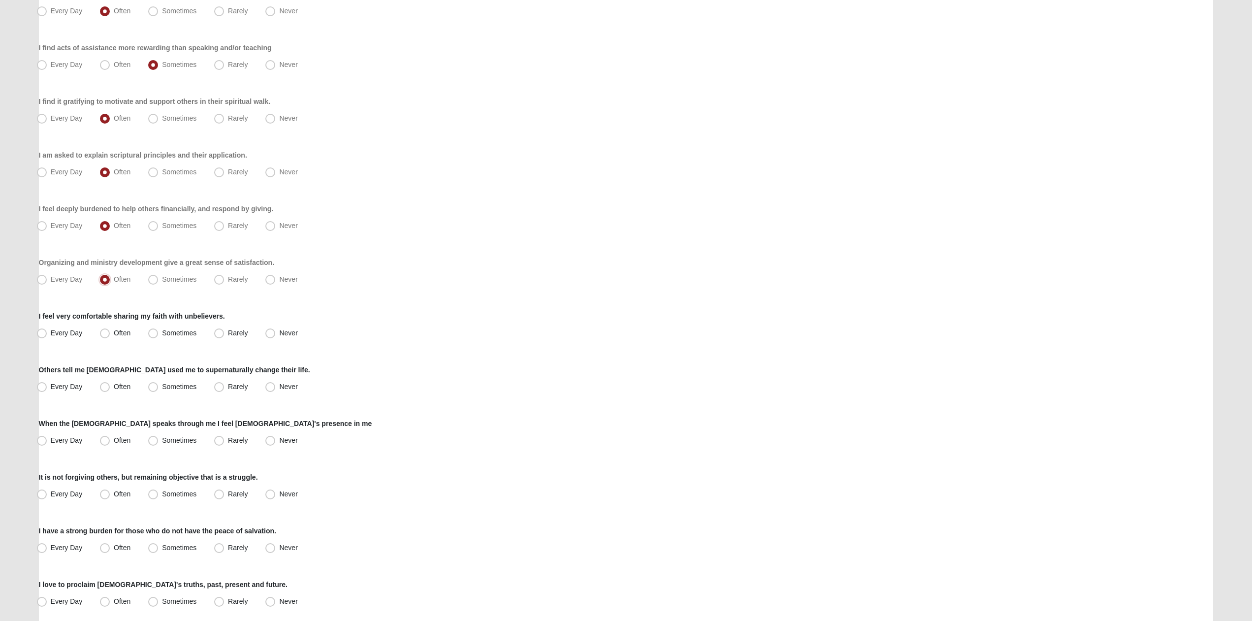
scroll to position [502, 0]
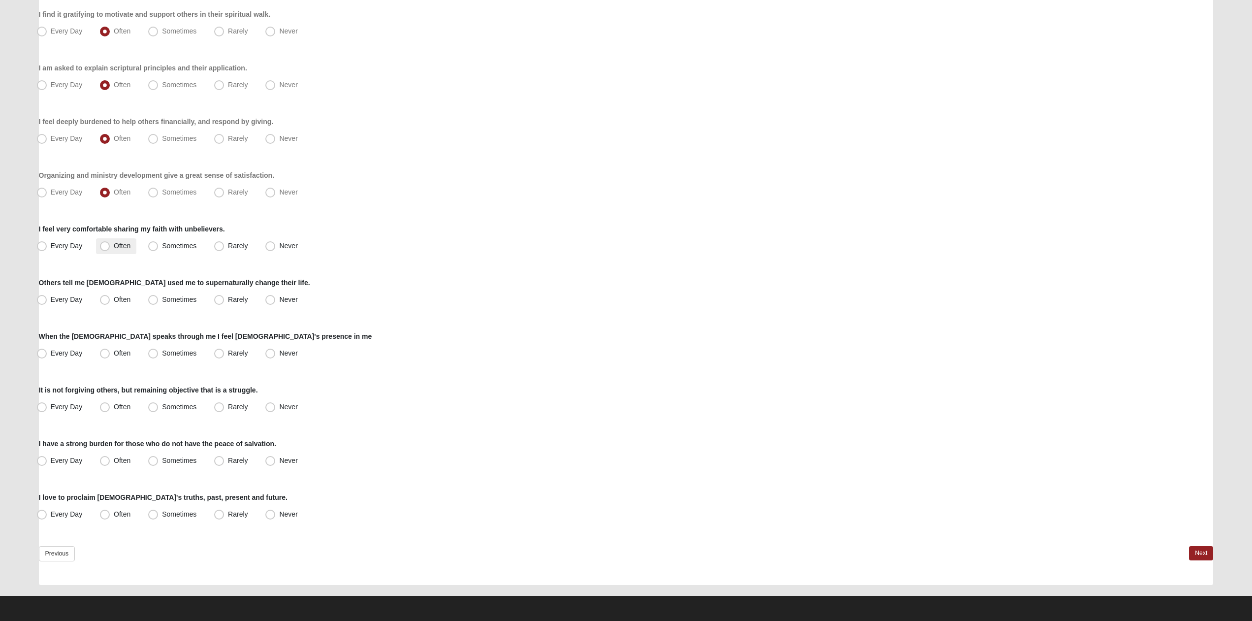
click at [98, 249] on label "Often" at bounding box center [116, 246] width 40 height 16
click at [104, 249] on input "Often" at bounding box center [107, 246] width 6 height 6
radio input "true"
click at [187, 302] on span "Sometimes" at bounding box center [179, 299] width 34 height 8
click at [159, 302] on input "Sometimes" at bounding box center [155, 299] width 6 height 6
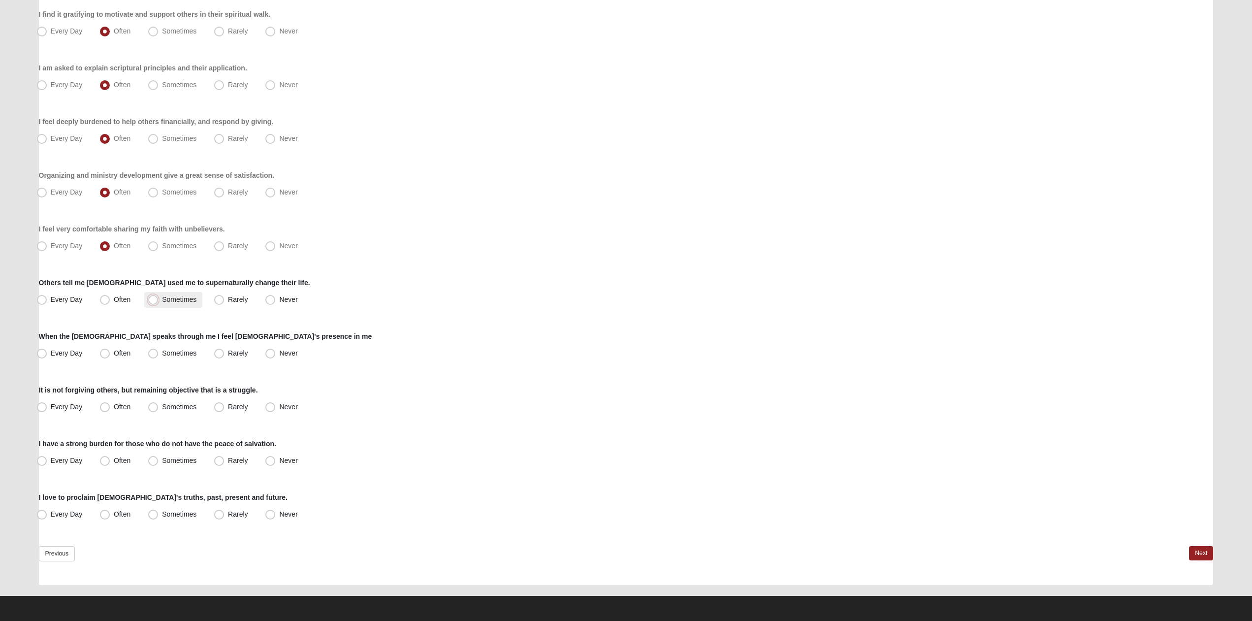
radio input "true"
click at [111, 356] on label "Often" at bounding box center [116, 354] width 40 height 16
click at [110, 356] on input "Often" at bounding box center [107, 353] width 6 height 6
radio input "true"
click at [162, 408] on span "Sometimes" at bounding box center [179, 407] width 34 height 8
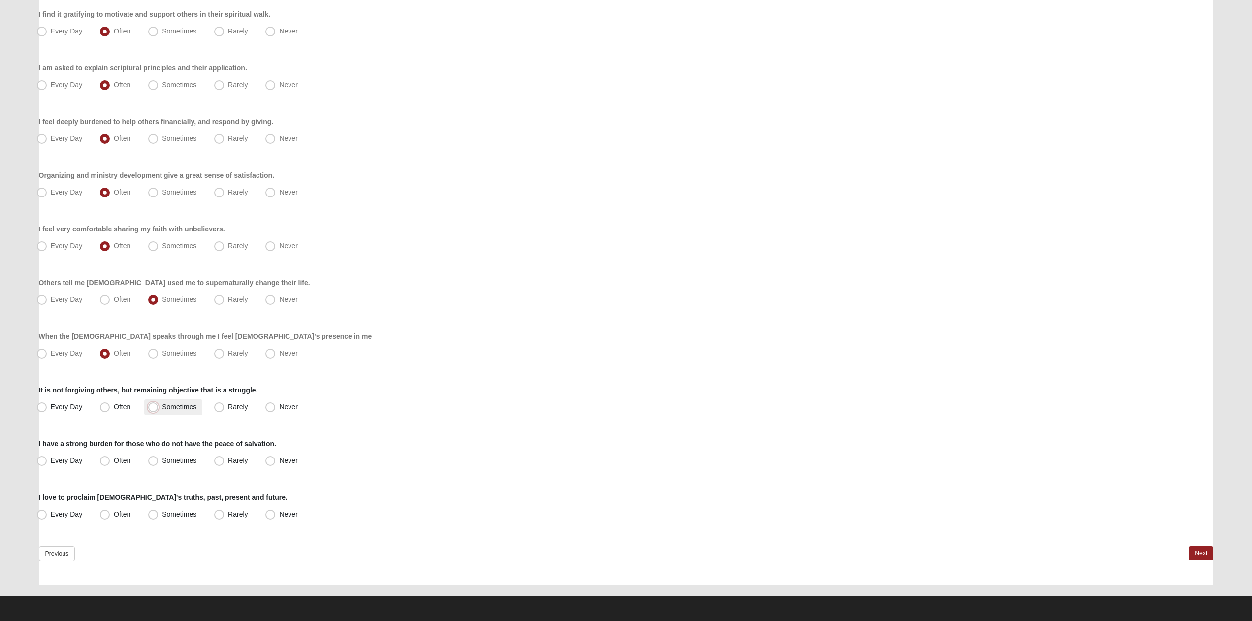
click at [158, 408] on input "Sometimes" at bounding box center [155, 407] width 6 height 6
radio input "true"
click at [79, 462] on span "Every Day" at bounding box center [67, 460] width 32 height 8
click at [47, 462] on input "Every Day" at bounding box center [44, 460] width 6 height 6
radio input "true"
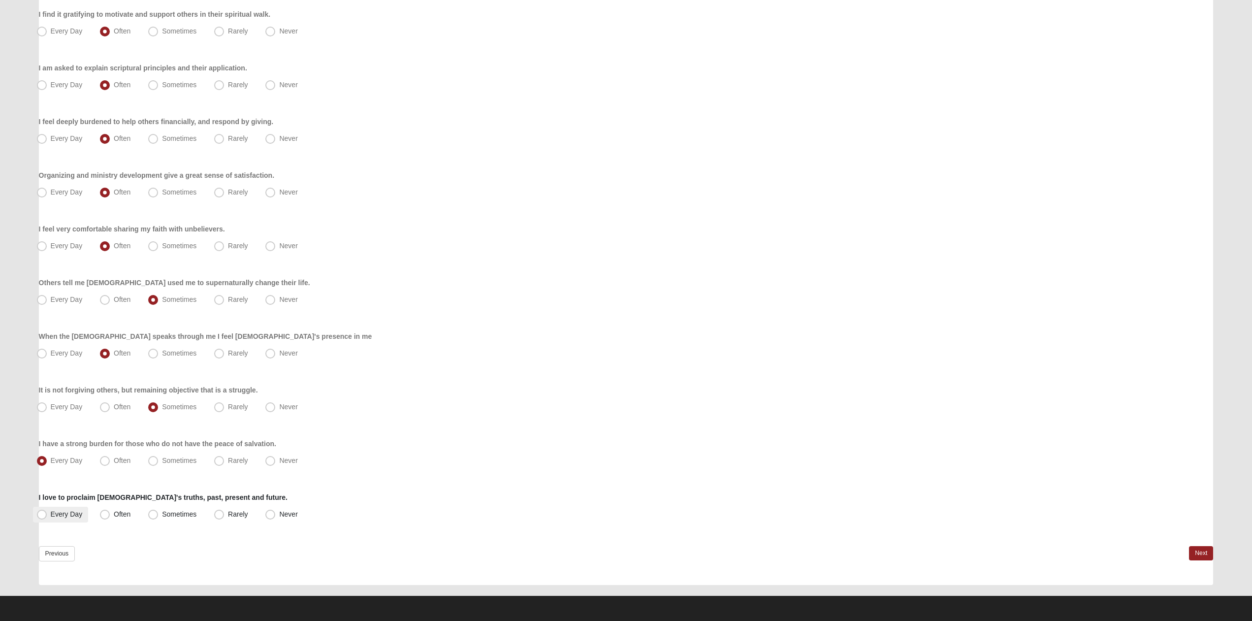
click at [75, 515] on span "Every Day" at bounding box center [67, 514] width 32 height 8
click at [47, 515] on input "Every Day" at bounding box center [44, 514] width 6 height 6
radio input "true"
click at [1196, 554] on link "Next" at bounding box center [1201, 553] width 24 height 14
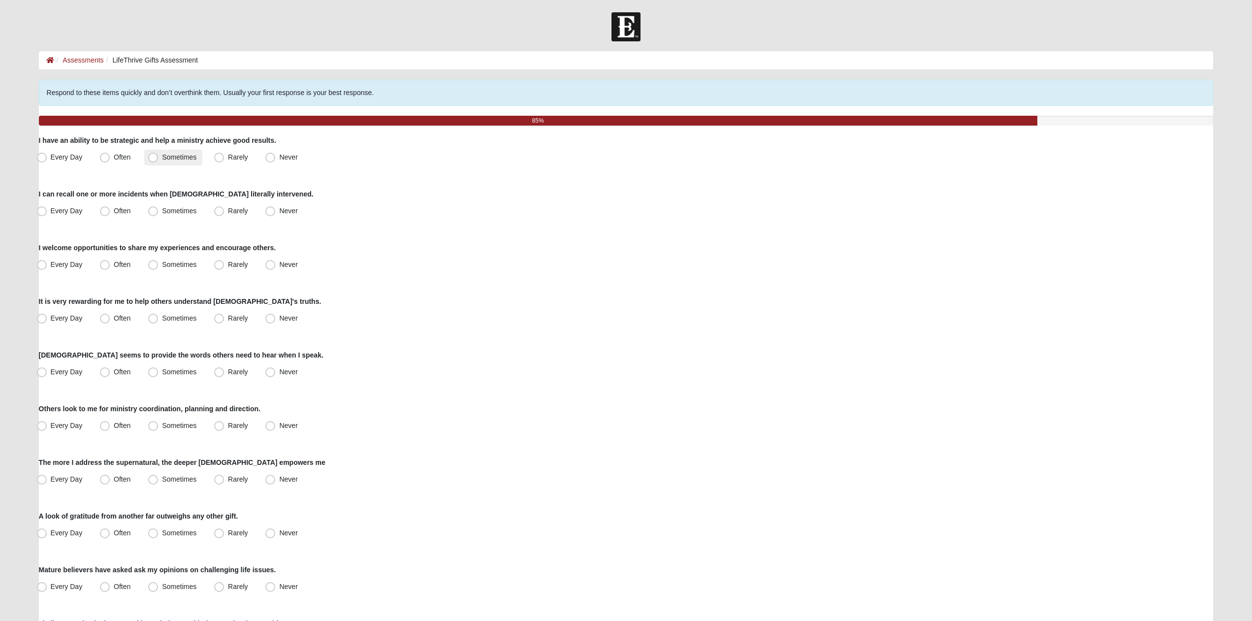
click at [162, 153] on span "Sometimes" at bounding box center [179, 157] width 34 height 8
click at [157, 154] on input "Sometimes" at bounding box center [155, 157] width 6 height 6
radio input "true"
click at [116, 210] on span "Often" at bounding box center [122, 211] width 17 height 8
click at [110, 210] on input "Often" at bounding box center [107, 211] width 6 height 6
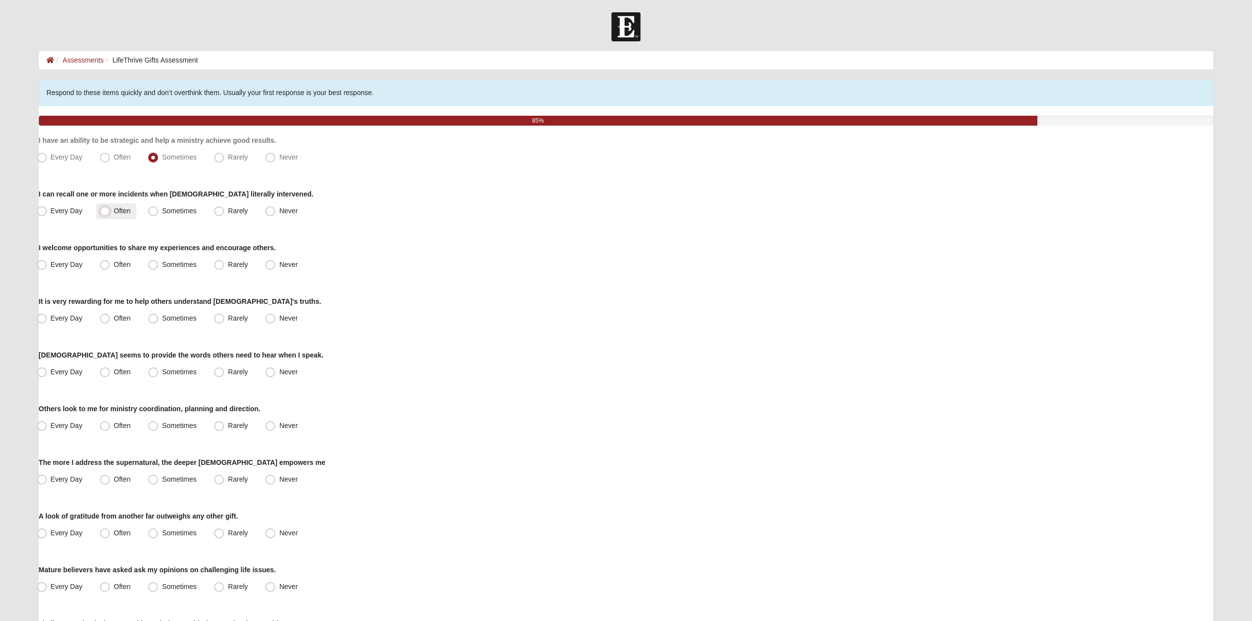
radio input "true"
click at [121, 265] on span "Often" at bounding box center [122, 264] width 17 height 8
click at [110, 265] on input "Often" at bounding box center [107, 264] width 6 height 6
radio input "true"
click at [80, 320] on span "Every Day" at bounding box center [67, 318] width 32 height 8
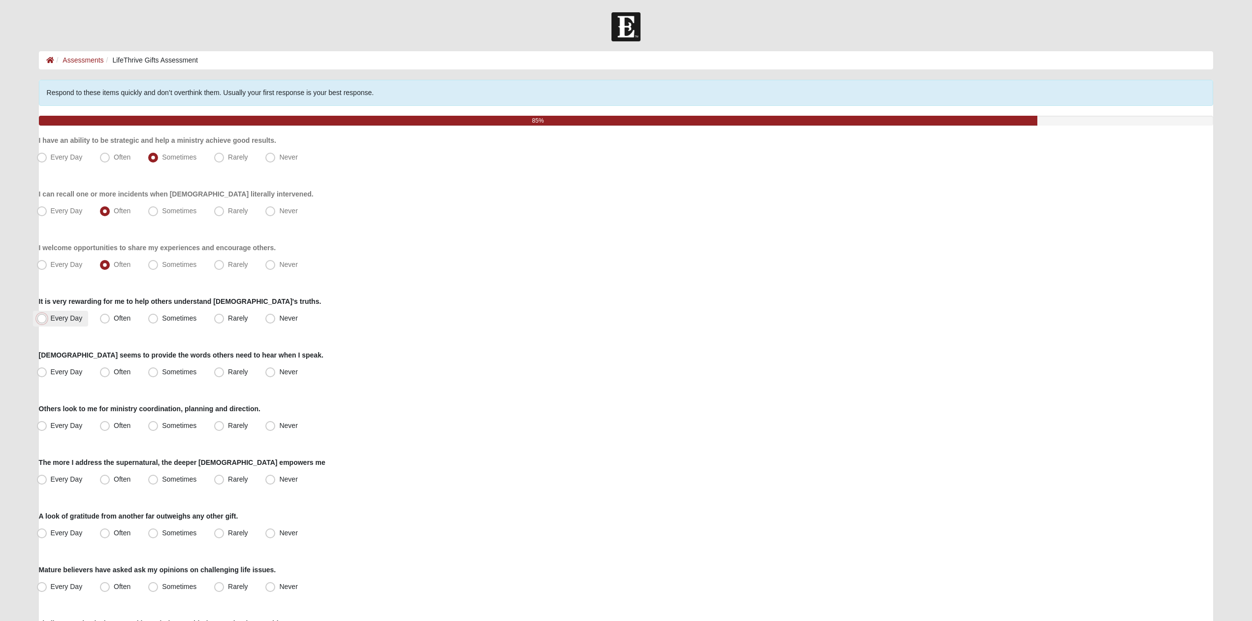
click at [47, 320] on input "Every Day" at bounding box center [44, 318] width 6 height 6
radio input "true"
click at [128, 372] on span "Often" at bounding box center [122, 372] width 17 height 8
click at [110, 372] on input "Often" at bounding box center [107, 372] width 6 height 6
radio input "true"
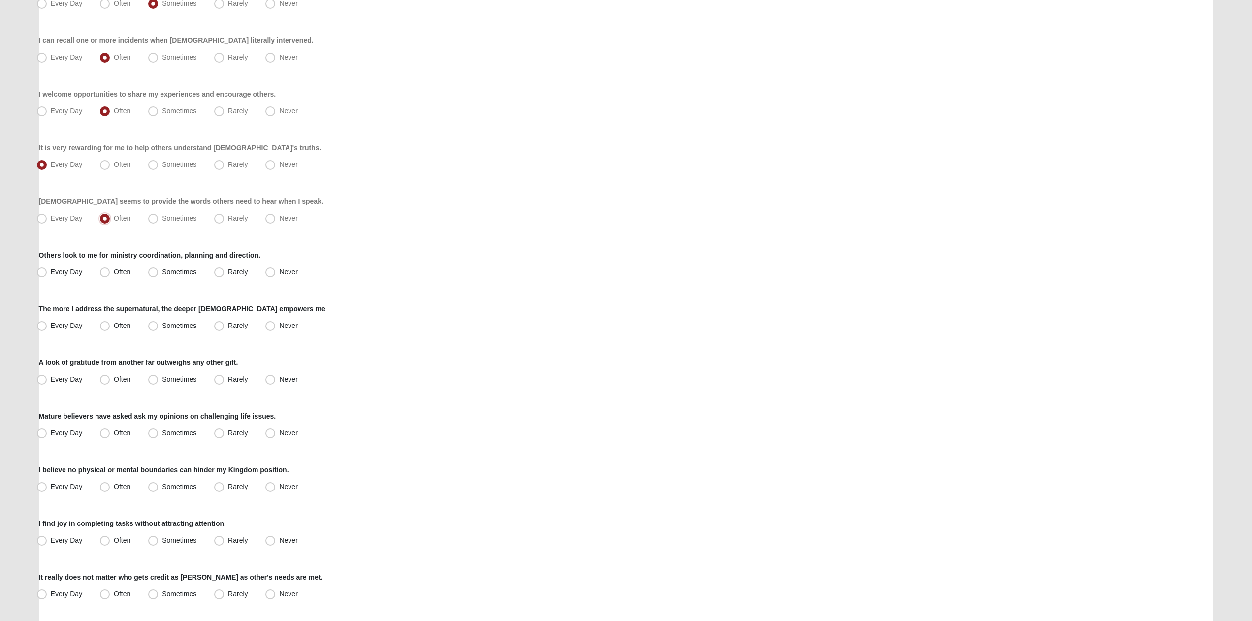
scroll to position [201, 0]
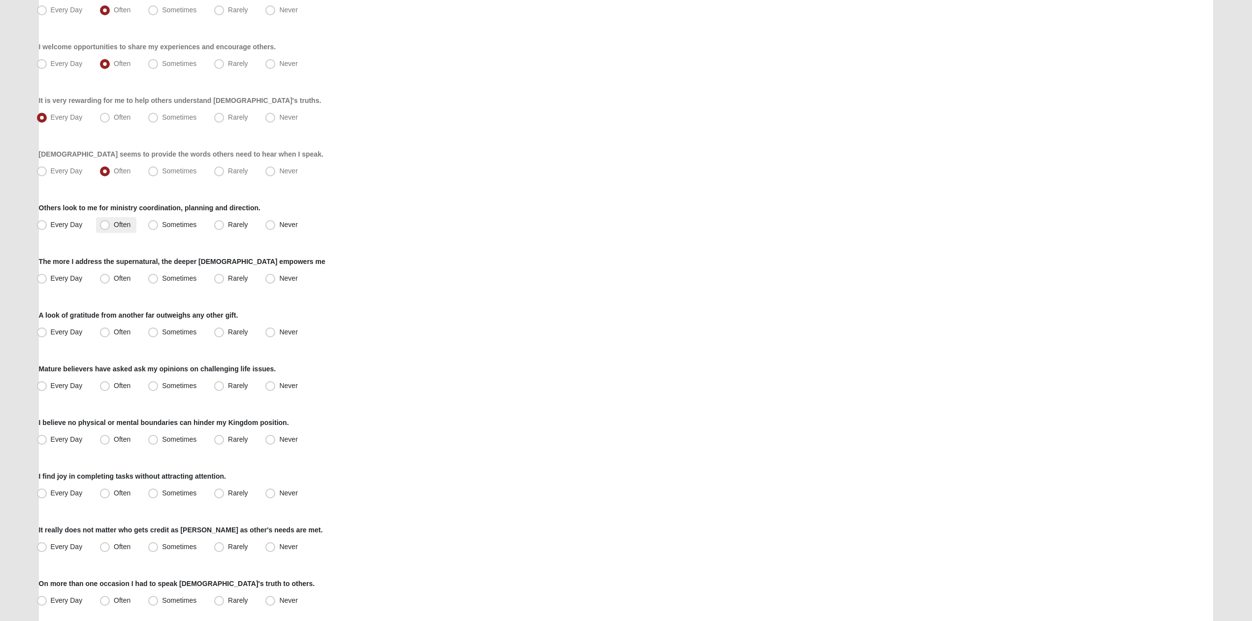
click at [128, 224] on span "Often" at bounding box center [122, 225] width 17 height 8
click at [110, 224] on input "Often" at bounding box center [107, 225] width 6 height 6
radio input "true"
click at [160, 280] on label "Sometimes" at bounding box center [173, 279] width 58 height 16
click at [159, 280] on input "Sometimes" at bounding box center [155, 278] width 6 height 6
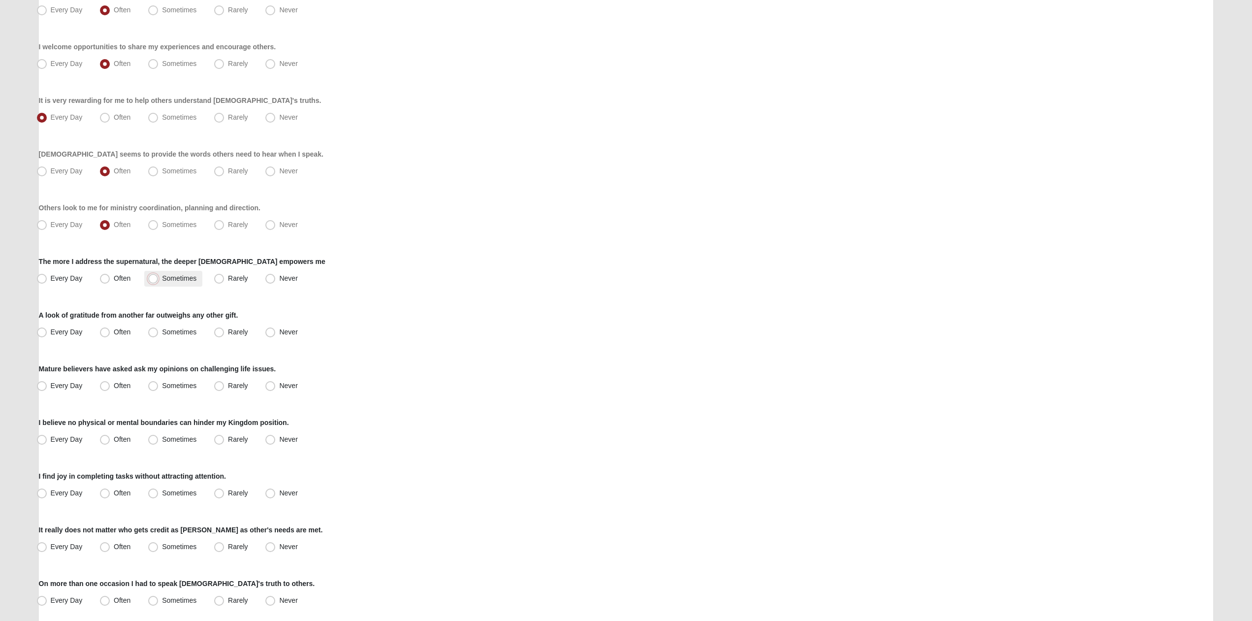
radio input "true"
click at [136, 331] on label "Often" at bounding box center [116, 332] width 40 height 16
click at [110, 331] on input "Often" at bounding box center [107, 332] width 6 height 6
radio input "true"
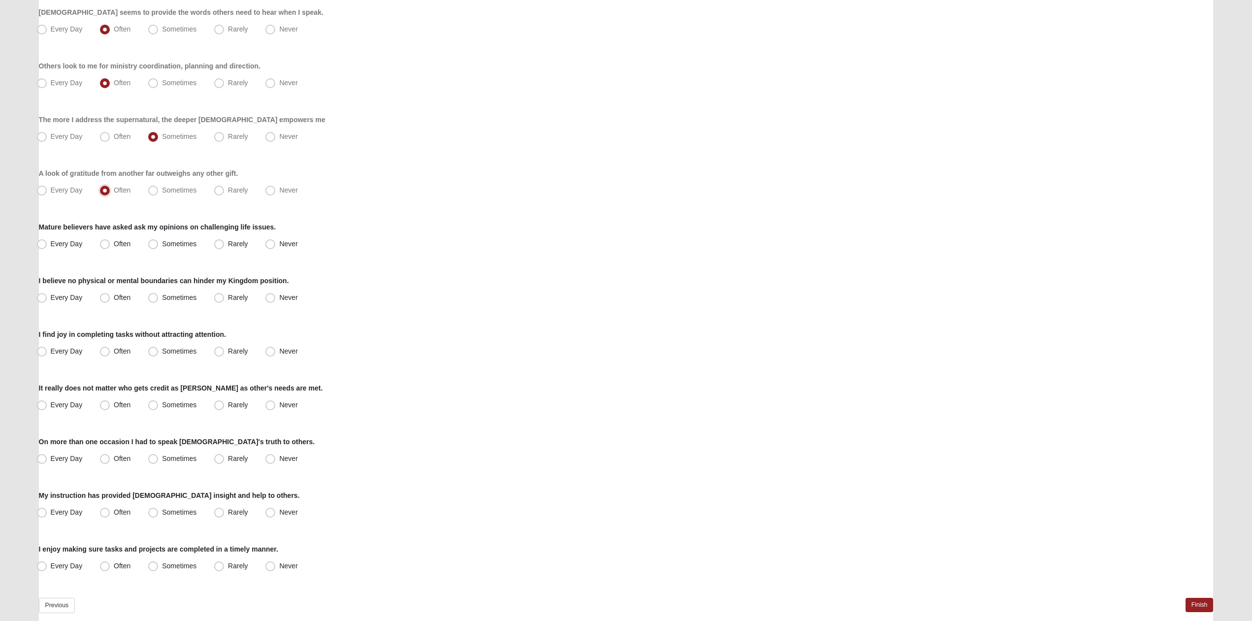
scroll to position [351, 0]
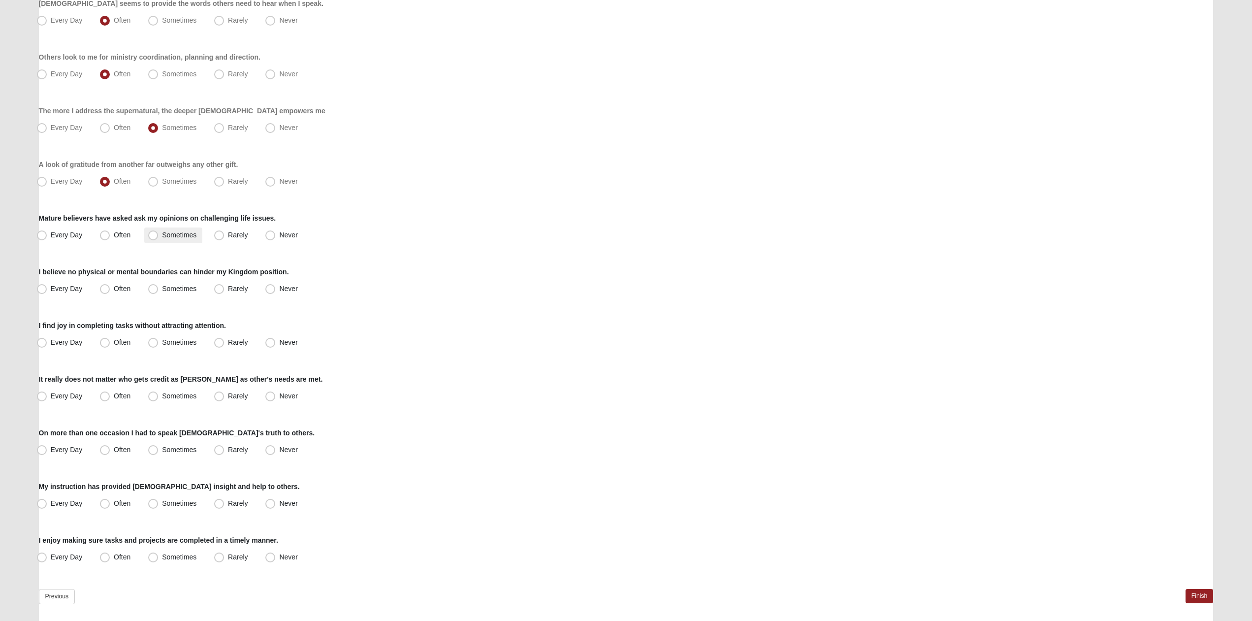
click at [160, 232] on label "Sometimes" at bounding box center [173, 235] width 58 height 16
click at [159, 232] on input "Sometimes" at bounding box center [155, 235] width 6 height 6
radio input "true"
click at [64, 291] on span "Every Day" at bounding box center [67, 289] width 32 height 8
click at [47, 291] on input "Every Day" at bounding box center [44, 289] width 6 height 6
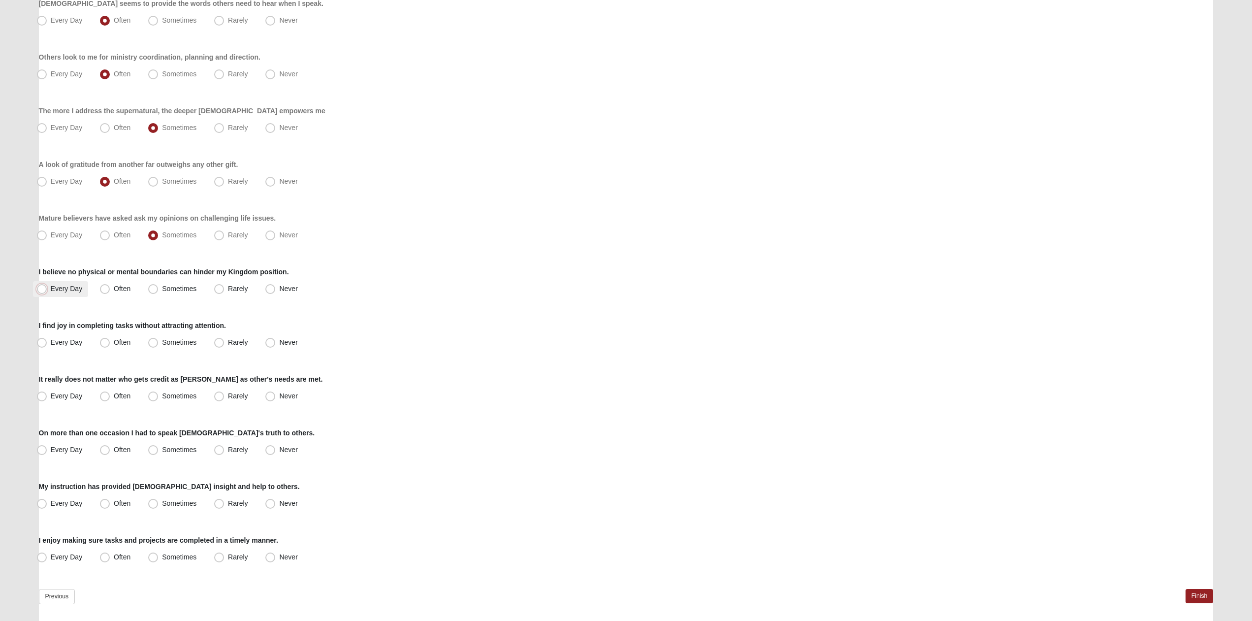
radio input "true"
click at [85, 341] on label "Every Day" at bounding box center [61, 343] width 56 height 16
click at [47, 341] on input "Every Day" at bounding box center [44, 342] width 6 height 6
radio input "true"
click at [68, 398] on span "Every Day" at bounding box center [67, 396] width 32 height 8
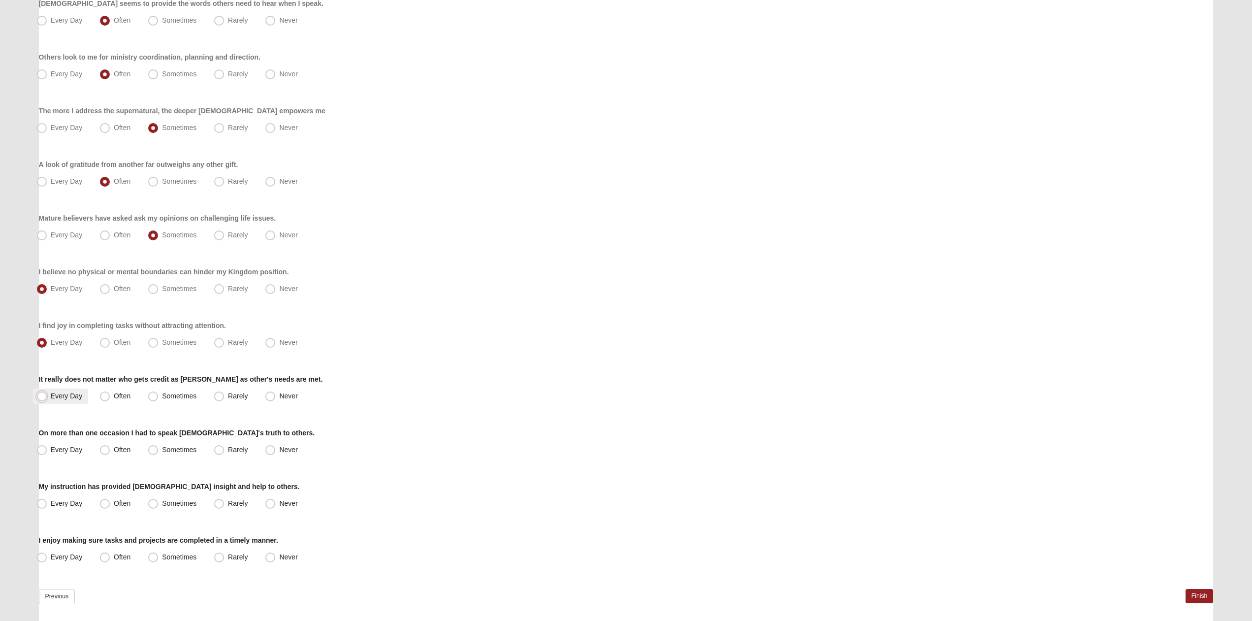
click at [47, 398] on input "Every Day" at bounding box center [44, 396] width 6 height 6
radio input "true"
click at [118, 447] on span "Often" at bounding box center [122, 450] width 17 height 8
click at [110, 447] on input "Often" at bounding box center [107, 450] width 6 height 6
radio input "true"
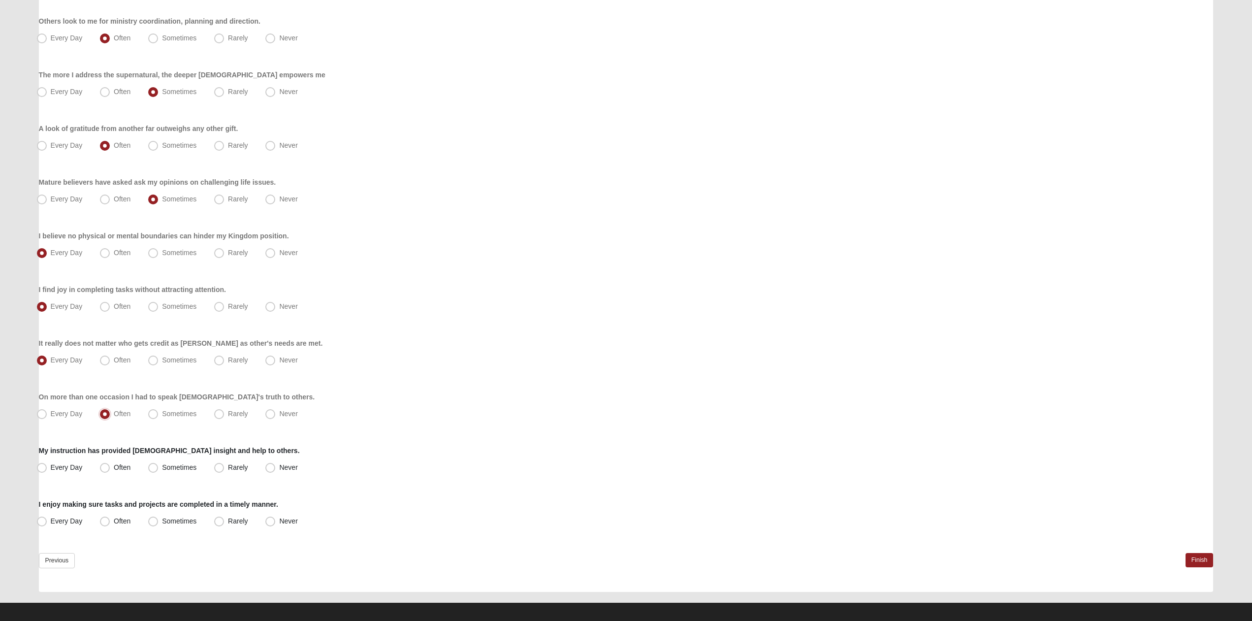
scroll to position [394, 0]
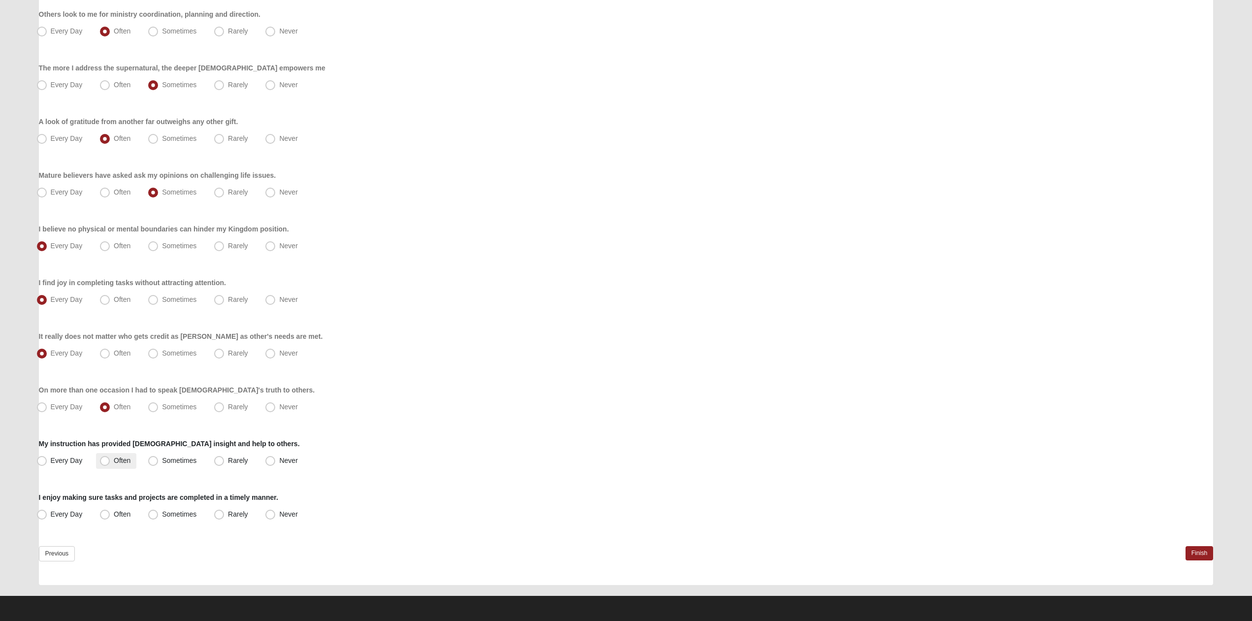
click at [128, 459] on span "Often" at bounding box center [122, 460] width 17 height 8
click at [110, 459] on input "Often" at bounding box center [107, 460] width 6 height 6
radio input "true"
click at [75, 515] on span "Every Day" at bounding box center [67, 514] width 32 height 8
click at [47, 515] on input "Every Day" at bounding box center [44, 514] width 6 height 6
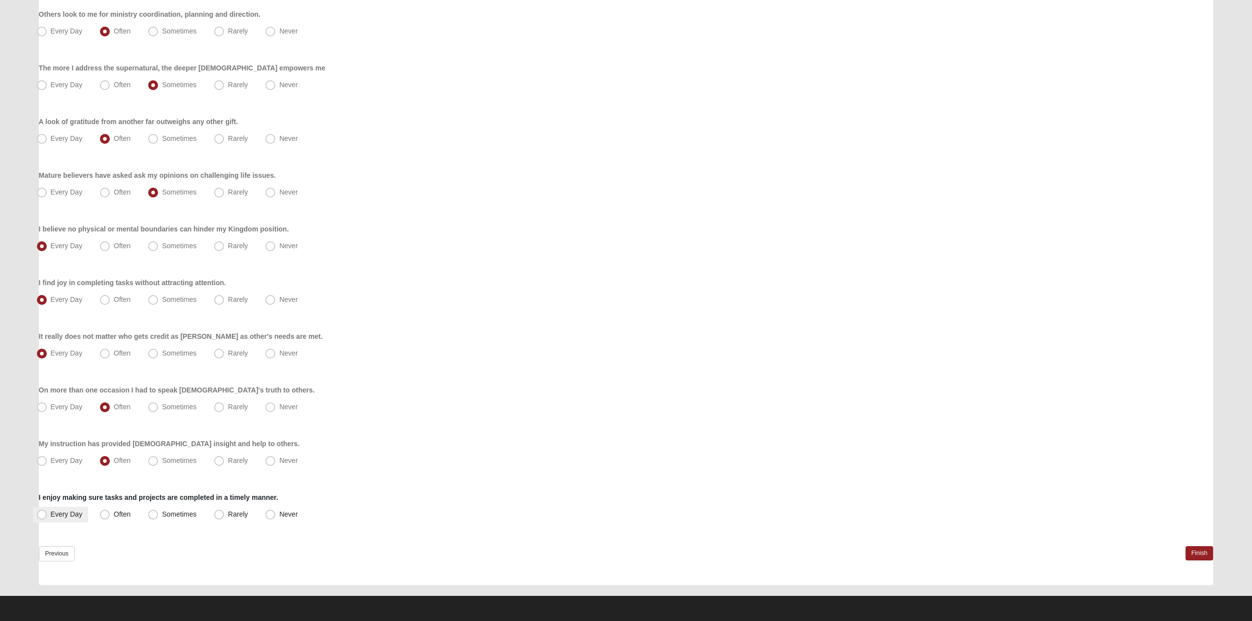
radio input "true"
click at [1203, 552] on link "Finish" at bounding box center [1199, 553] width 28 height 14
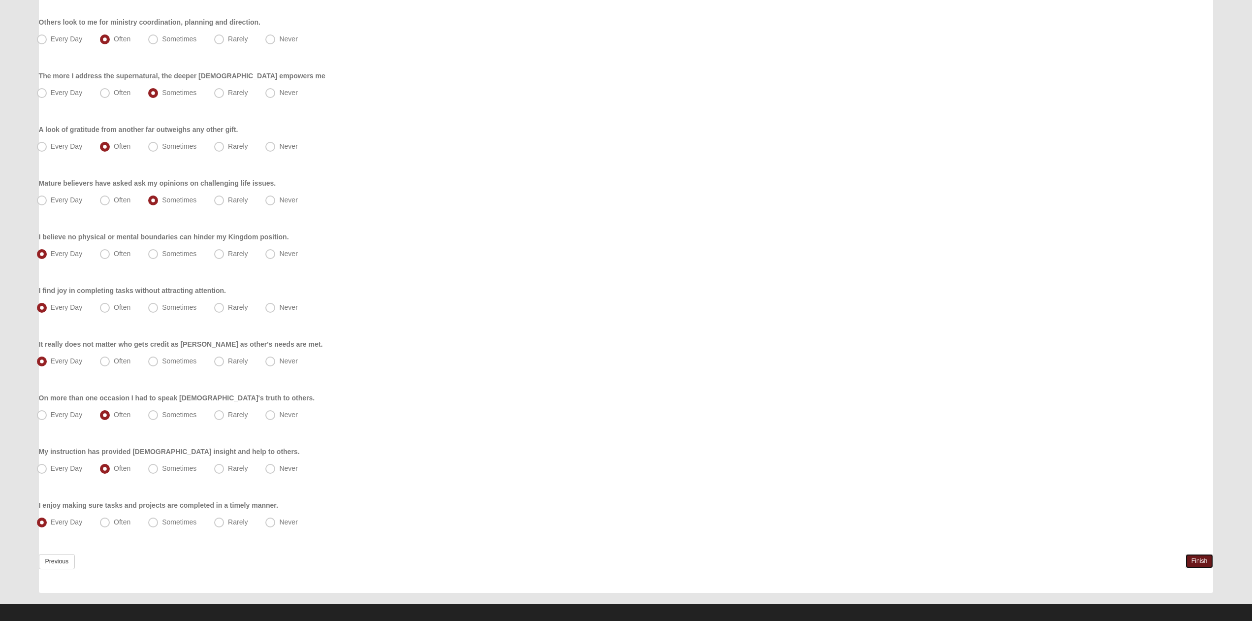
scroll to position [441, 0]
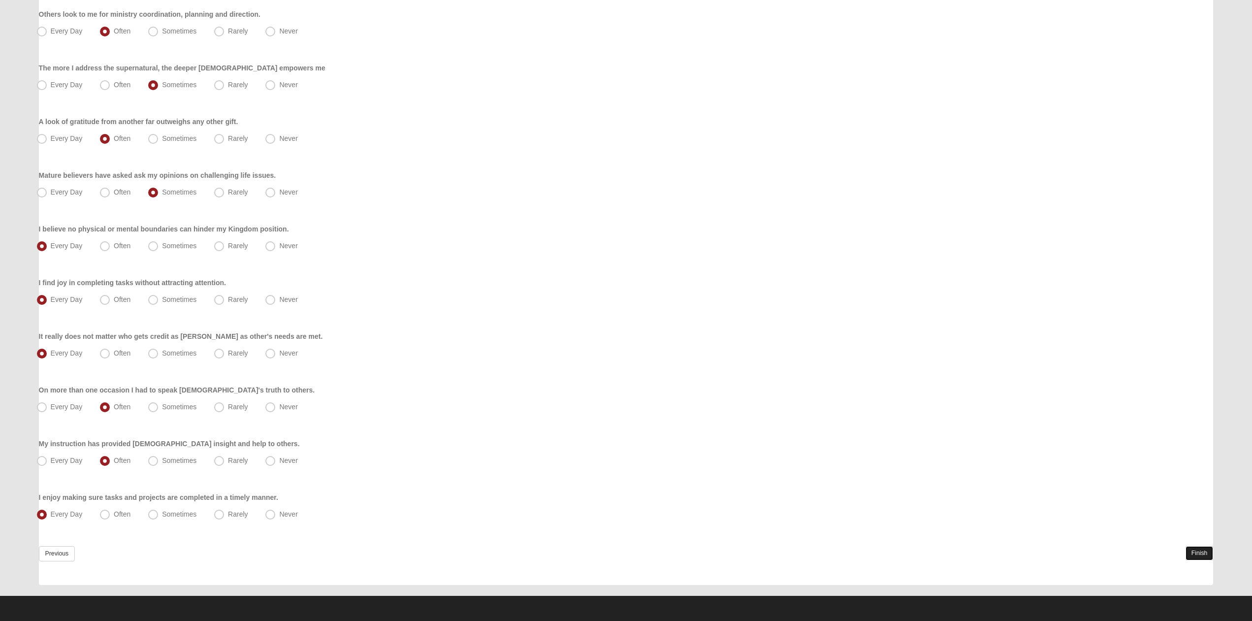
click at [1192, 552] on link "Finish" at bounding box center [1199, 553] width 28 height 14
click at [1199, 552] on link "Finish" at bounding box center [1199, 553] width 28 height 14
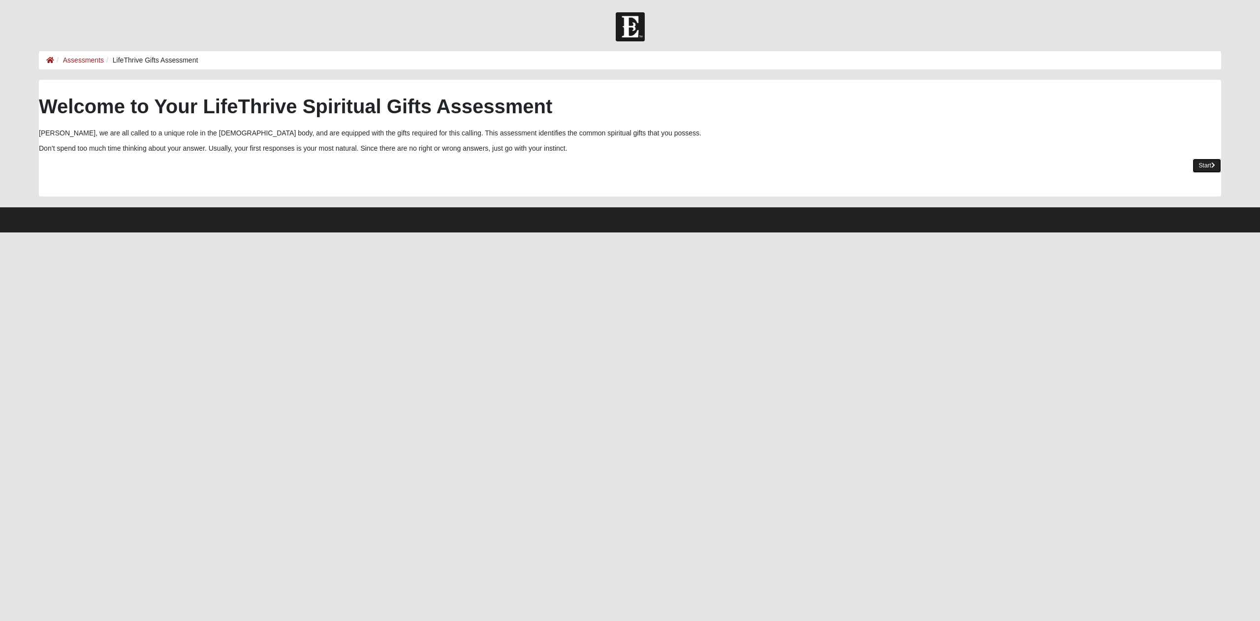
click at [1209, 170] on link "Start" at bounding box center [1207, 166] width 29 height 14
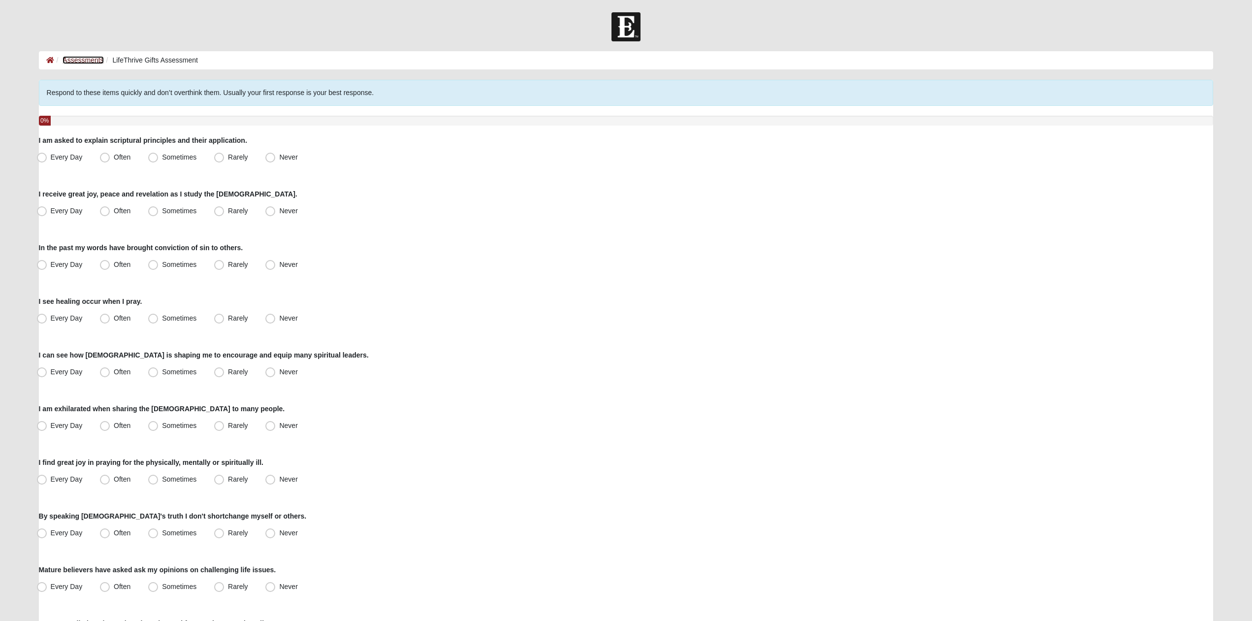
click at [76, 61] on link "Assessments" at bounding box center [83, 60] width 41 height 8
